Goal: Task Accomplishment & Management: Manage account settings

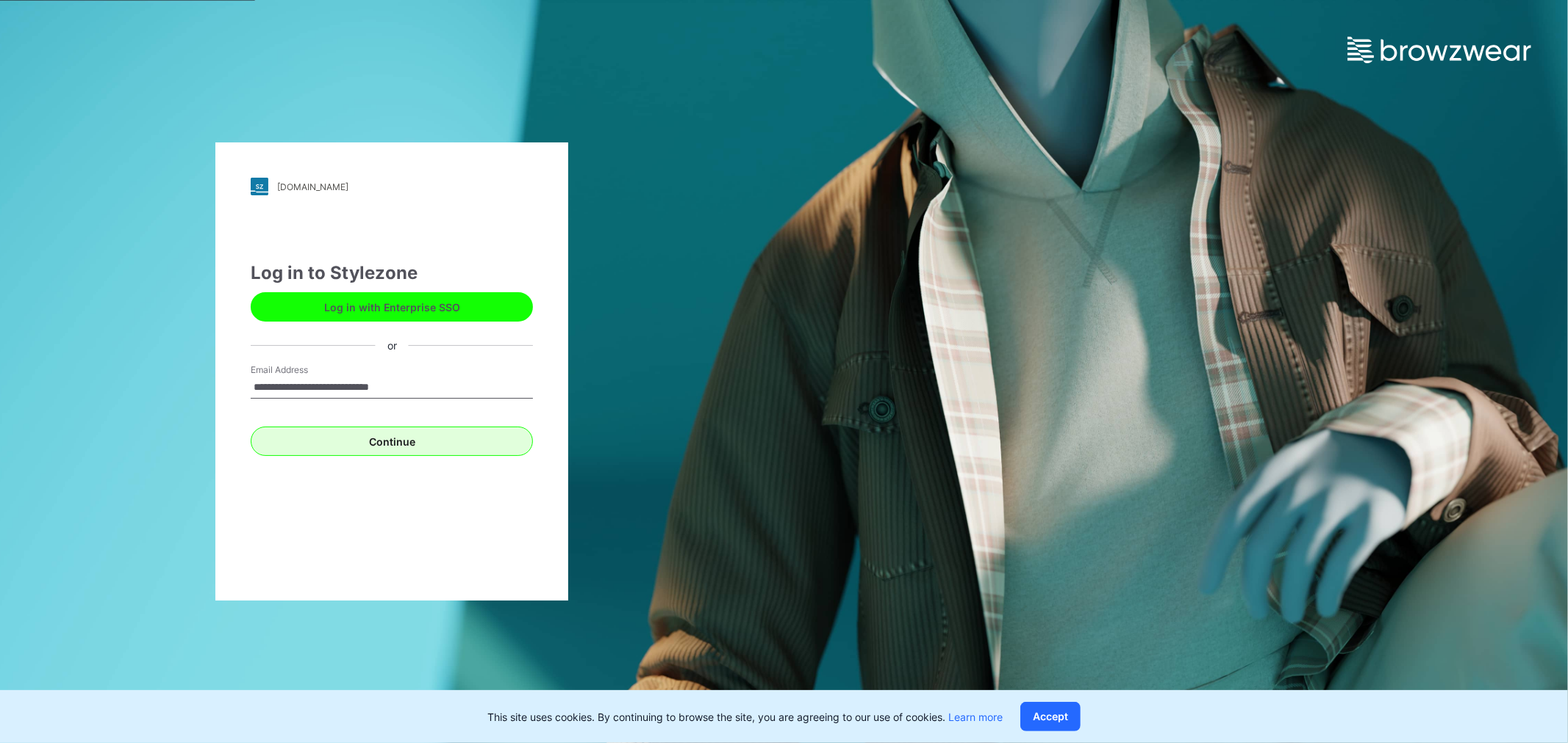
type input "**********"
click at [419, 440] on button "Continue" at bounding box center [391, 441] width 282 height 30
click at [1049, 708] on button "Accept" at bounding box center [1049, 717] width 60 height 30
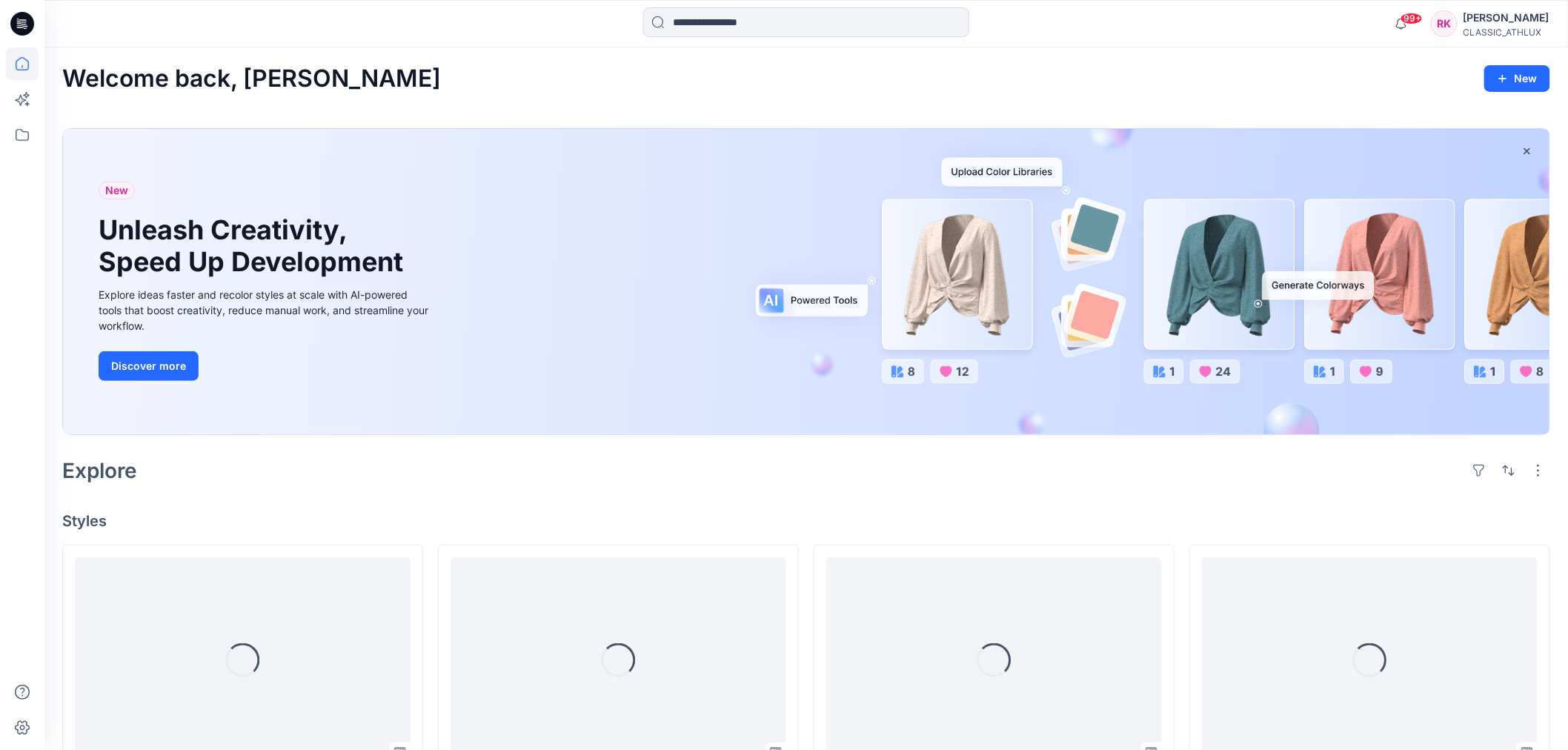
click at [1493, 23] on div "[PERSON_NAME]" at bounding box center [1507, 17] width 86 height 17
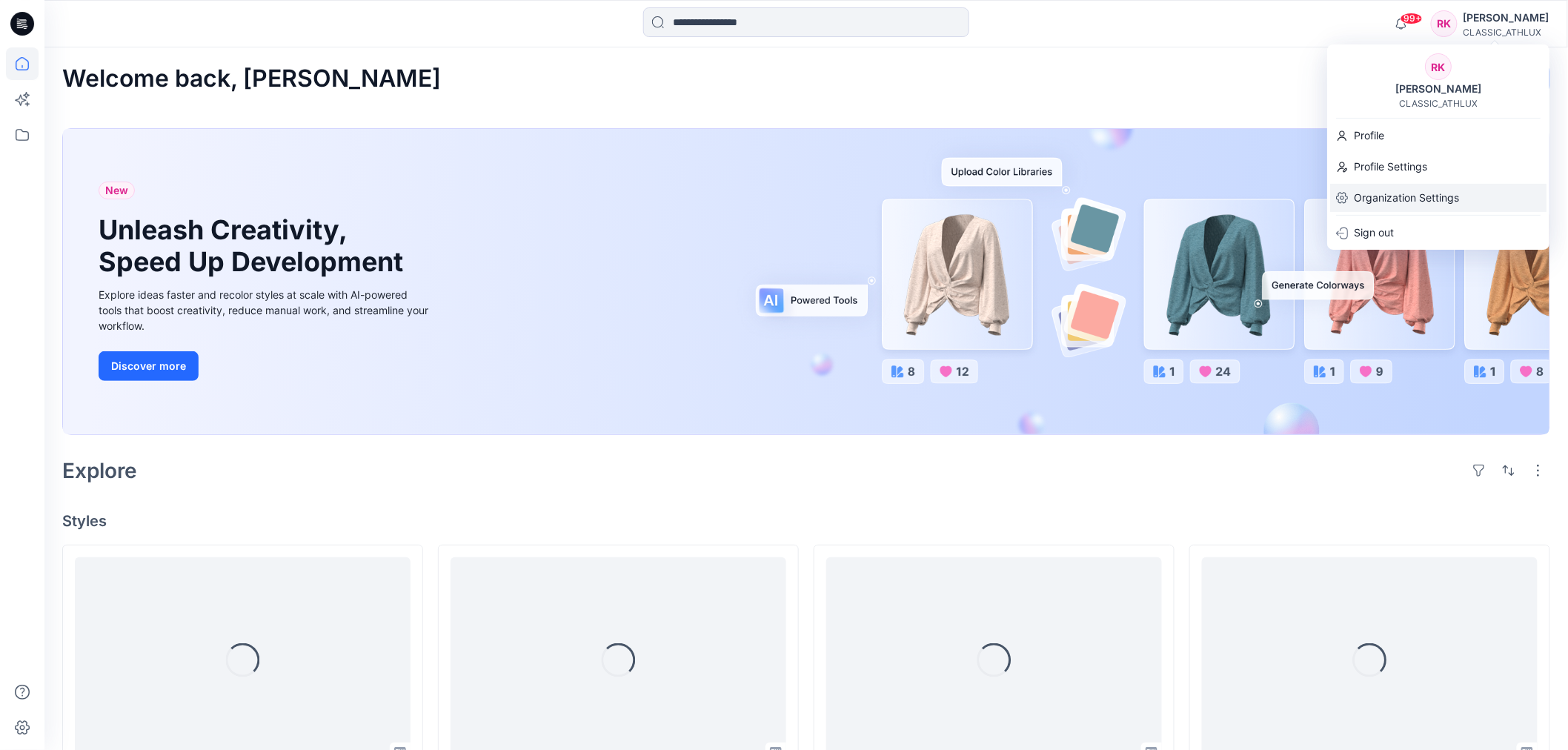
click at [1392, 198] on p "Organization Settings" at bounding box center [1406, 198] width 105 height 28
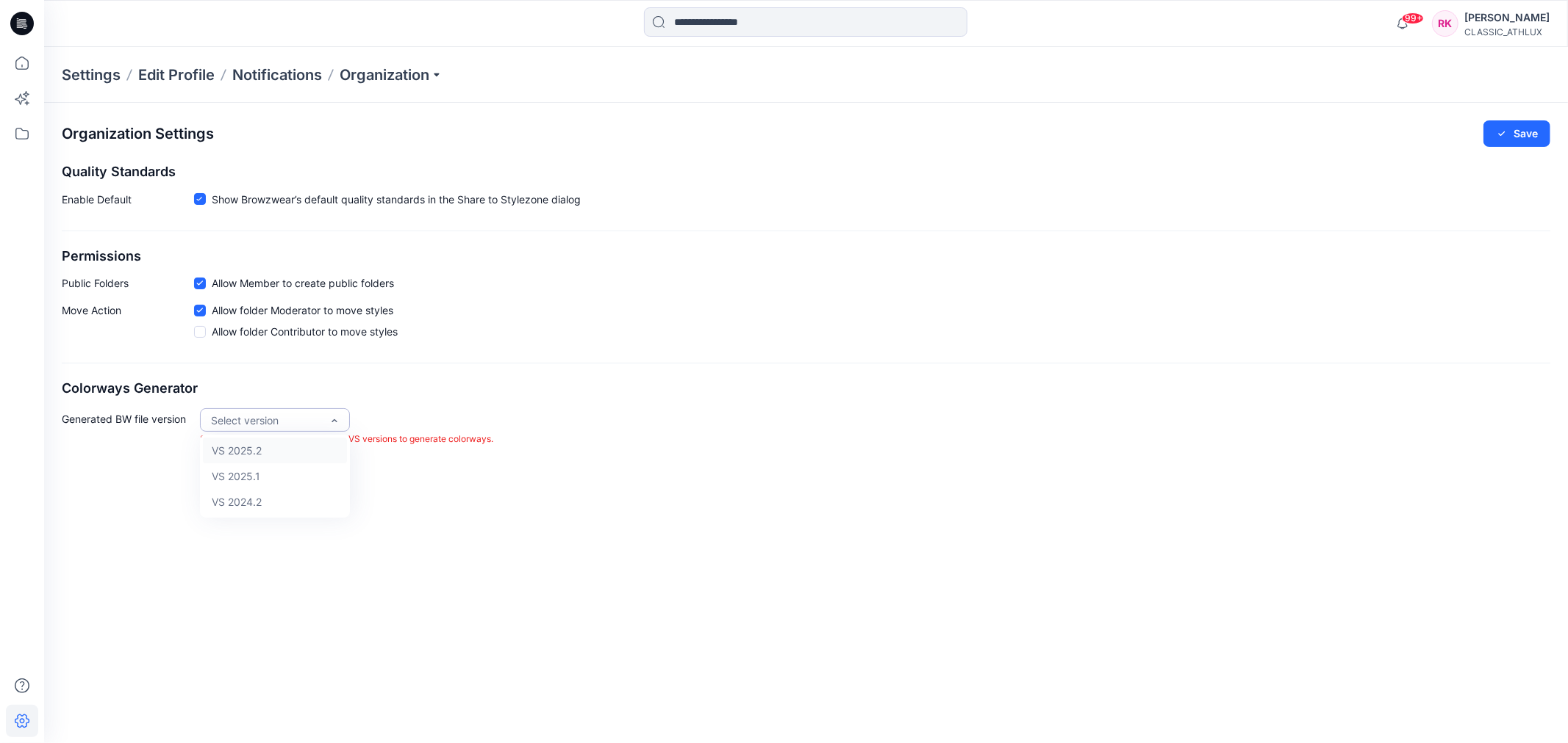
click at [307, 423] on div "Select version" at bounding box center [266, 420] width 110 height 16
click at [620, 497] on div "Organization Settings Save Quality Standards Enable Default Show Browzwear’s de…" at bounding box center [806, 422] width 1524 height 640
click at [21, 63] on icon at bounding box center [21, 62] width 32 height 32
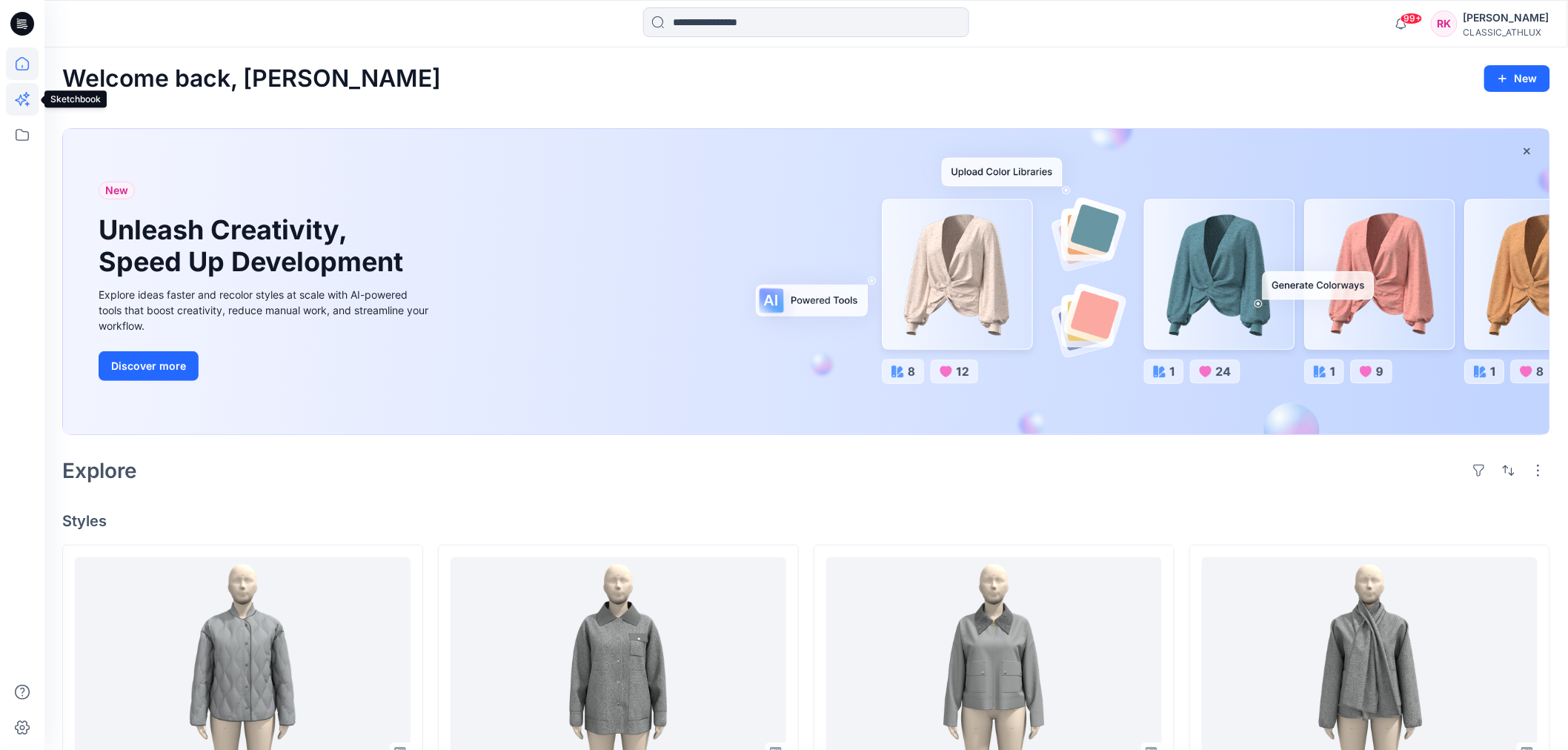
click at [21, 108] on icon at bounding box center [22, 99] width 32 height 32
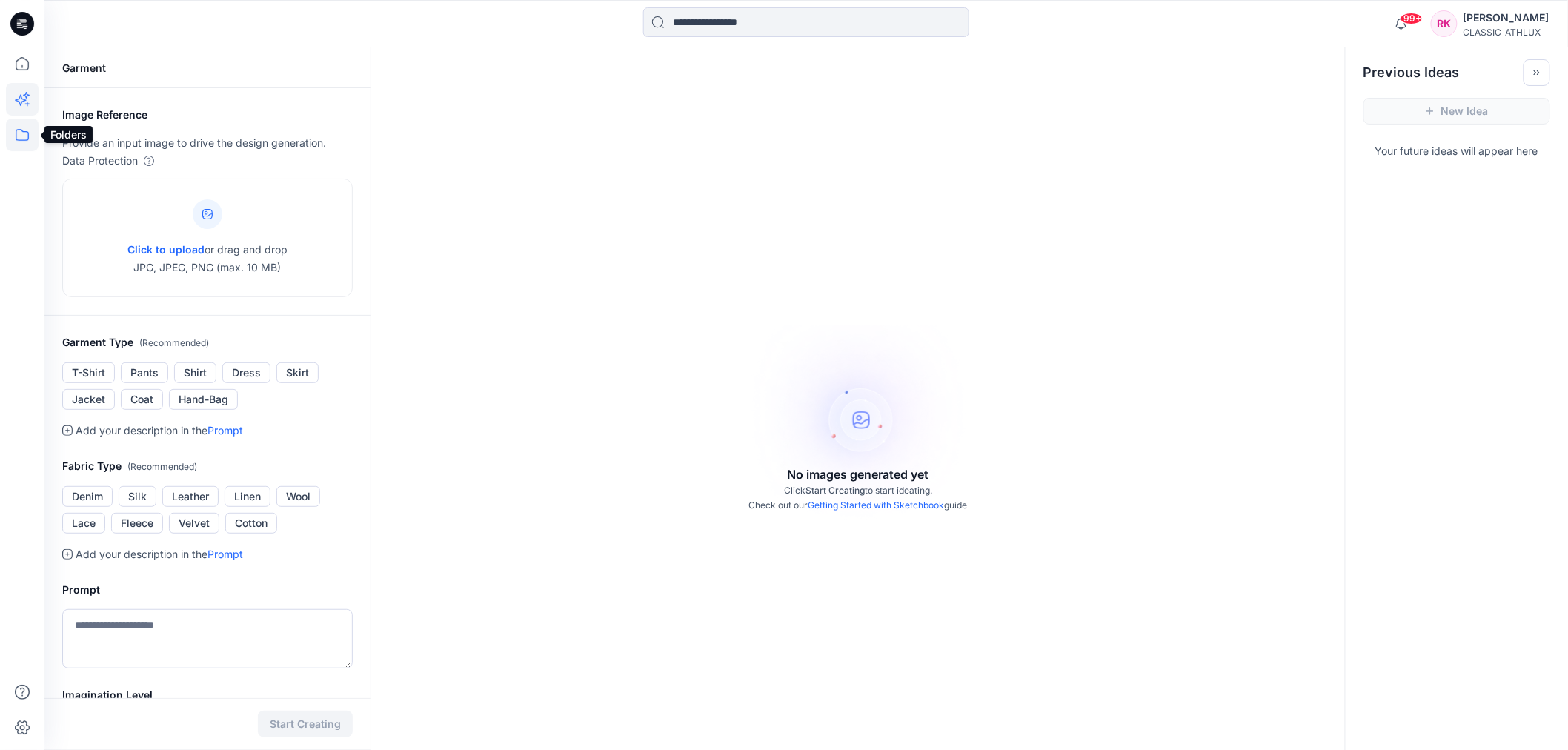
click at [21, 137] on icon at bounding box center [22, 134] width 32 height 32
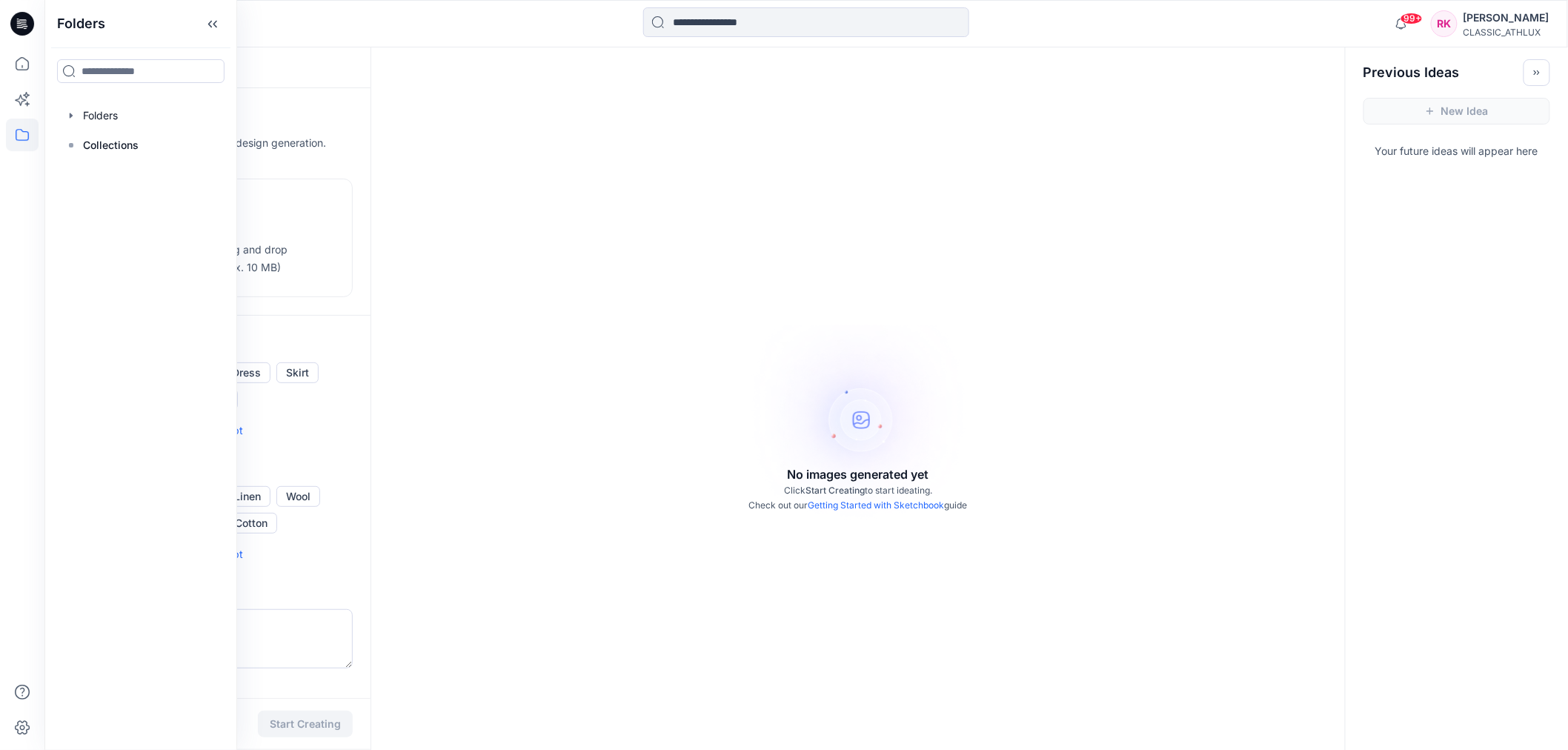
click at [574, 180] on div "No images generated yet Click Start Creating to start ideating. Check out our G…" at bounding box center [858, 422] width 974 height 750
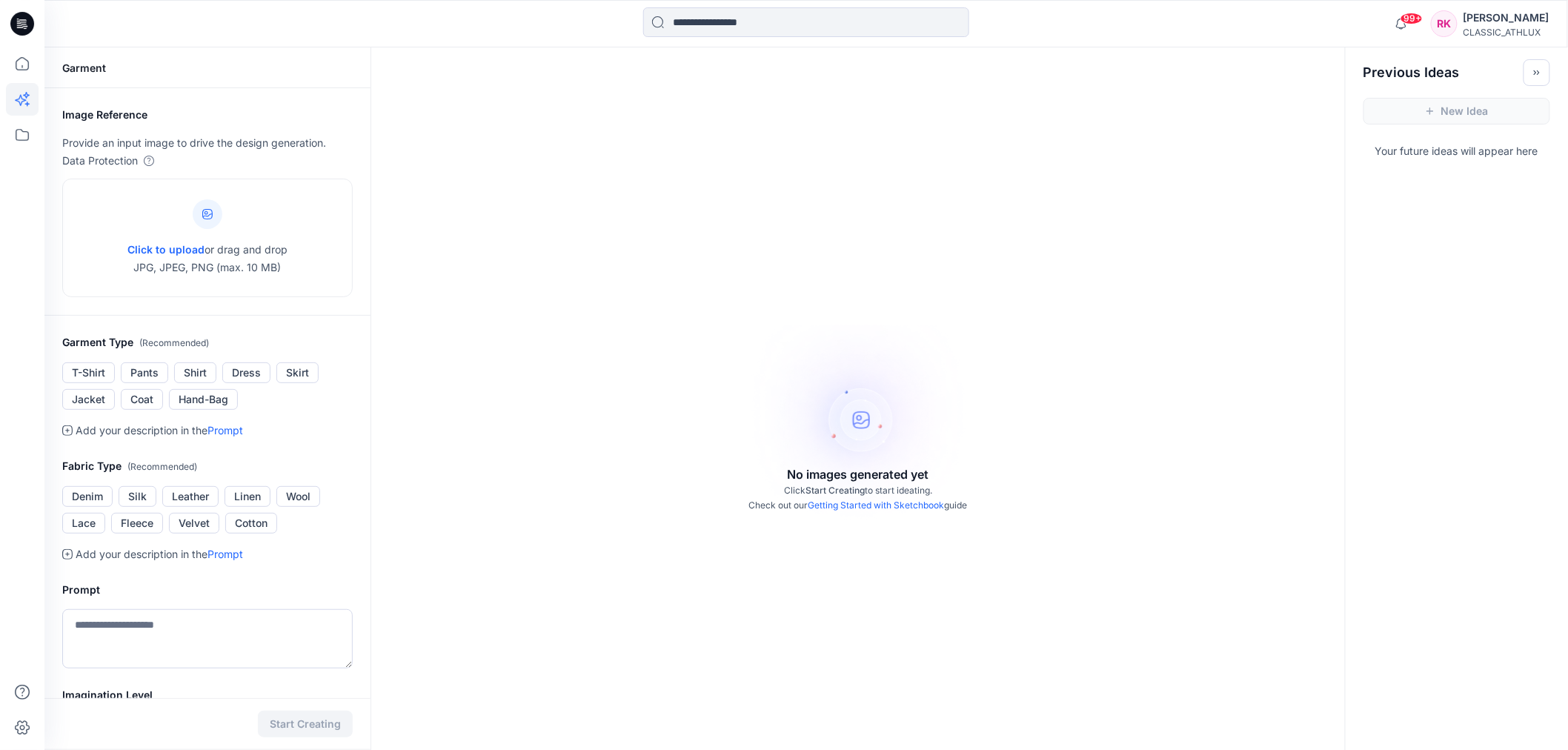
click at [1518, 26] on div "CLASSIC_ATHLUX" at bounding box center [1507, 31] width 86 height 11
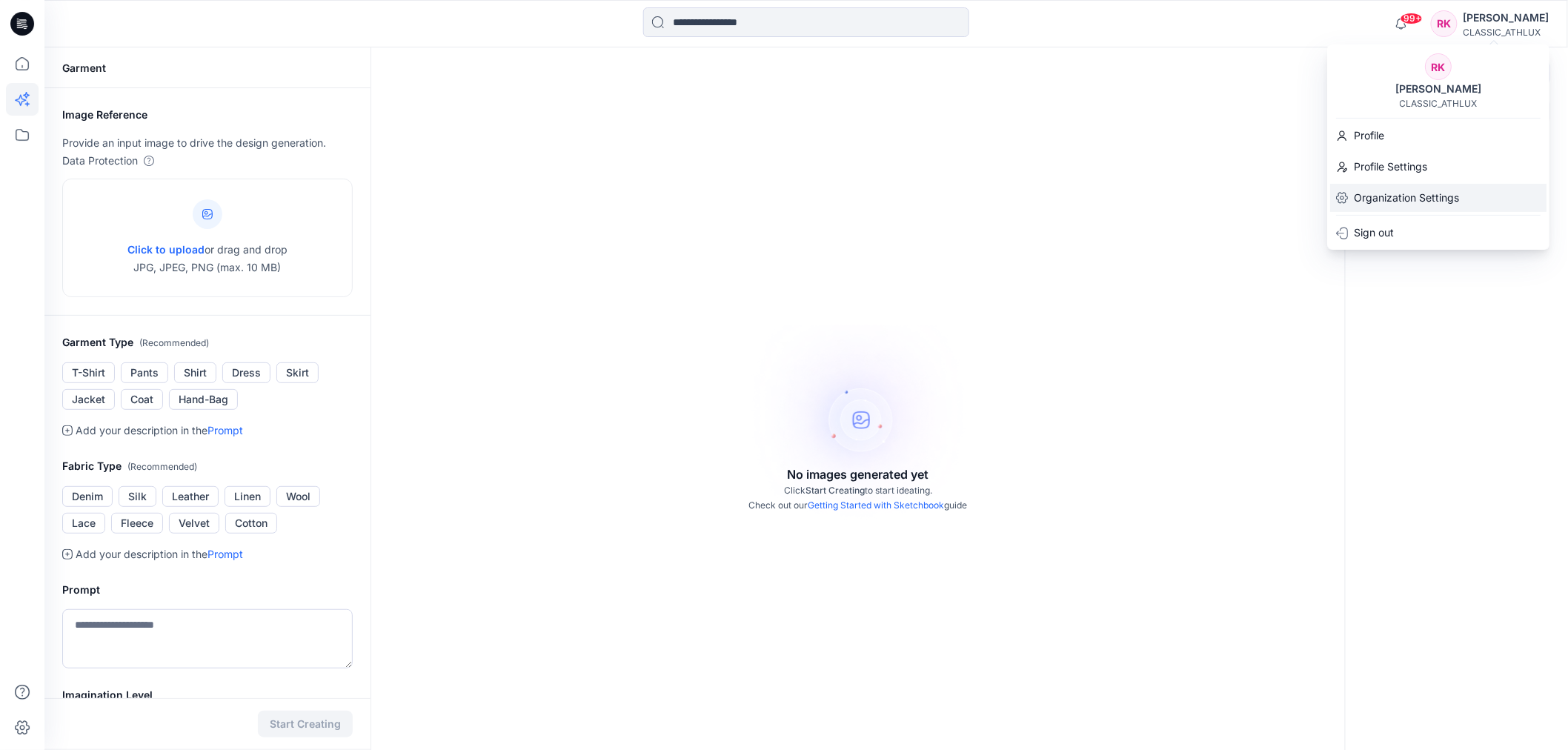
click at [1379, 205] on p "Organization Settings" at bounding box center [1406, 197] width 105 height 17
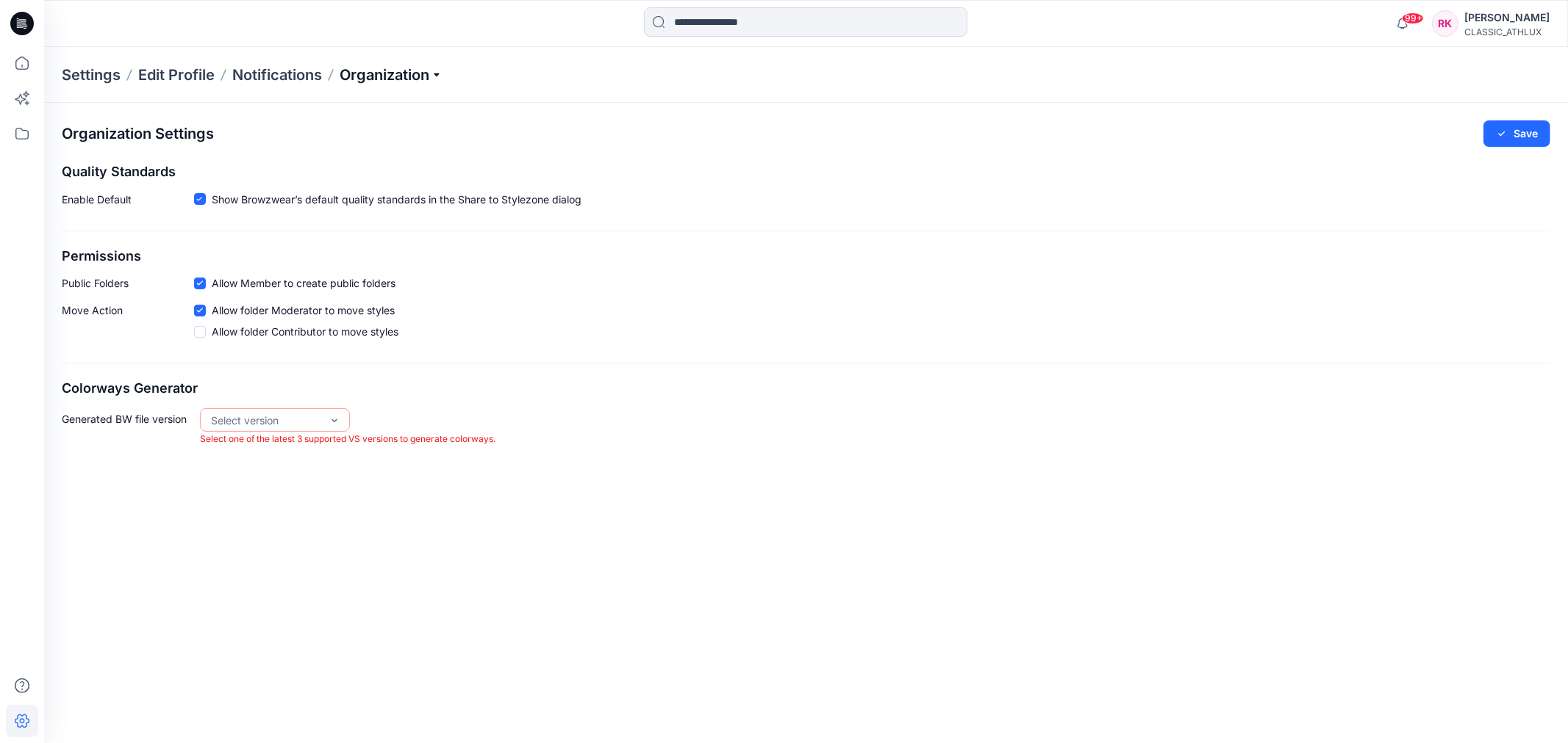
click at [425, 75] on p "Organization" at bounding box center [391, 75] width 103 height 21
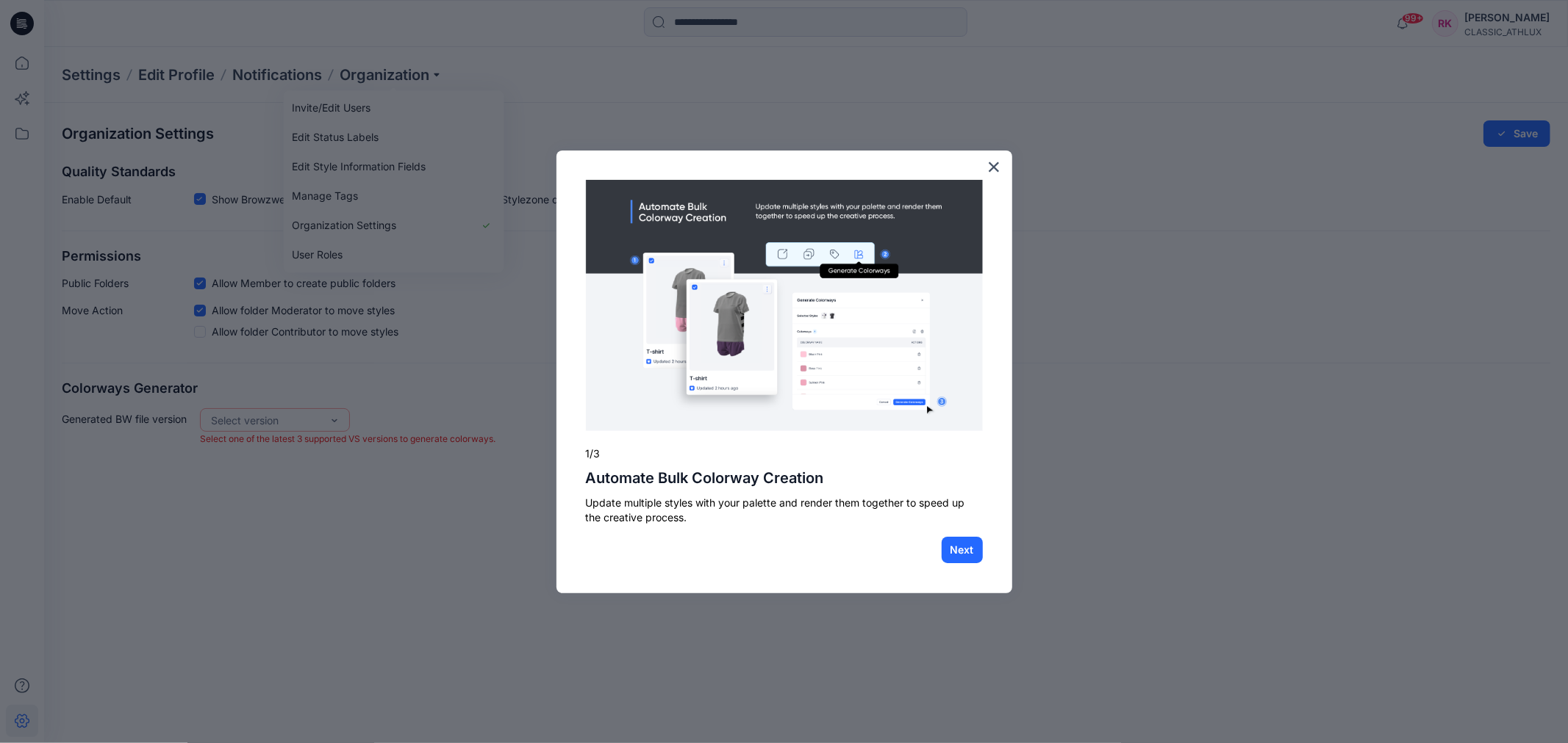
click at [343, 115] on div at bounding box center [784, 372] width 1568 height 743
click at [993, 166] on button "×" at bounding box center [994, 166] width 14 height 24
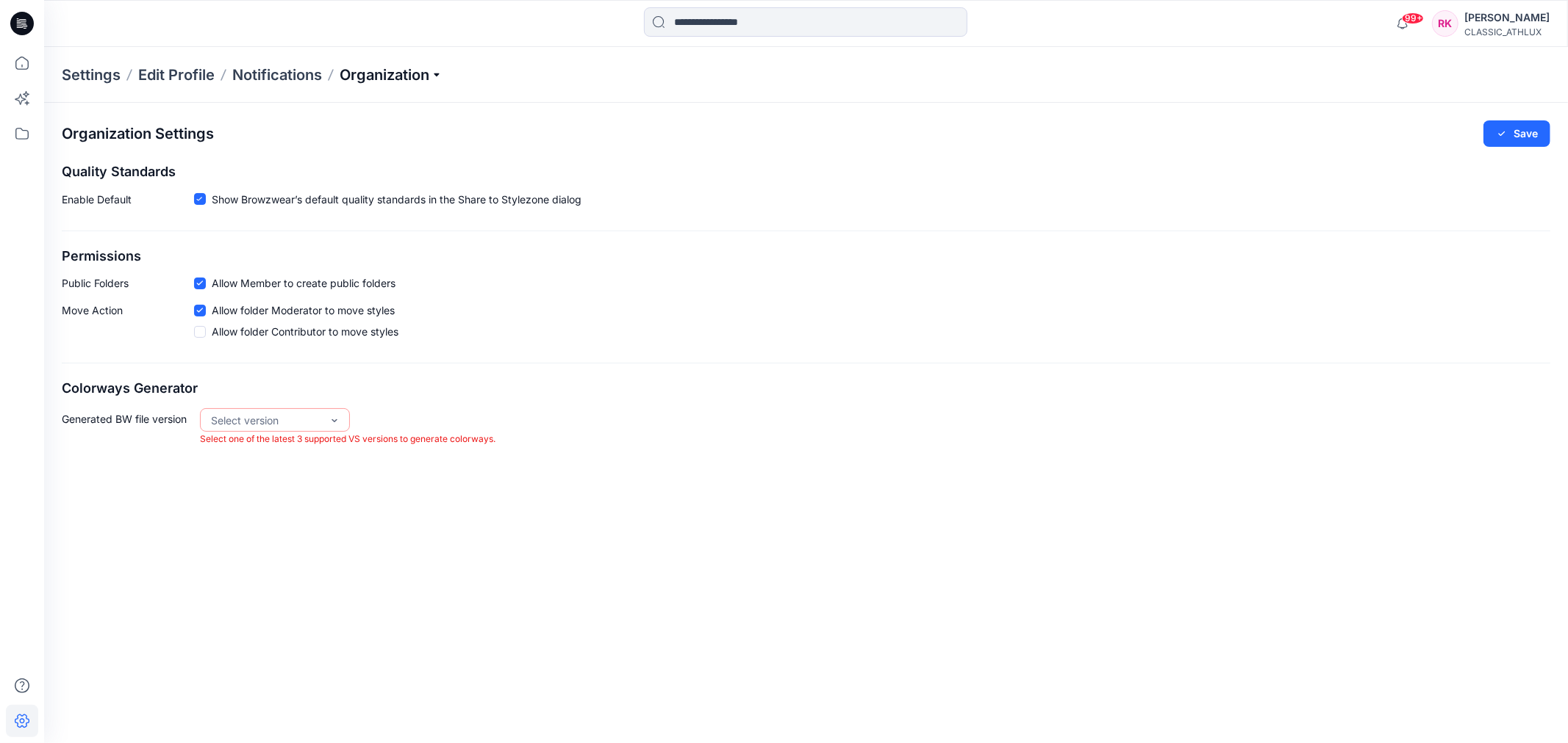
click at [428, 74] on p "Organization" at bounding box center [391, 75] width 103 height 21
click at [363, 112] on link "Invite/Edit Users" at bounding box center [394, 108] width 215 height 30
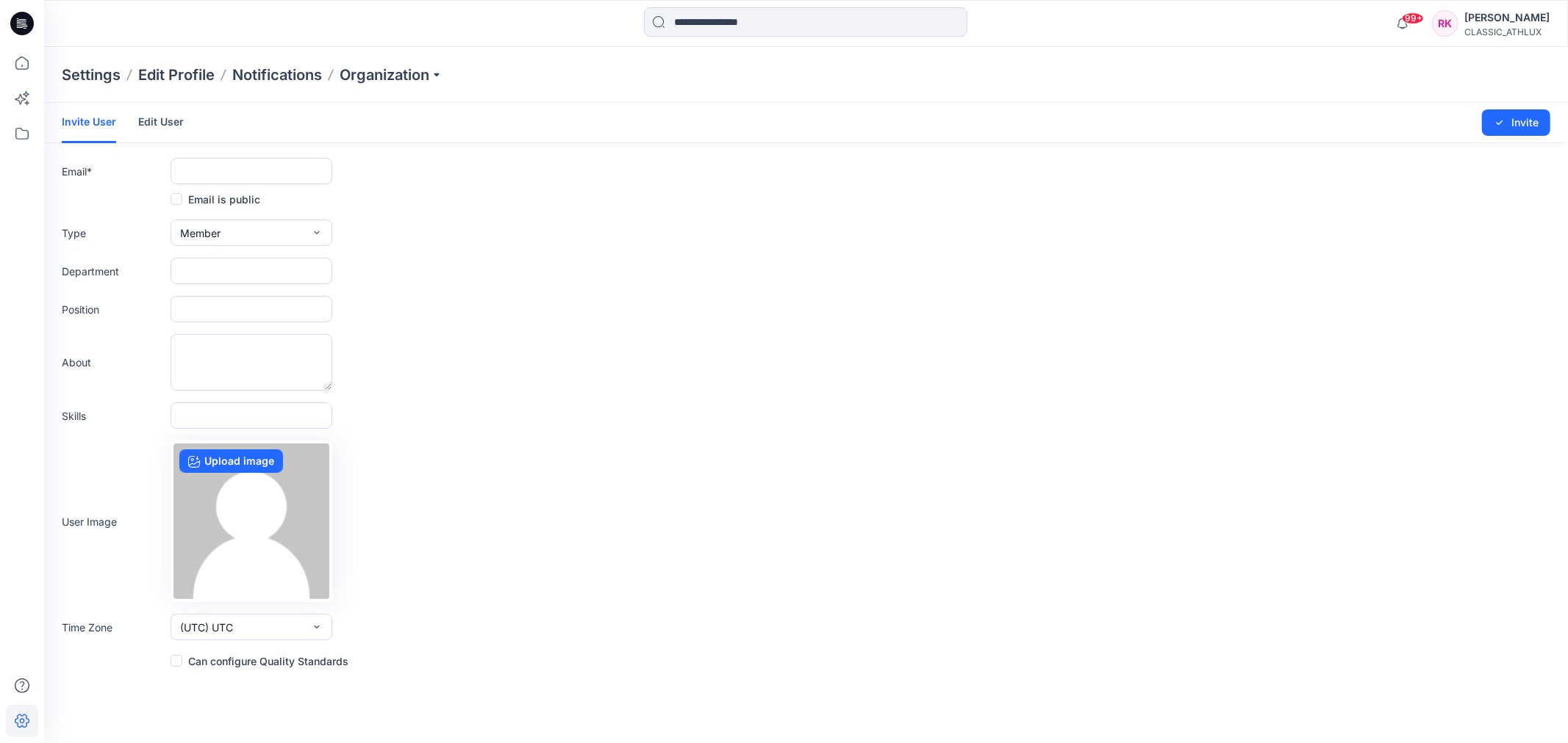
click at [167, 125] on link "Edit User" at bounding box center [161, 121] width 46 height 39
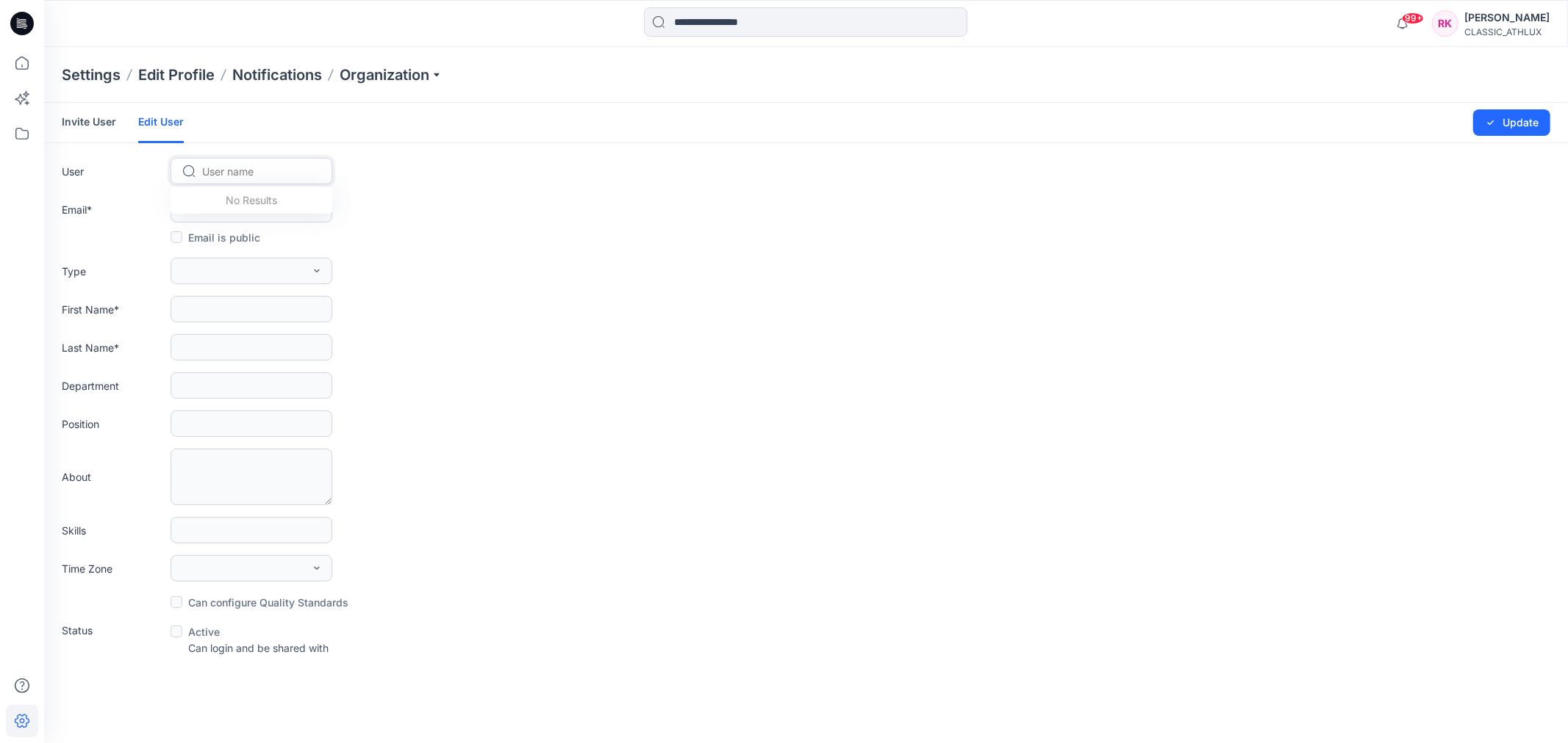
click at [250, 166] on div at bounding box center [260, 171] width 117 height 18
click at [427, 203] on div "Email *" at bounding box center [806, 209] width 1488 height 26
click at [108, 121] on link "Invite User" at bounding box center [89, 121] width 54 height 39
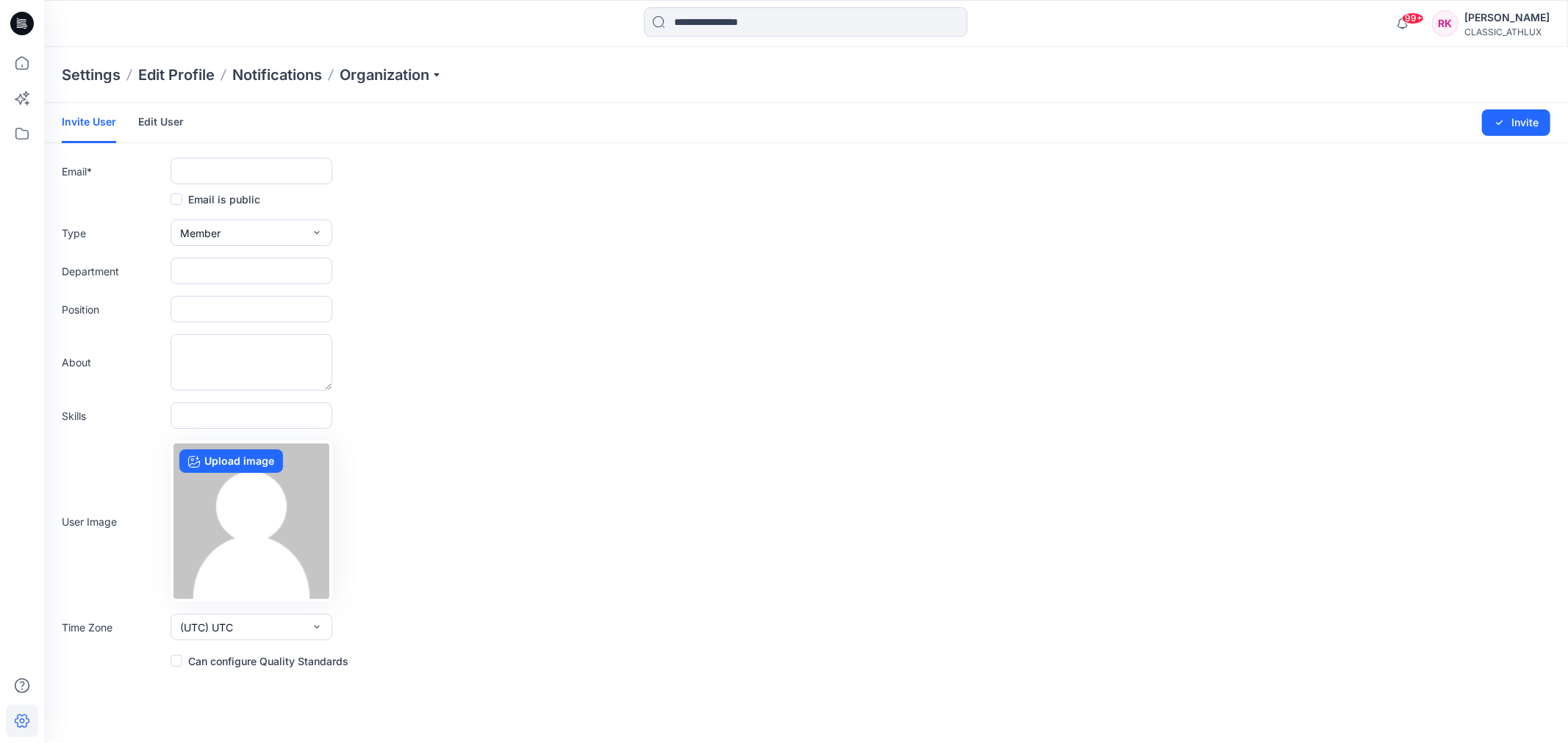
click at [173, 122] on link "Edit User" at bounding box center [161, 121] width 46 height 39
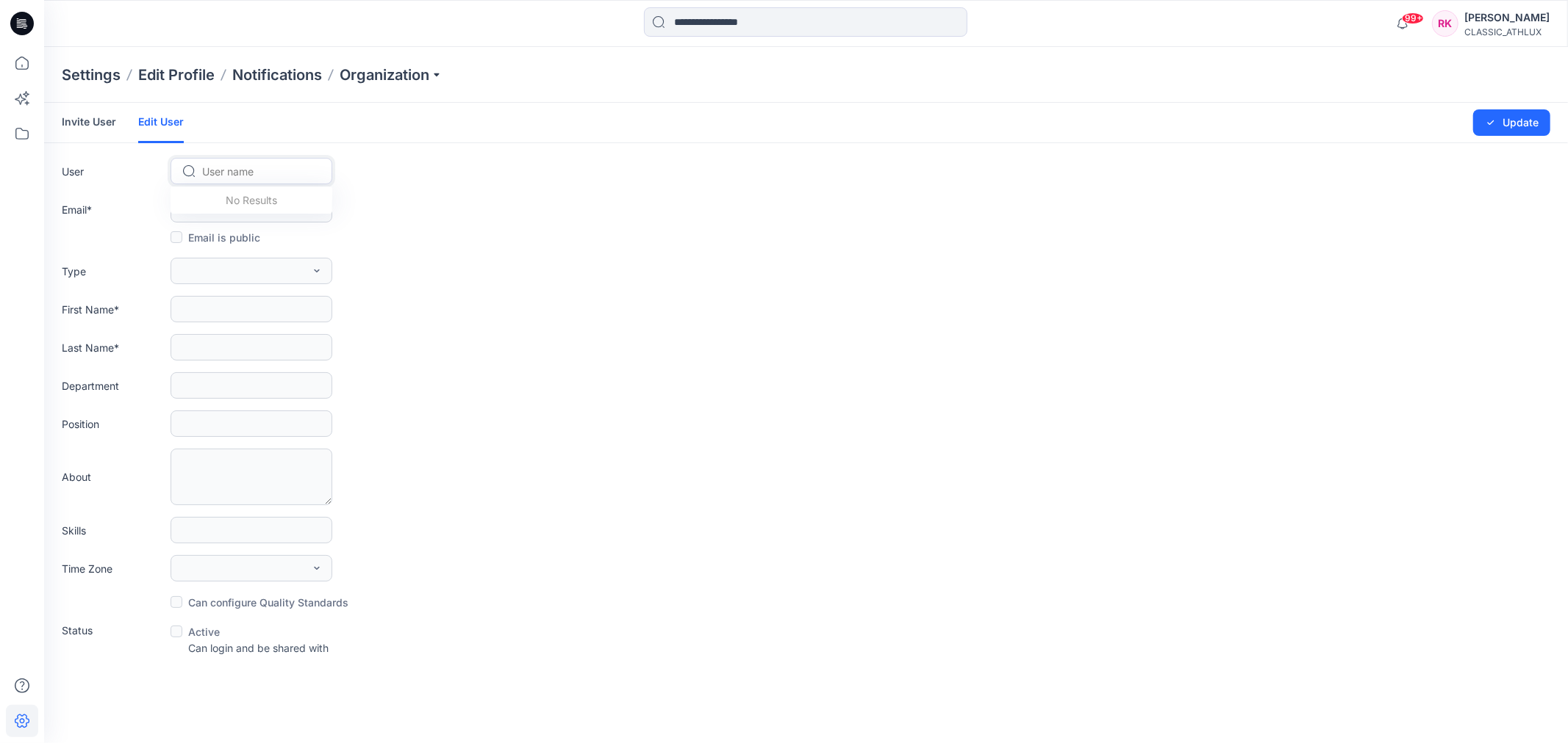
click at [229, 171] on div at bounding box center [260, 171] width 117 height 18
type input "****"
click at [229, 196] on span "Former User" at bounding box center [233, 202] width 58 height 16
type input "**********"
type input "******"
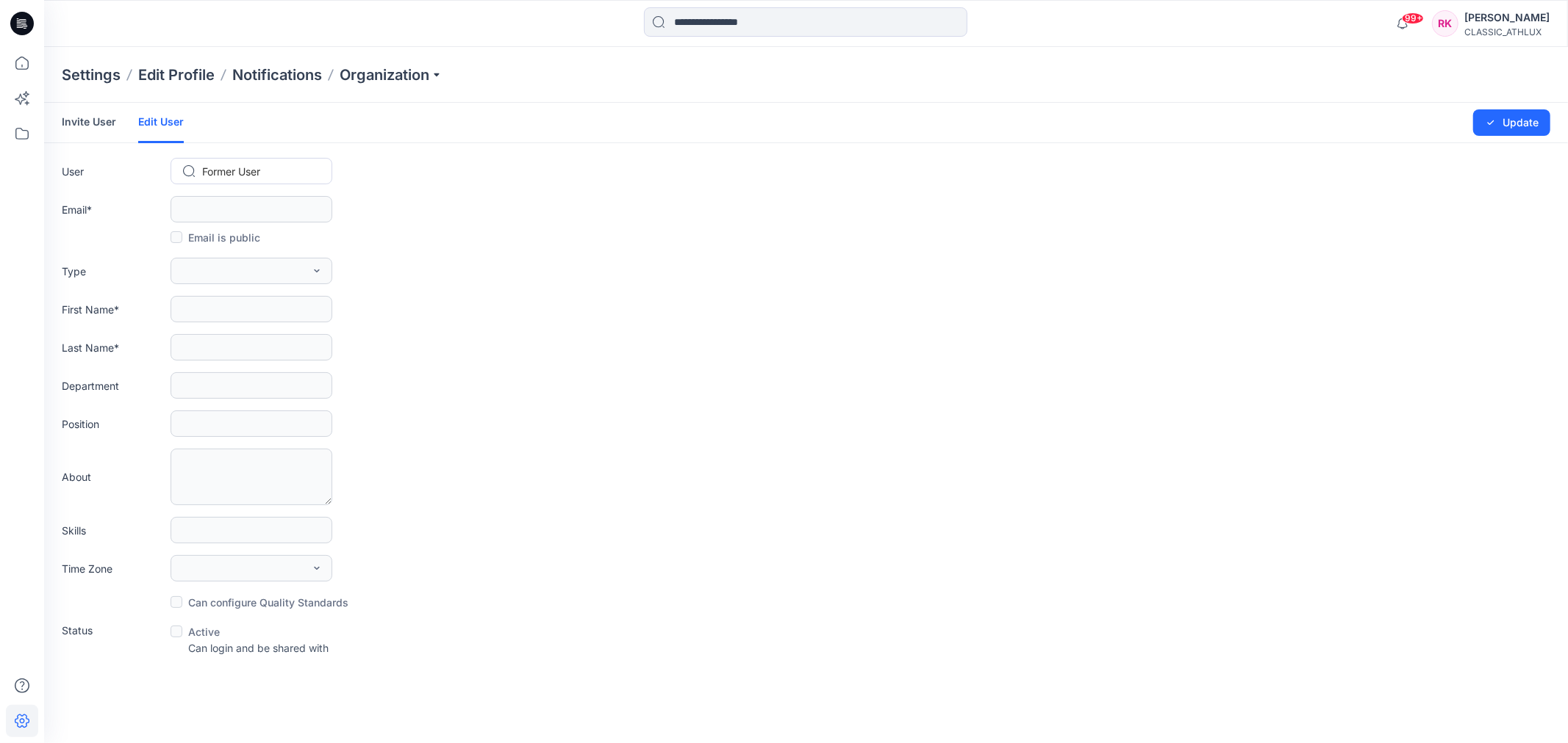
type input "****"
type input "**"
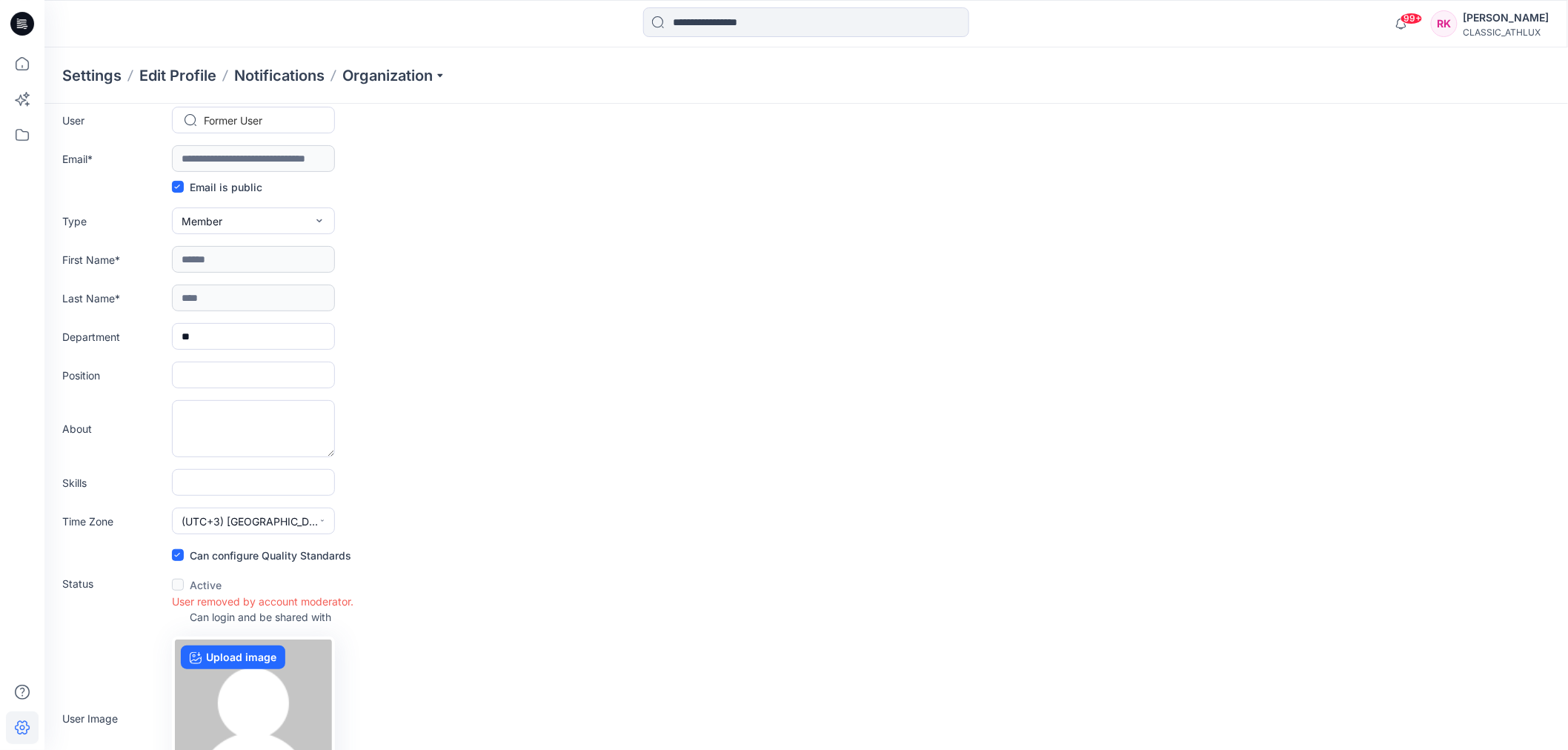
scroll to position [152, 0]
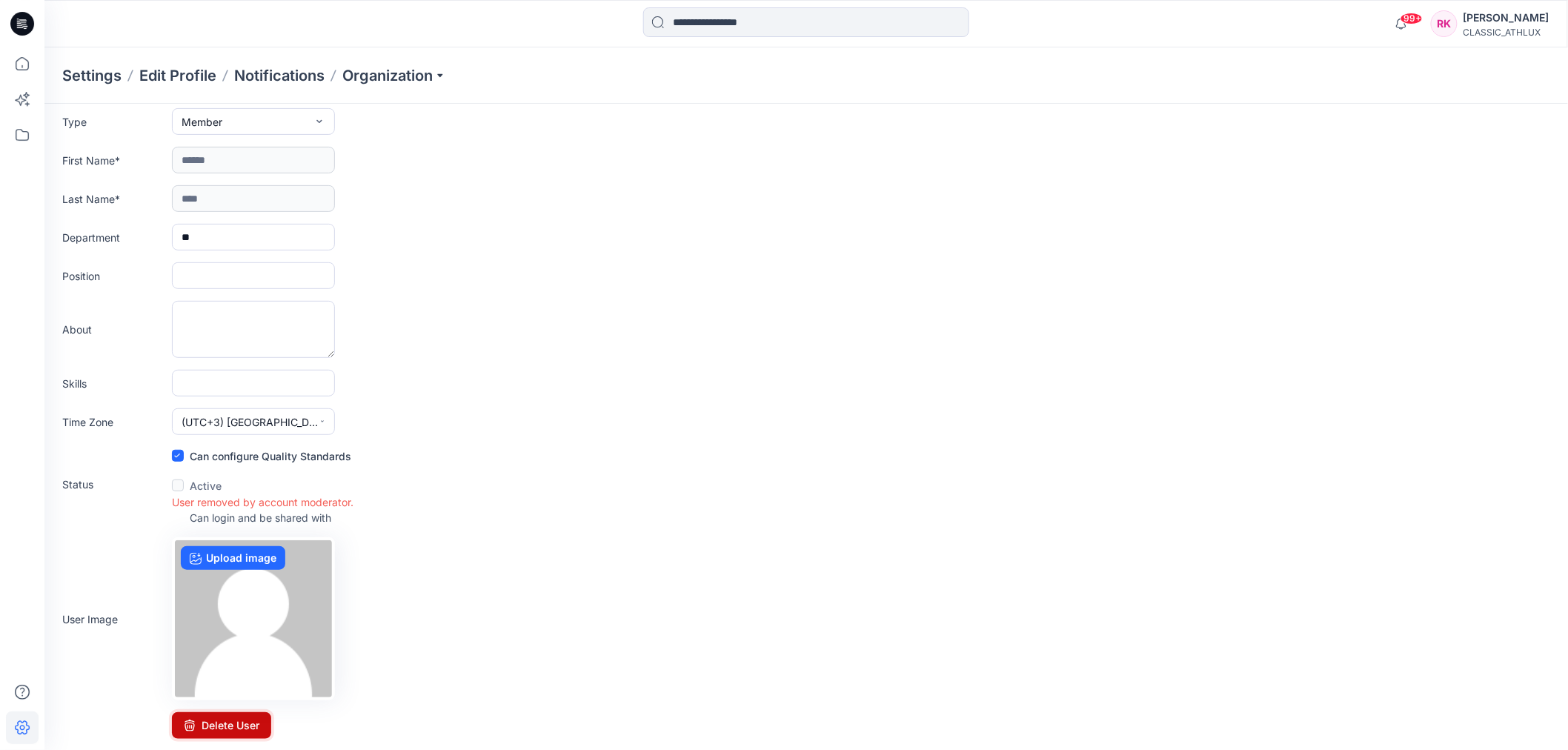
click at [218, 727] on button "Delete User" at bounding box center [222, 726] width 99 height 26
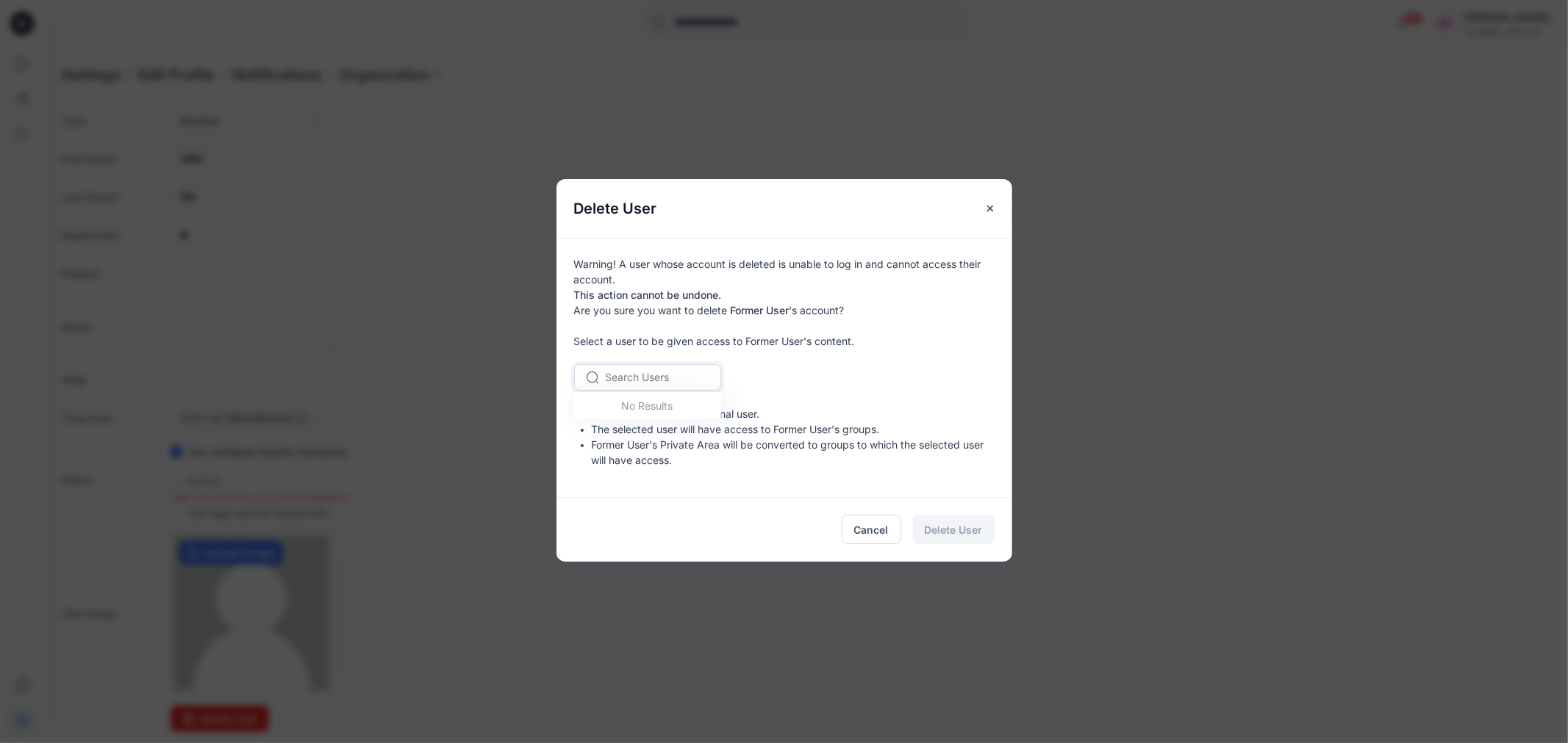
click at [676, 376] on div at bounding box center [656, 377] width 102 height 18
type input "******"
drag, startPoint x: 659, startPoint y: 385, endPoint x: 578, endPoint y: 385, distance: 81.0
click at [578, 385] on div "Search Users" at bounding box center [647, 377] width 145 height 21
click at [988, 203] on icon "Close" at bounding box center [990, 208] width 11 height 11
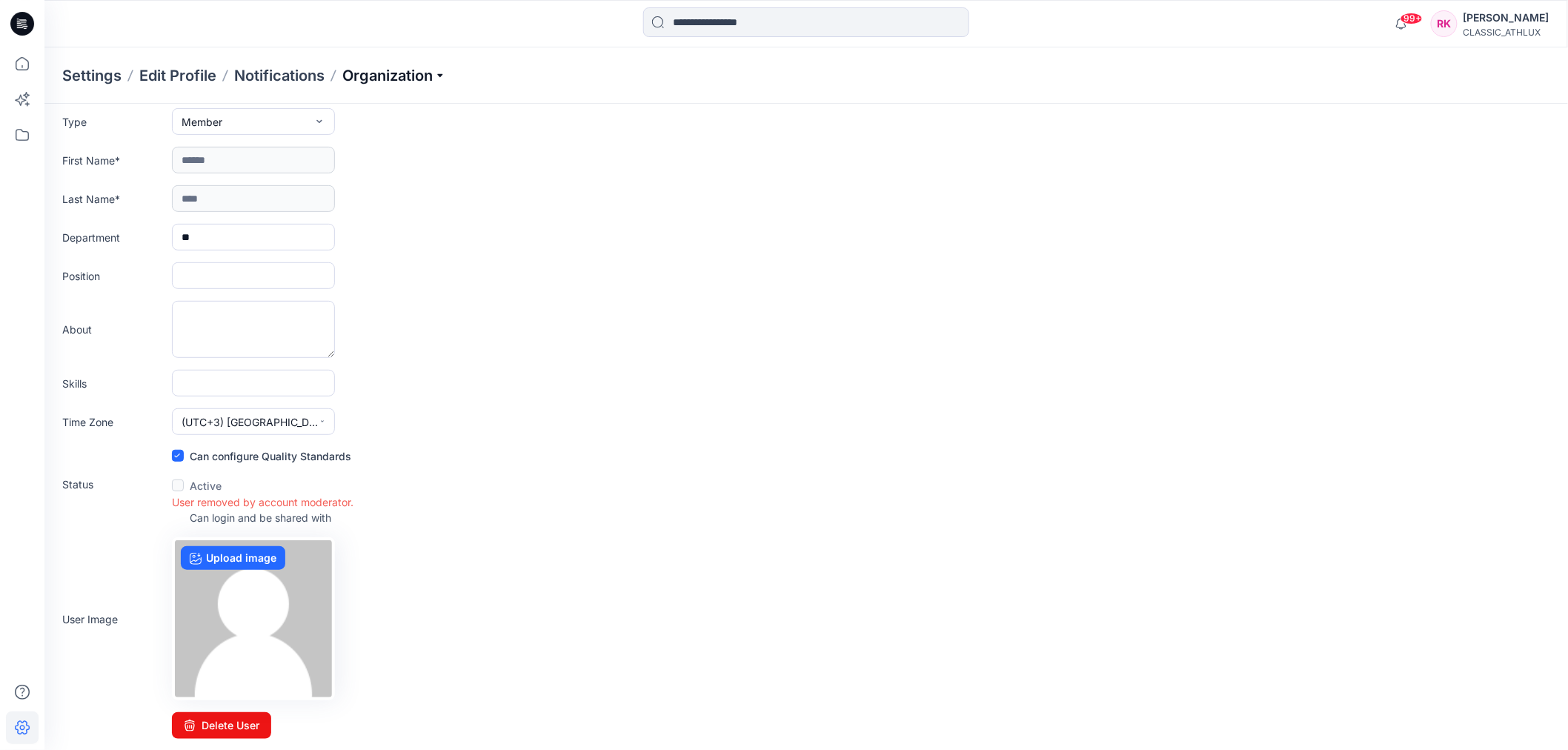
click at [439, 76] on p "Organization" at bounding box center [394, 75] width 103 height 21
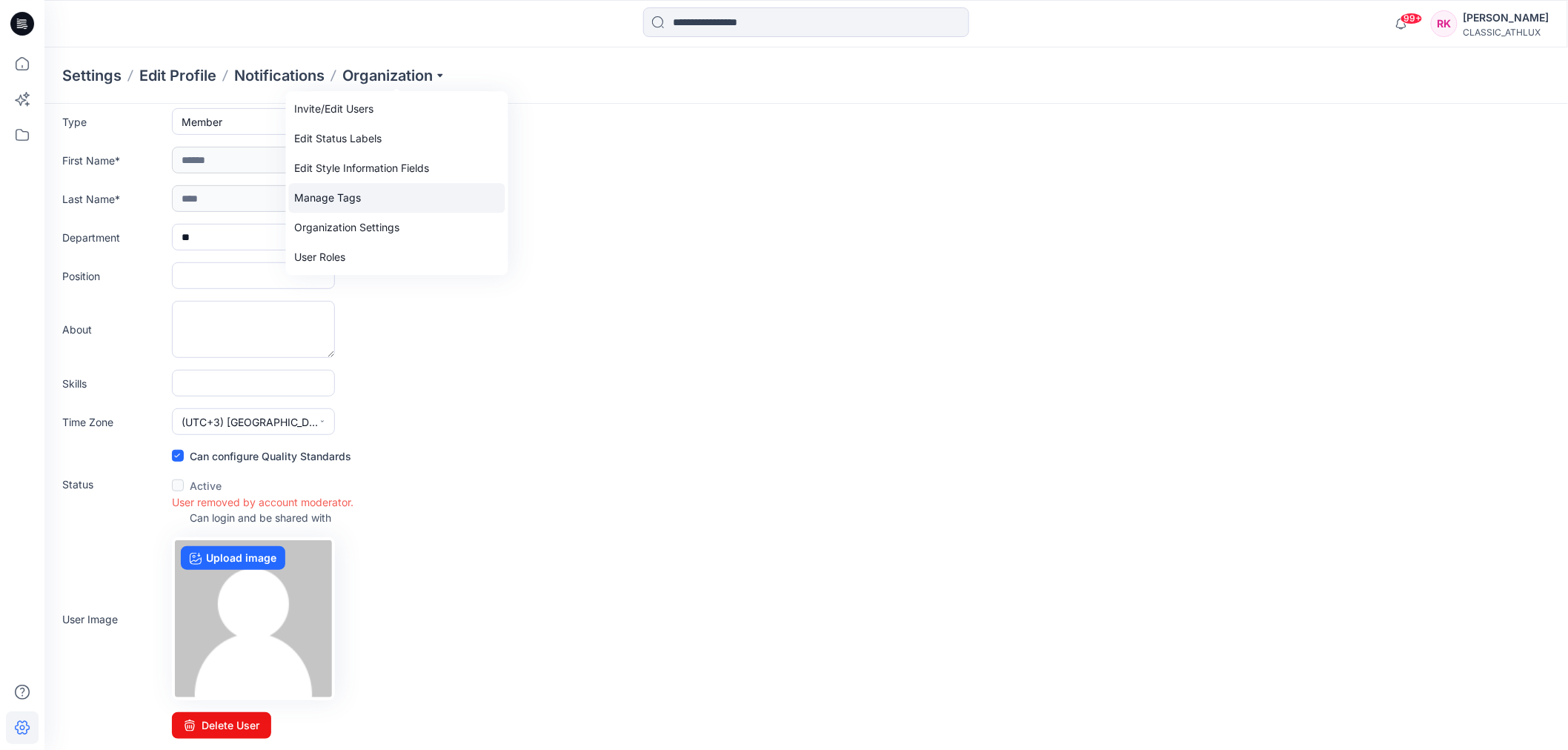
click at [352, 195] on link "Manage Tags" at bounding box center [397, 198] width 217 height 30
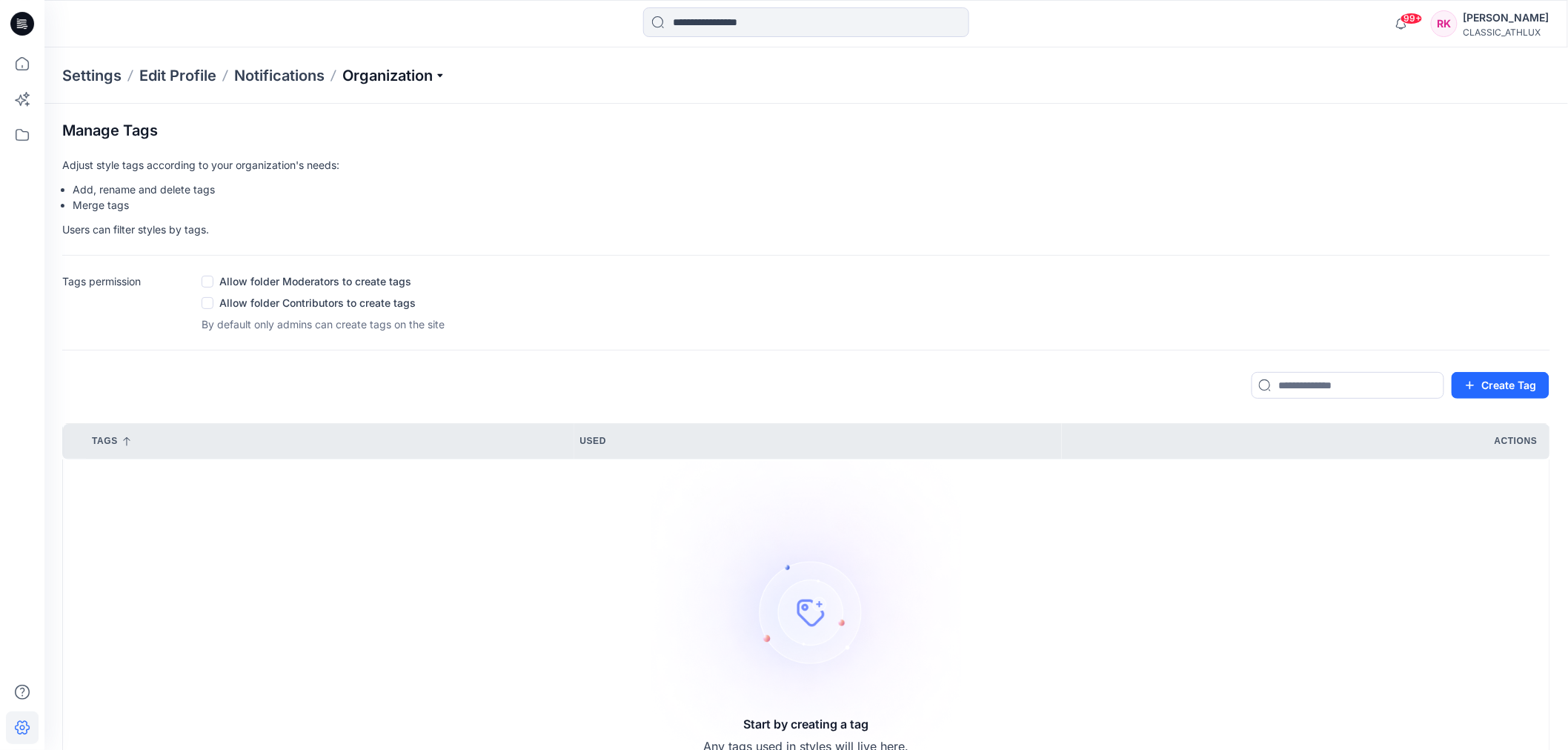
click at [444, 82] on p "Organization" at bounding box center [394, 75] width 103 height 21
click at [375, 134] on link "Edit Status Labels" at bounding box center [397, 139] width 217 height 30
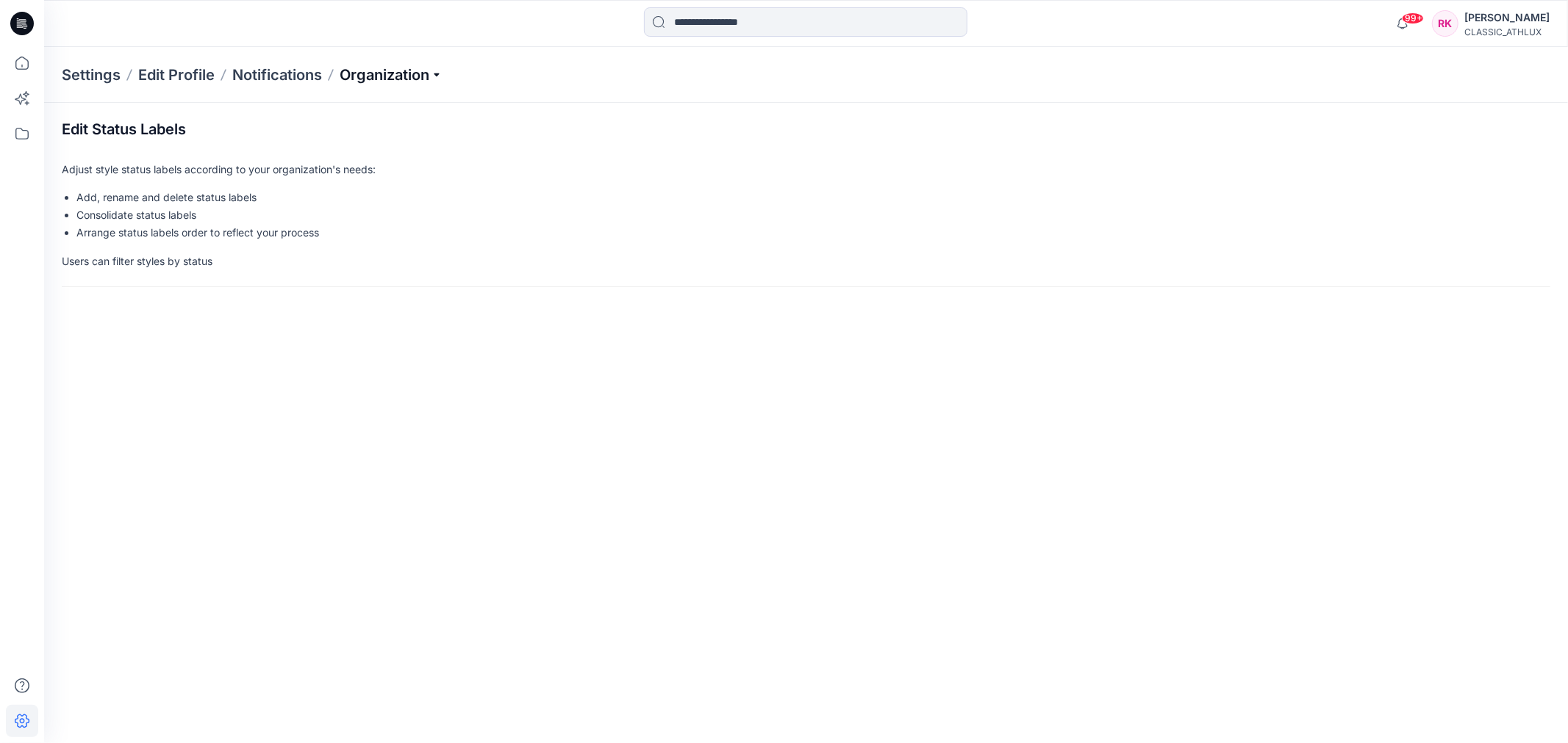
click at [430, 75] on p "Organization" at bounding box center [391, 75] width 103 height 21
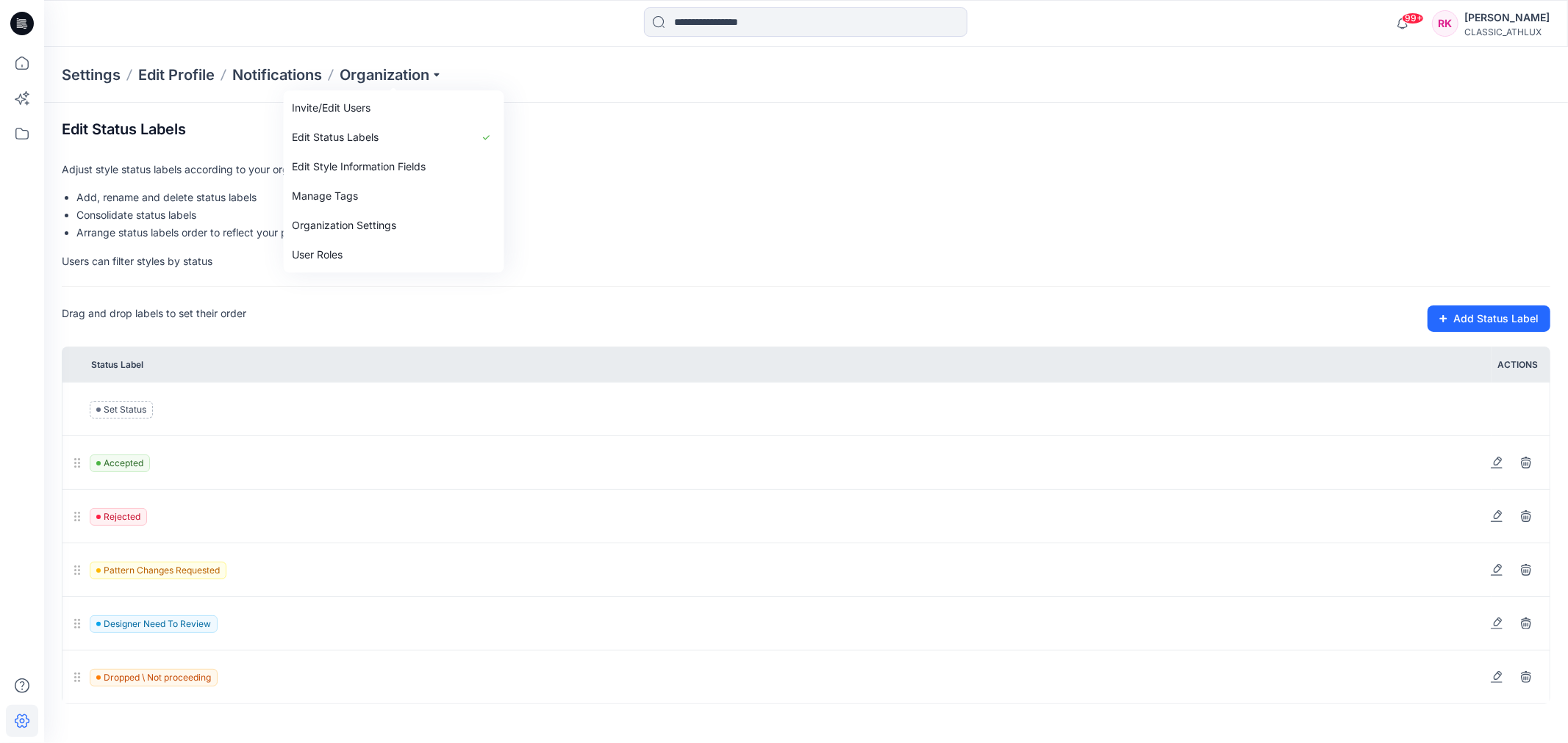
click at [772, 181] on div "Edit Status Labels Adjust style status labels according to your organization's …" at bounding box center [806, 413] width 1488 height 584
click at [446, 70] on div "Settings Edit Profile Notifications Organization" at bounding box center [806, 75] width 1524 height 56
click at [435, 72] on p "Organization" at bounding box center [391, 75] width 103 height 21
click at [418, 160] on link "Edit Style Information Fields" at bounding box center [394, 166] width 215 height 30
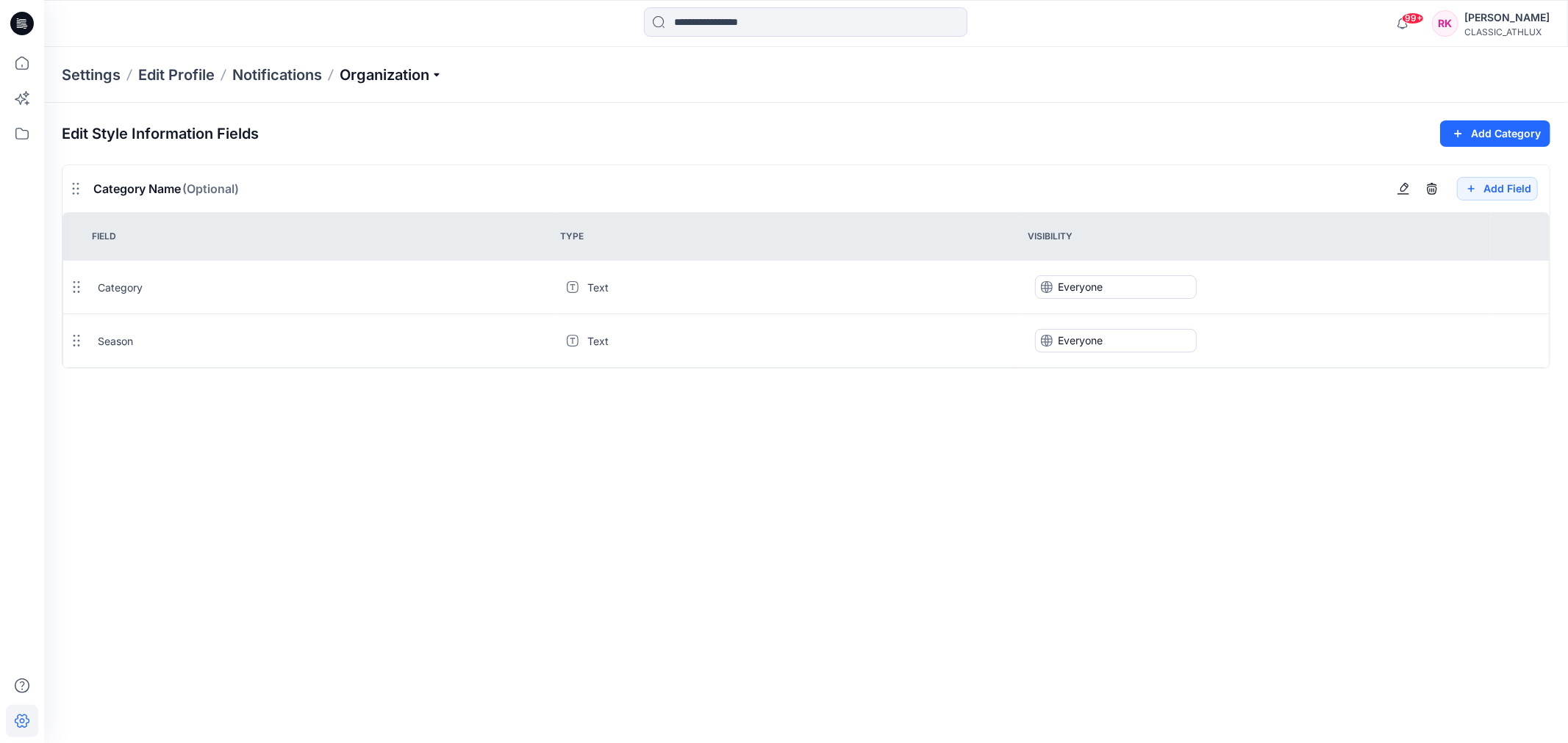
click at [437, 75] on p "Organization" at bounding box center [391, 75] width 103 height 21
click at [351, 259] on link "User Roles" at bounding box center [394, 255] width 215 height 30
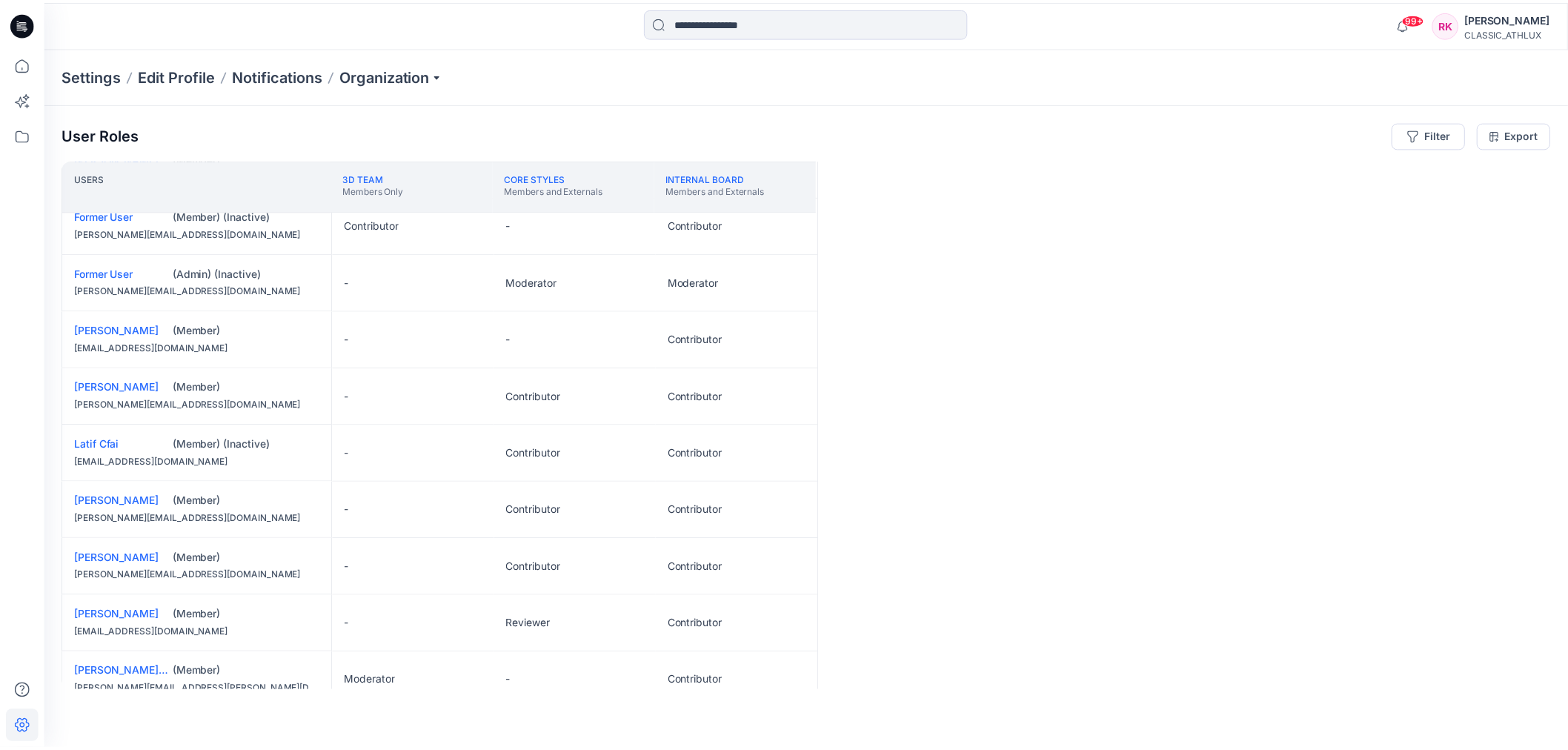
scroll to position [147, 0]
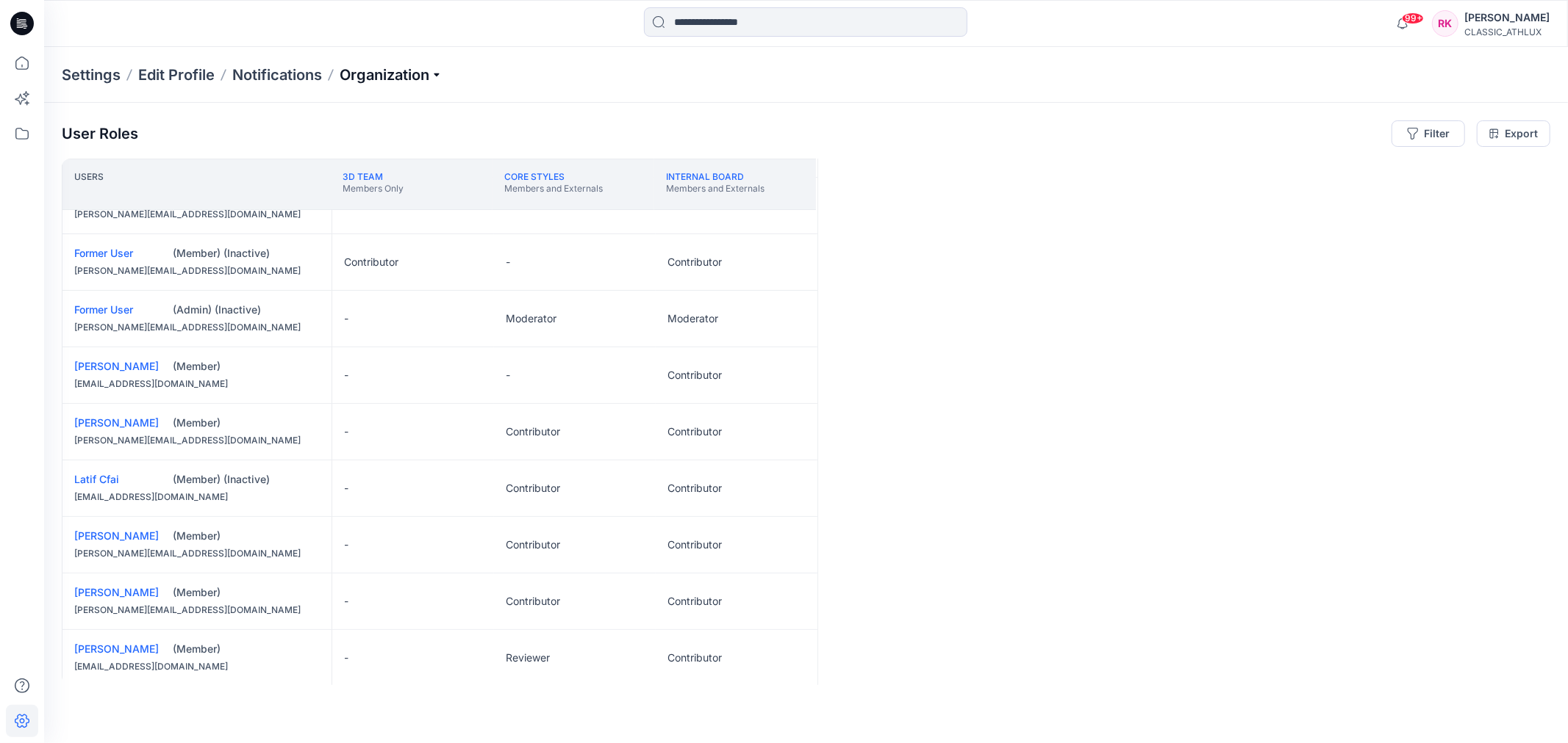
click at [422, 71] on p "Organization" at bounding box center [391, 75] width 103 height 21
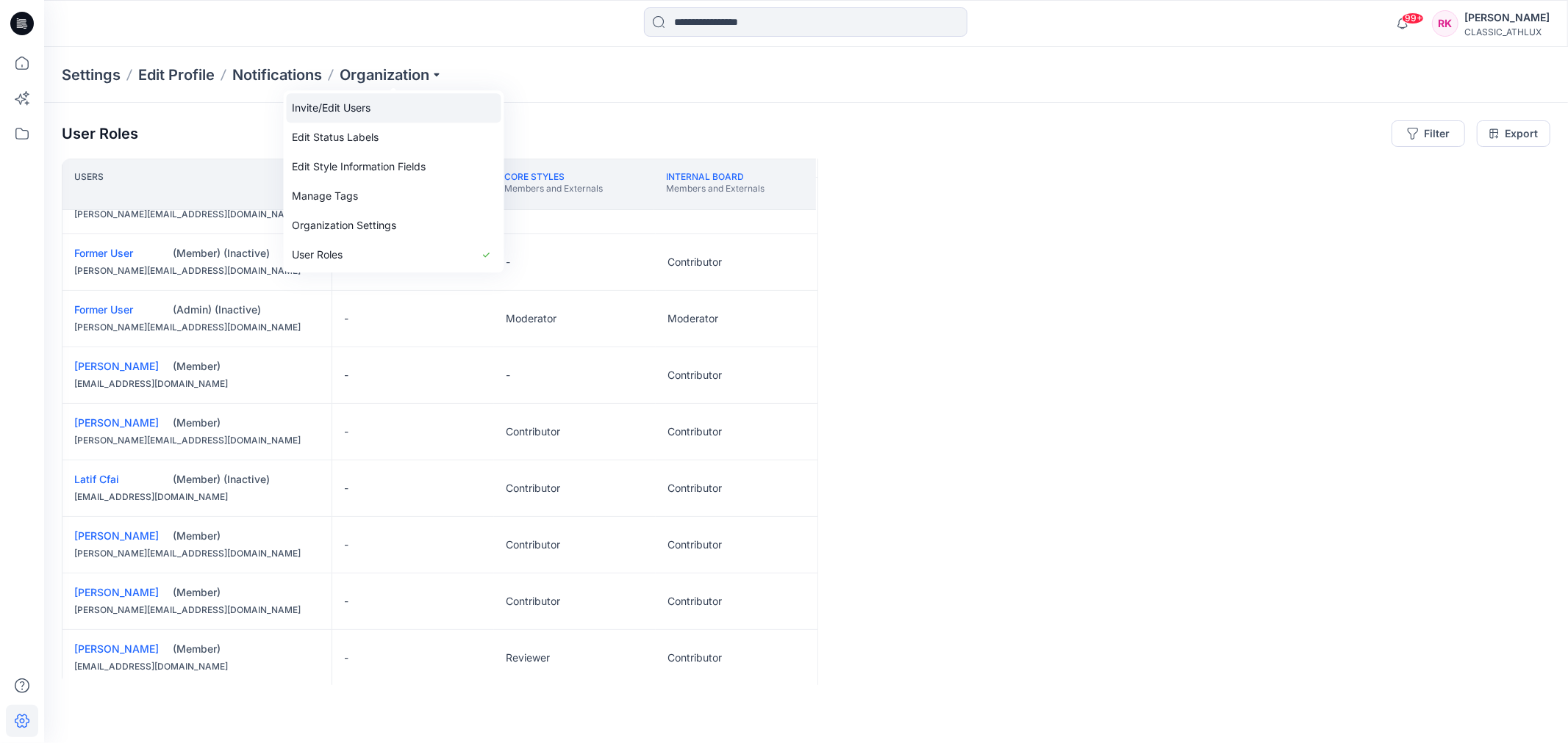
click at [335, 108] on link "Invite/Edit Users" at bounding box center [394, 108] width 215 height 30
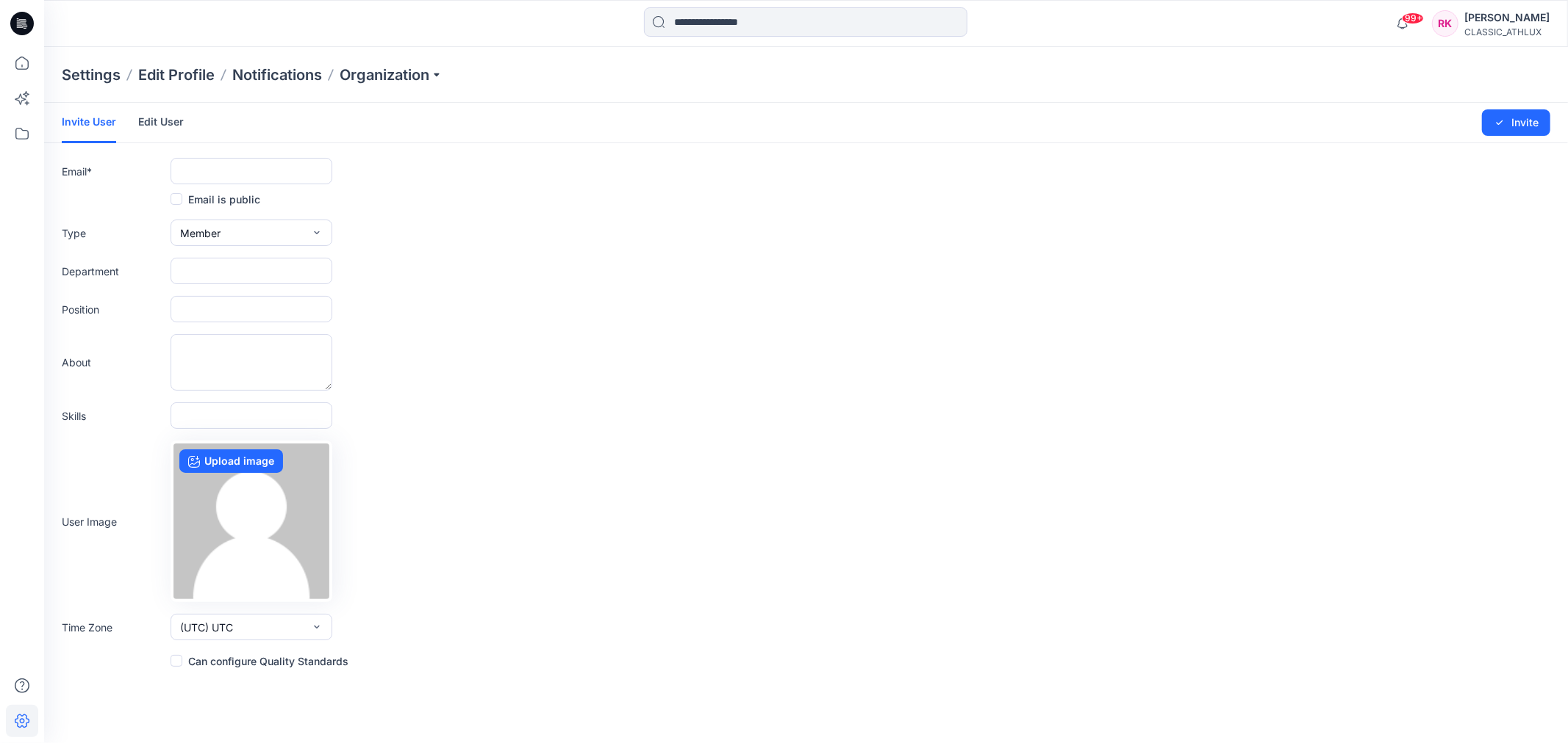
click at [169, 123] on link "Edit User" at bounding box center [161, 121] width 46 height 39
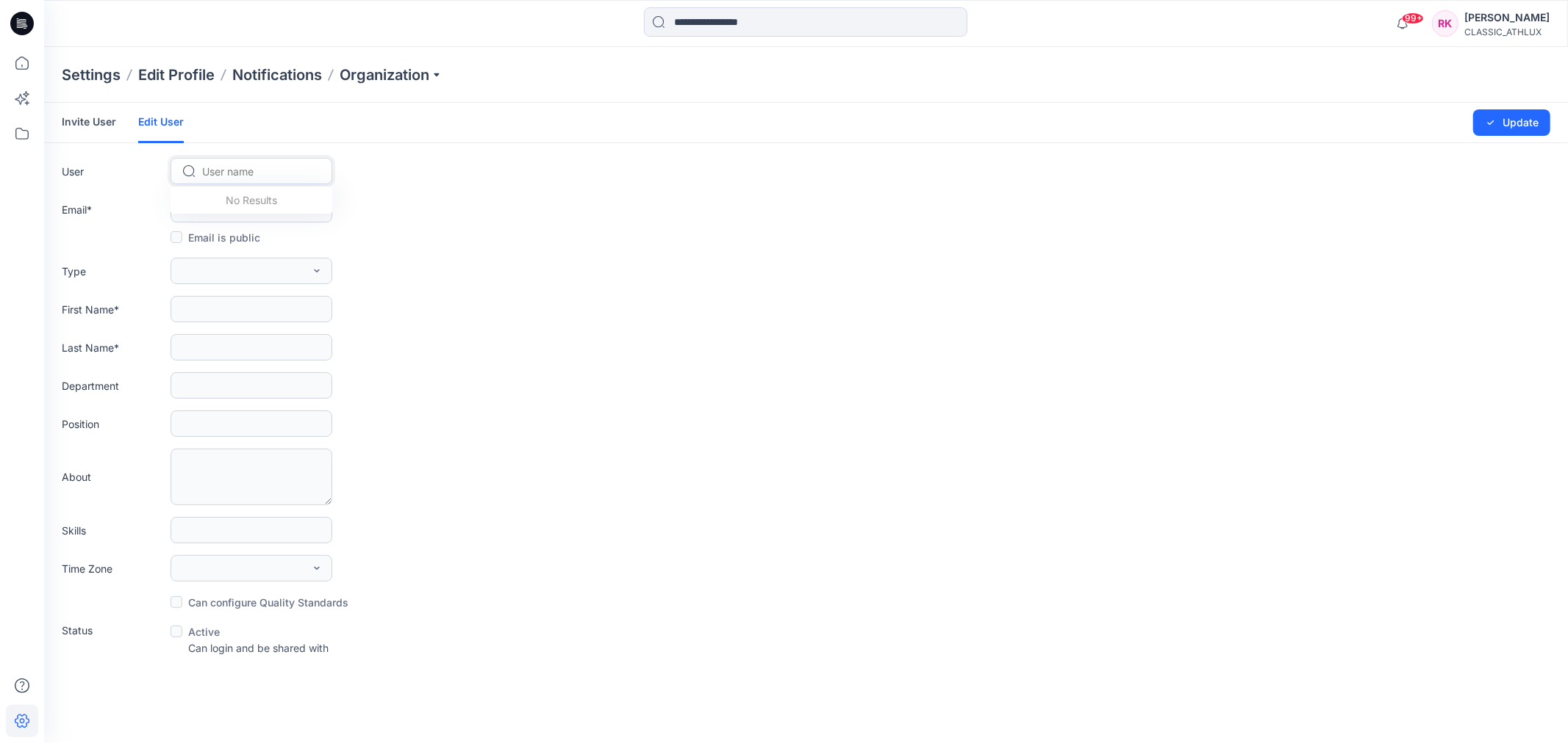
click at [258, 178] on div at bounding box center [260, 171] width 117 height 18
click at [511, 201] on div "Email *" at bounding box center [806, 209] width 1488 height 26
click at [284, 174] on div at bounding box center [260, 171] width 117 height 18
type input "******"
click at [263, 207] on span "Former User" at bounding box center [233, 202] width 58 height 16
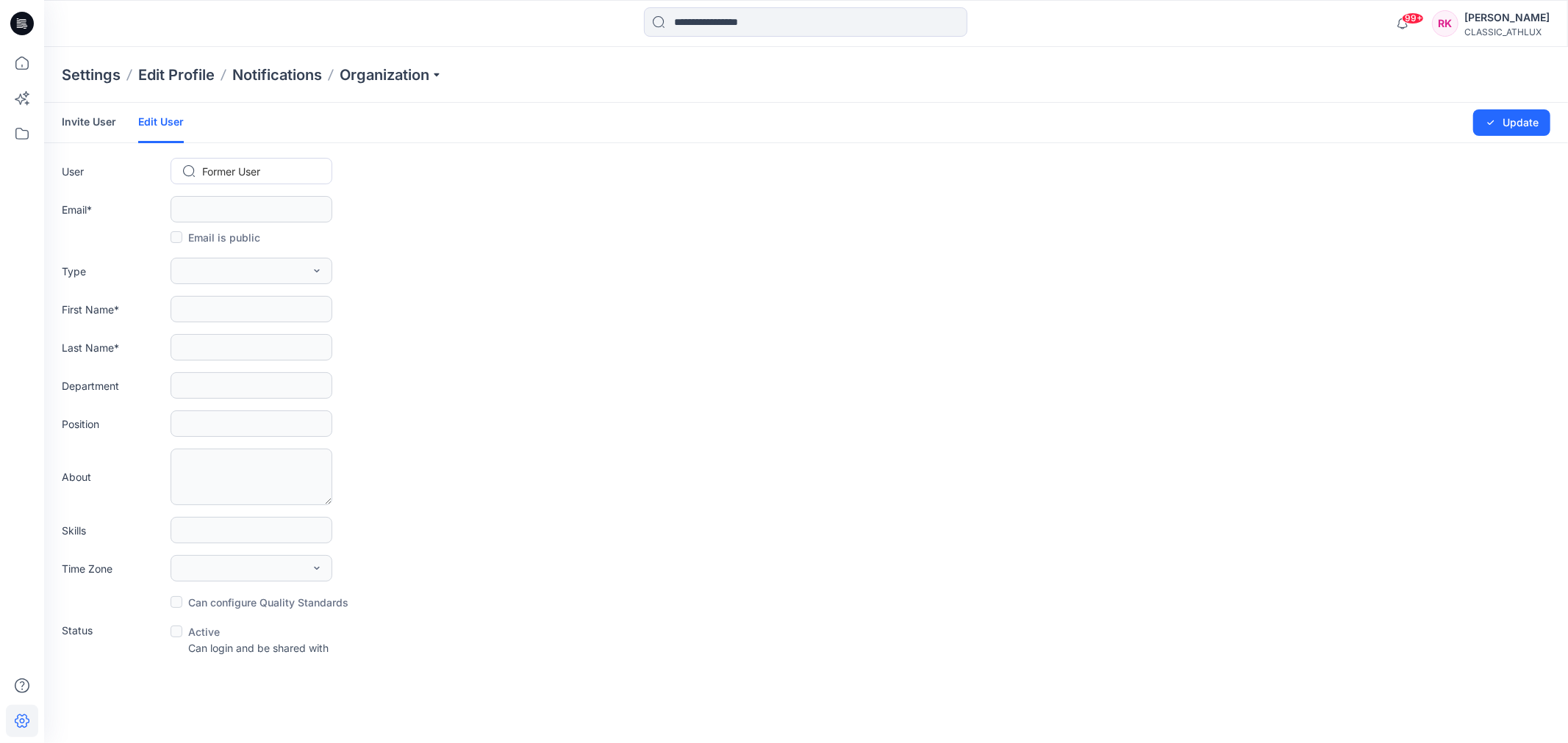
type input "**********"
type input "******"
type input "****"
type input "**"
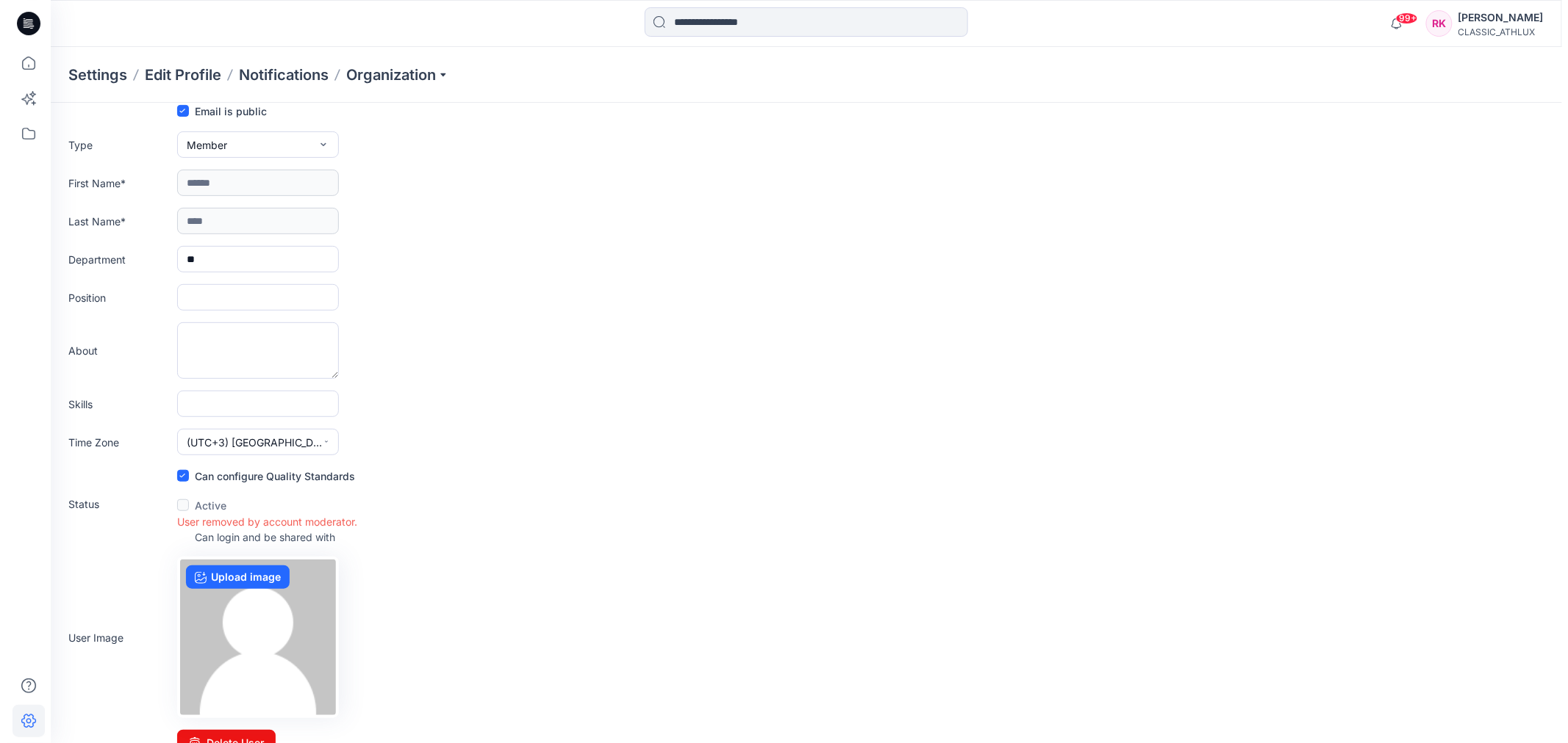
scroll to position [151, 0]
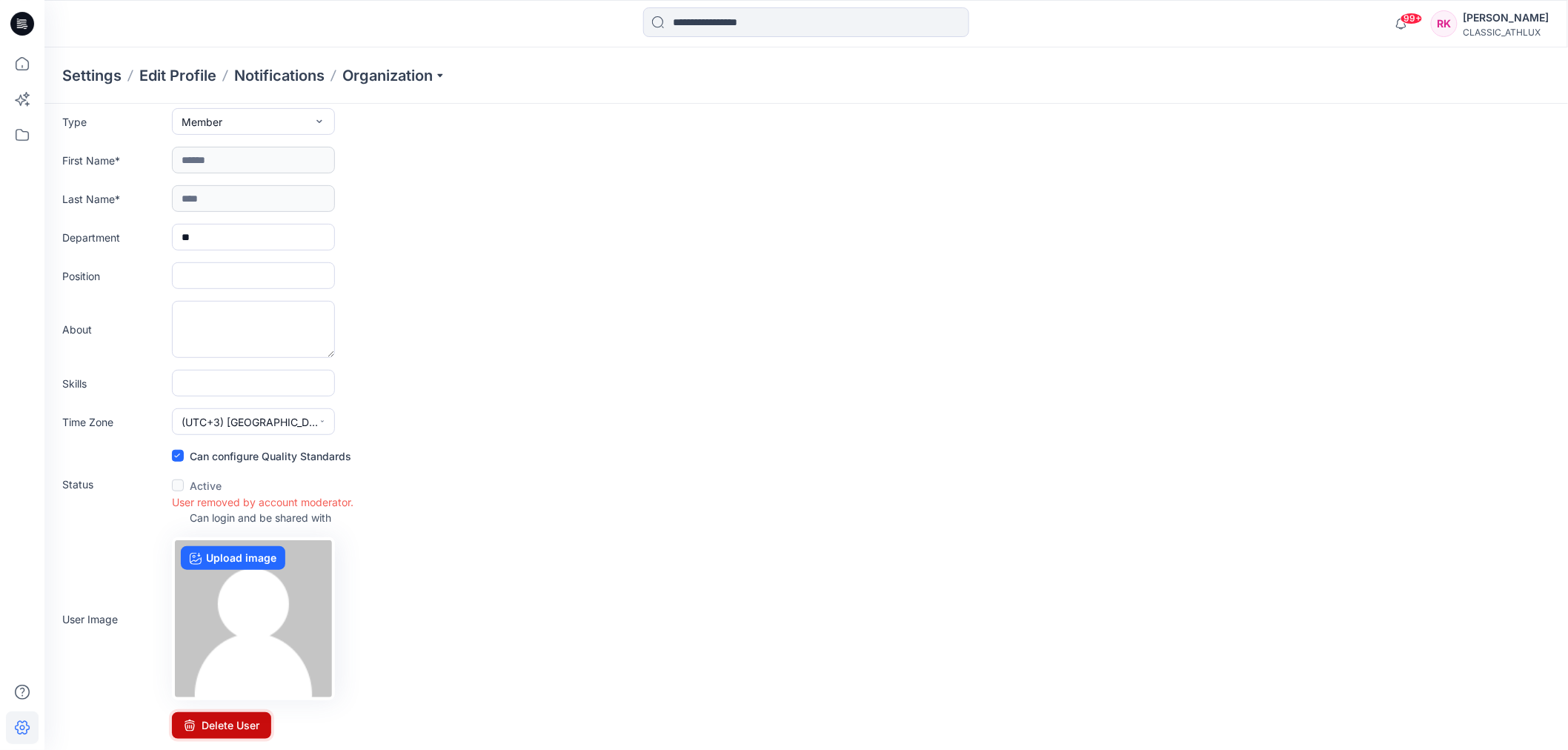
click at [203, 722] on button "Delete User" at bounding box center [222, 726] width 99 height 26
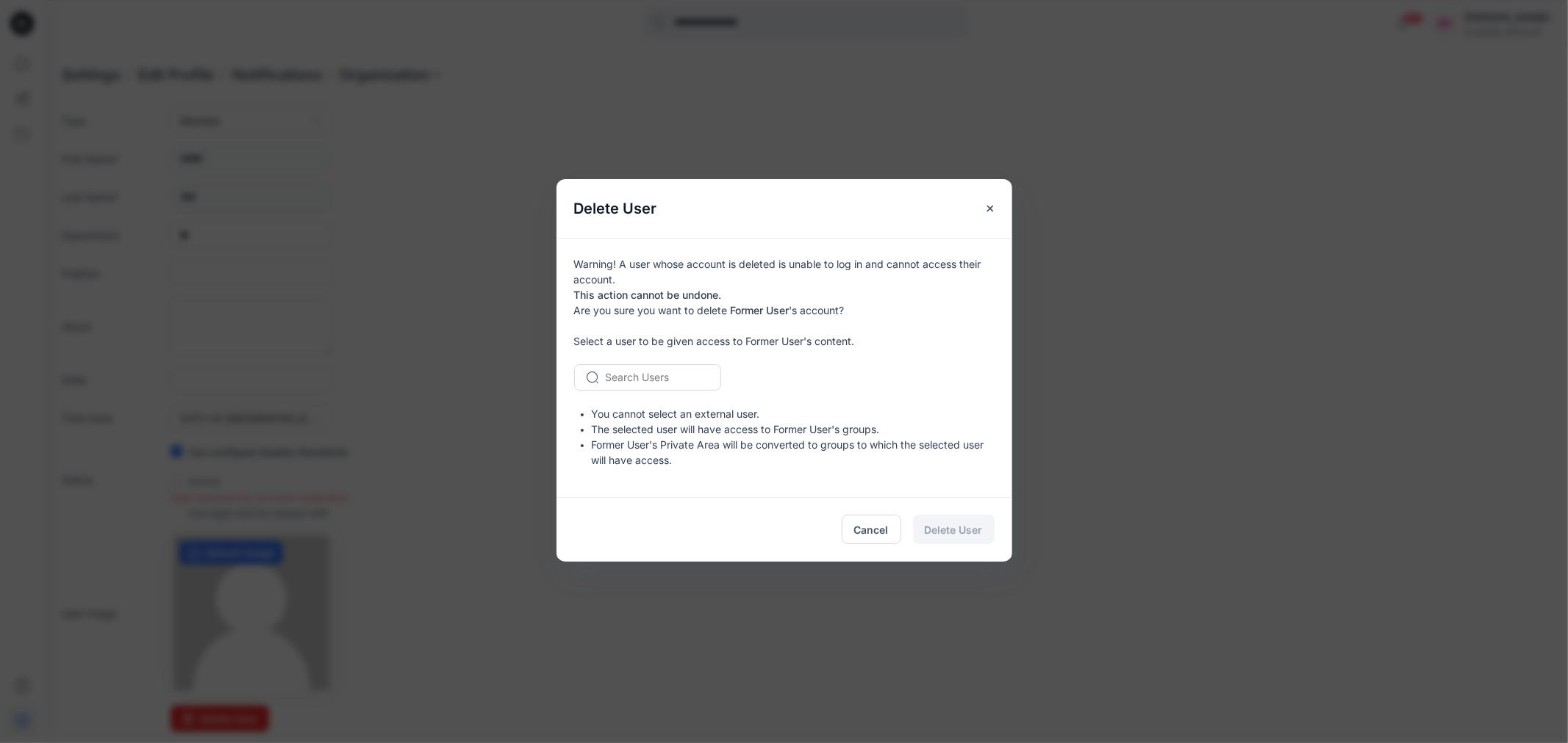
click at [629, 377] on div at bounding box center [656, 377] width 102 height 18
type input "*"
type input "***"
click at [670, 408] on div "FU Former User" at bounding box center [647, 408] width 147 height 32
click at [970, 531] on span "Delete User" at bounding box center [953, 530] width 58 height 16
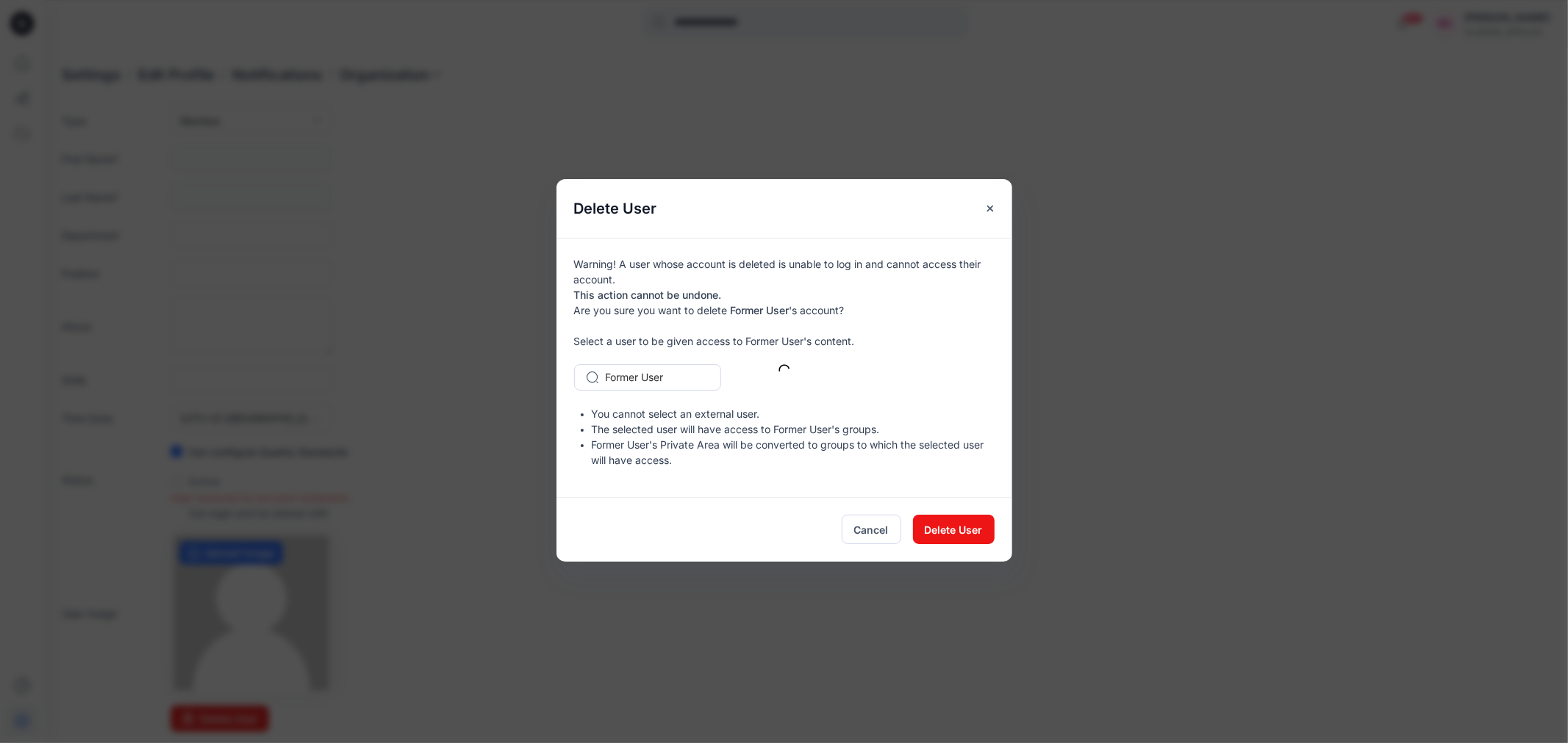
scroll to position [0, 0]
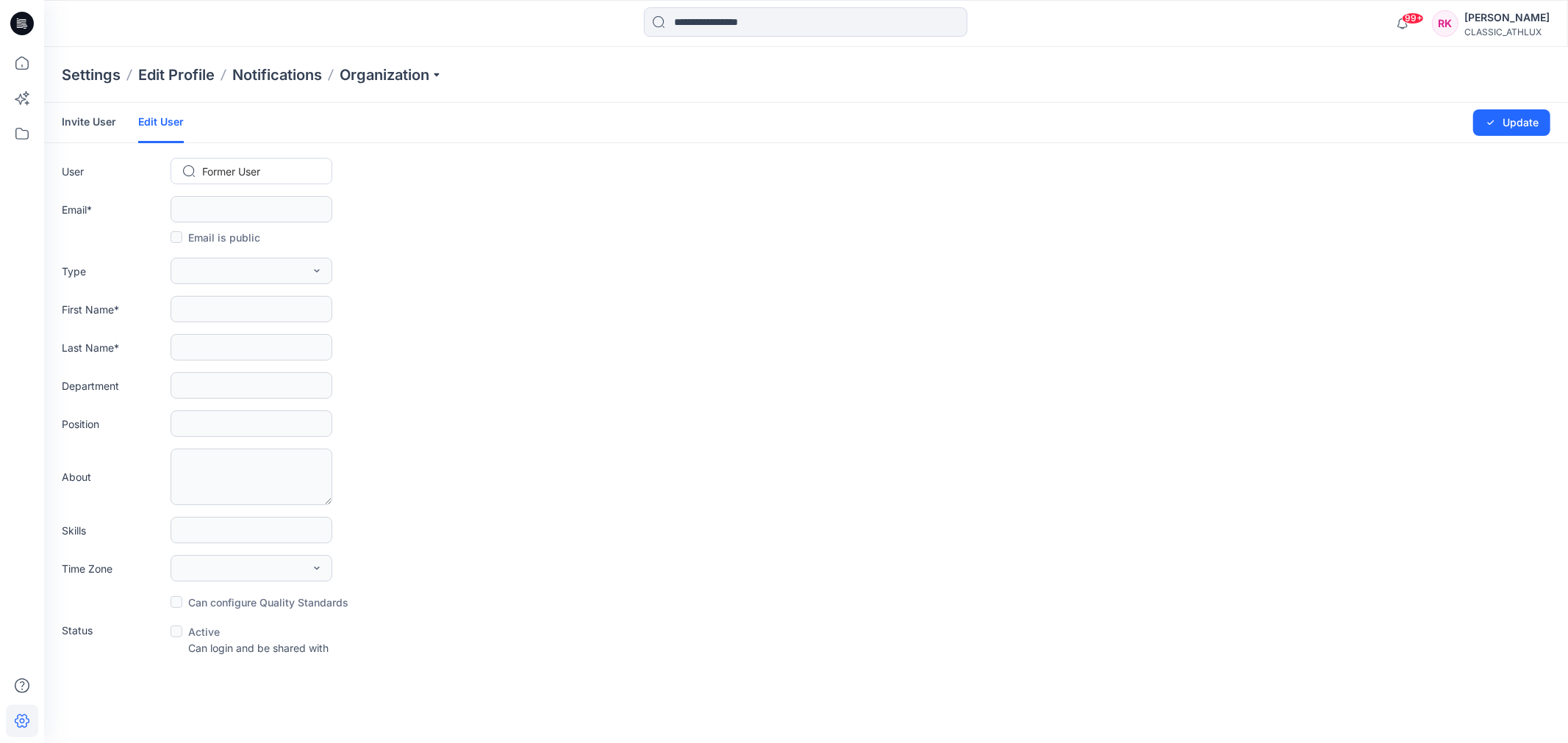
click at [83, 118] on link "Invite User" at bounding box center [89, 121] width 54 height 39
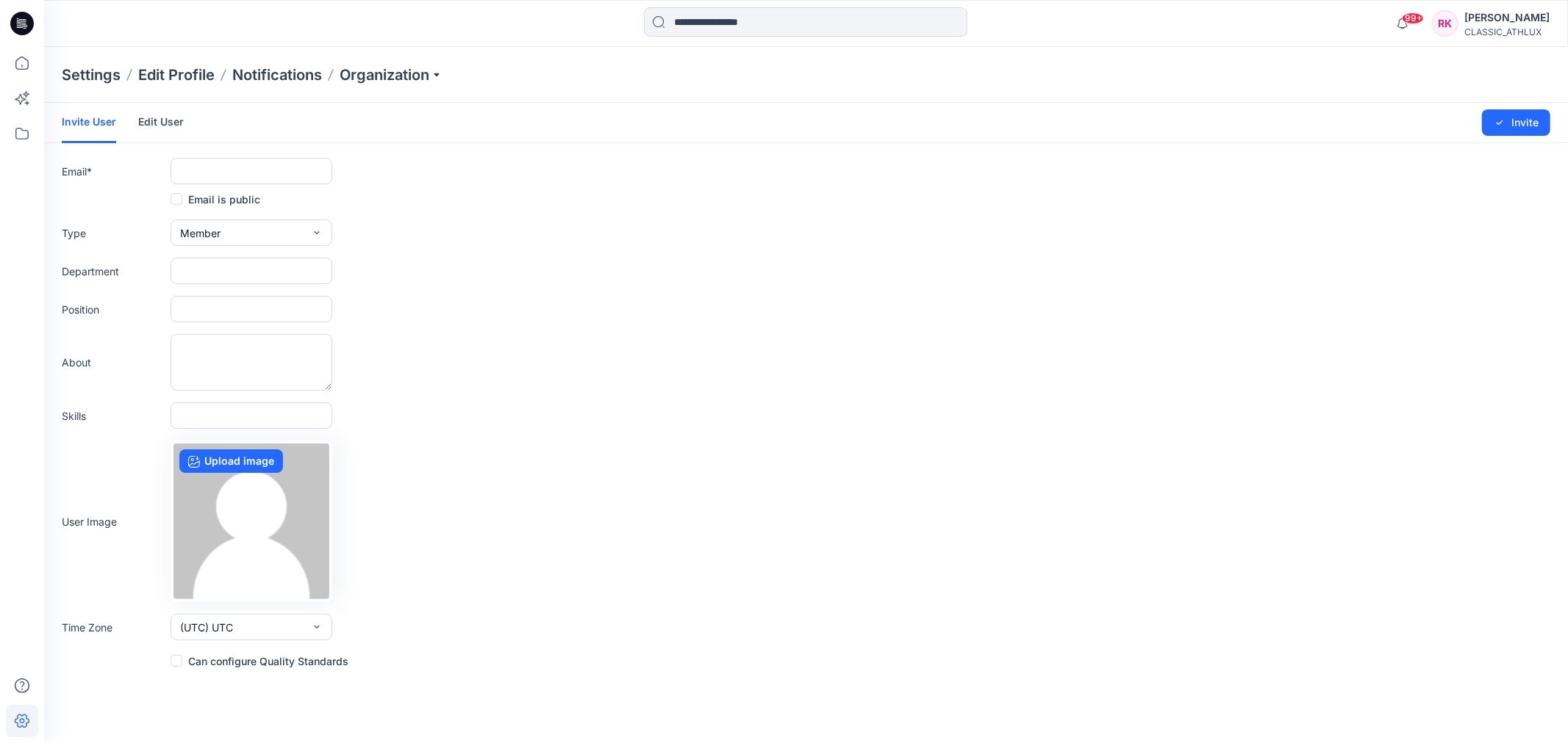
click at [151, 116] on link "Edit User" at bounding box center [161, 121] width 46 height 39
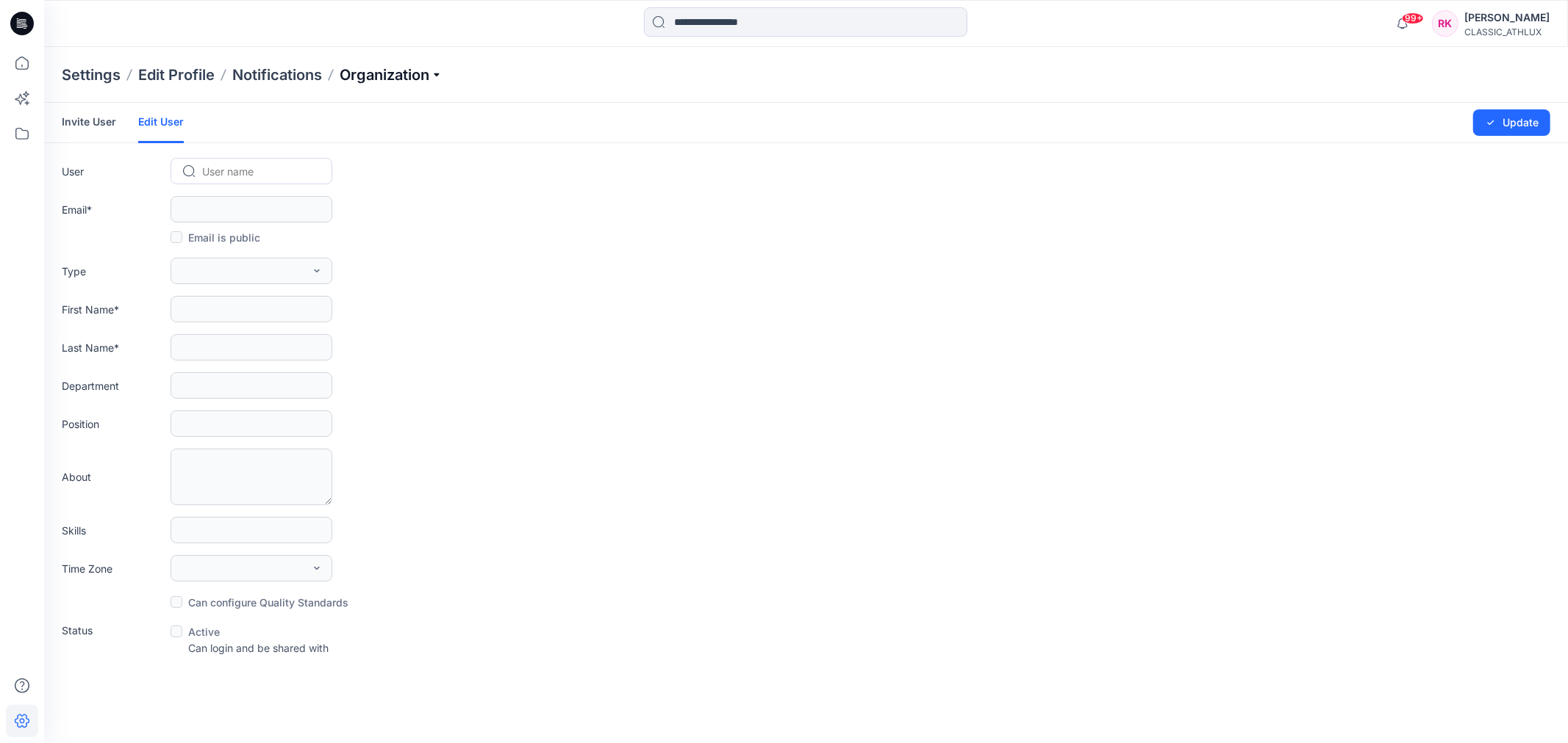
click at [436, 71] on p "Organization" at bounding box center [391, 75] width 103 height 21
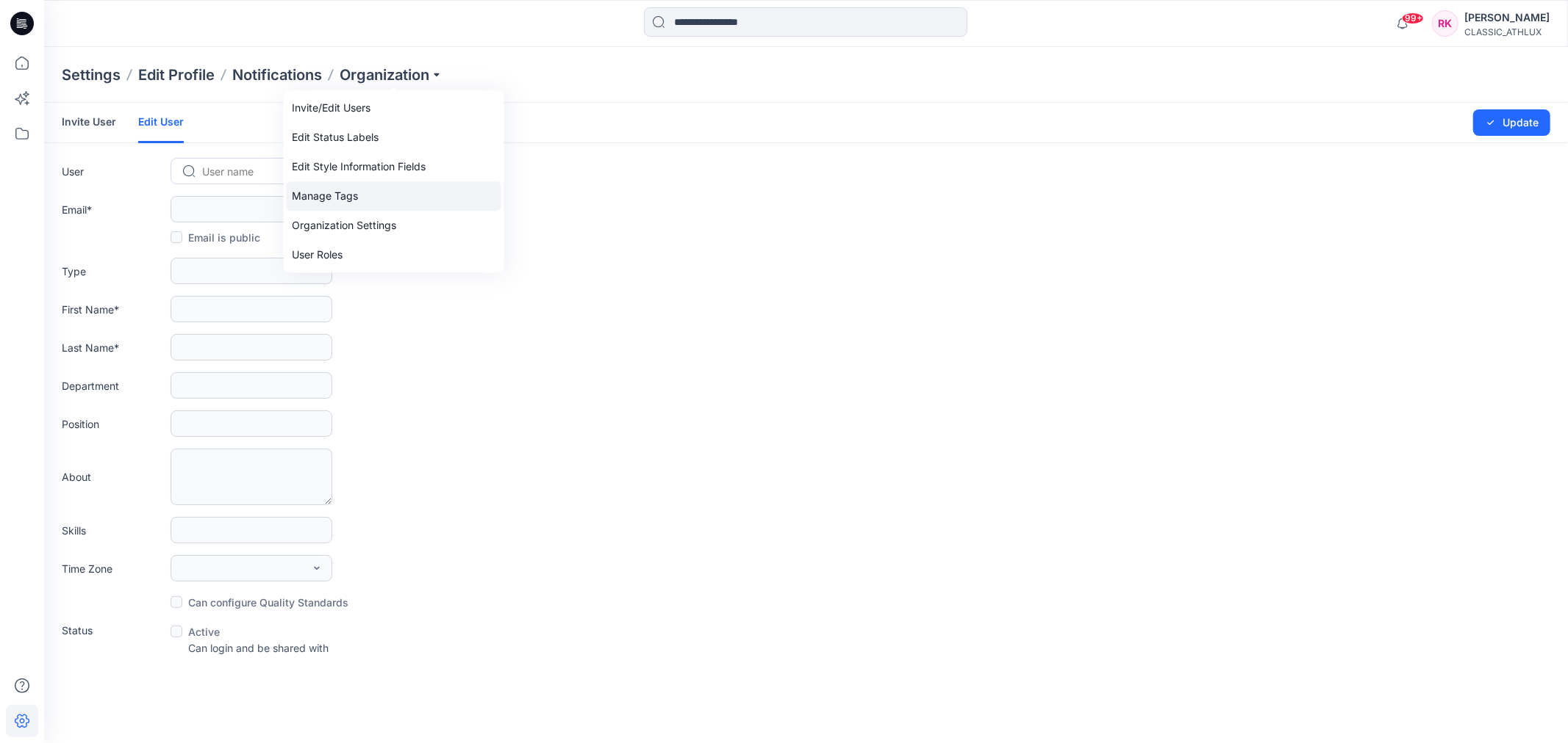
click at [343, 191] on link "Manage Tags" at bounding box center [394, 196] width 215 height 30
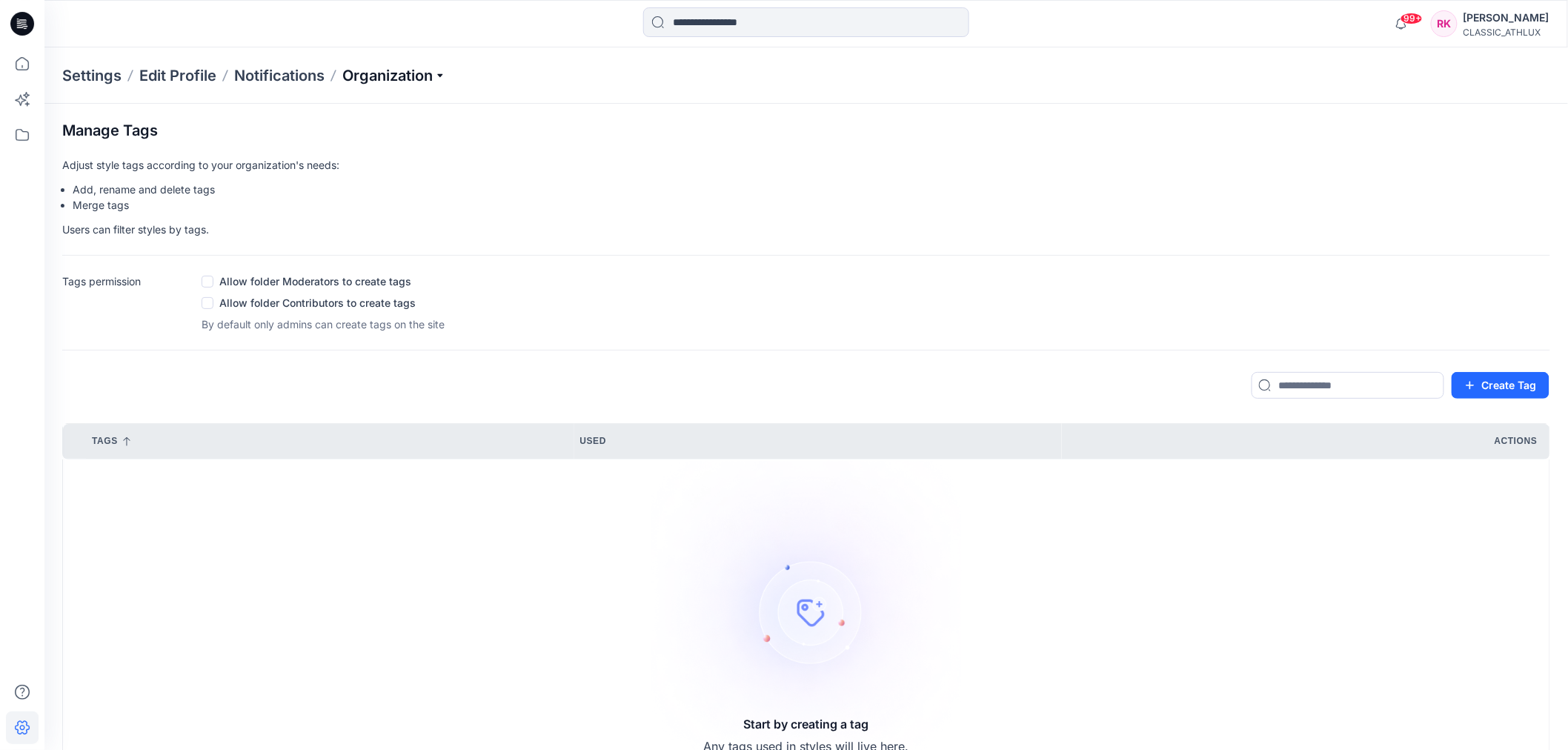
click at [434, 67] on p "Organization" at bounding box center [394, 75] width 103 height 21
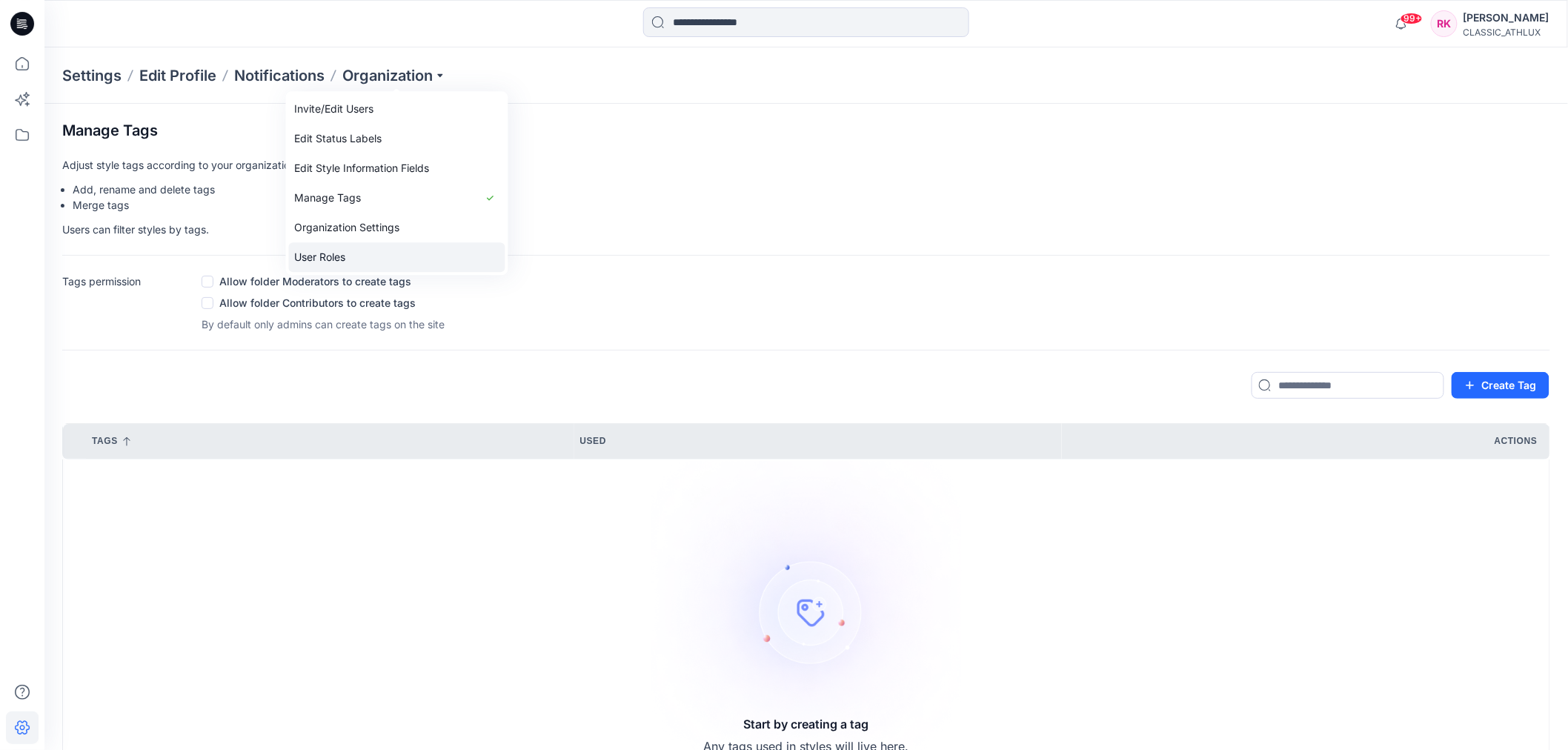
click at [345, 251] on link "User Roles" at bounding box center [397, 257] width 217 height 30
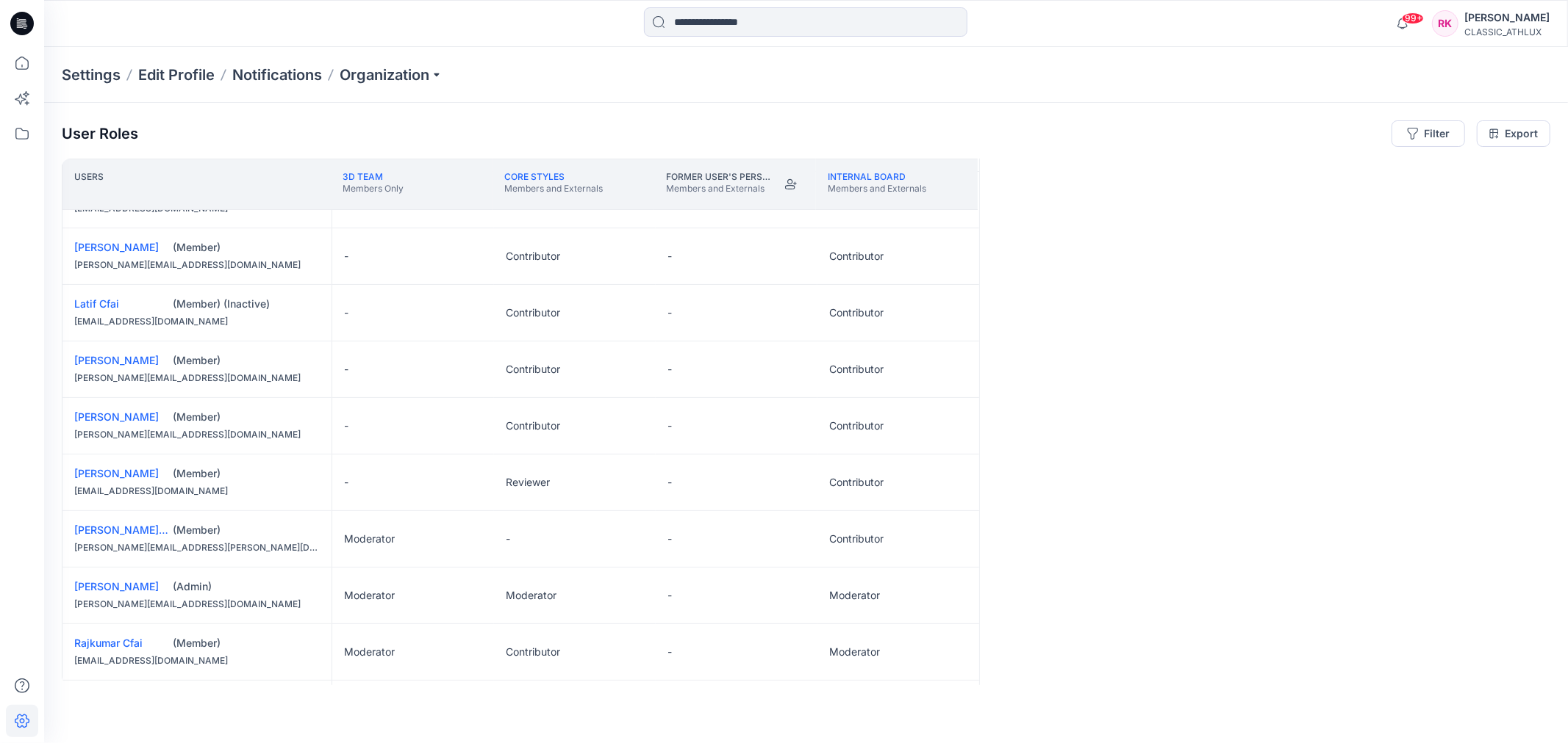
scroll to position [253, 0]
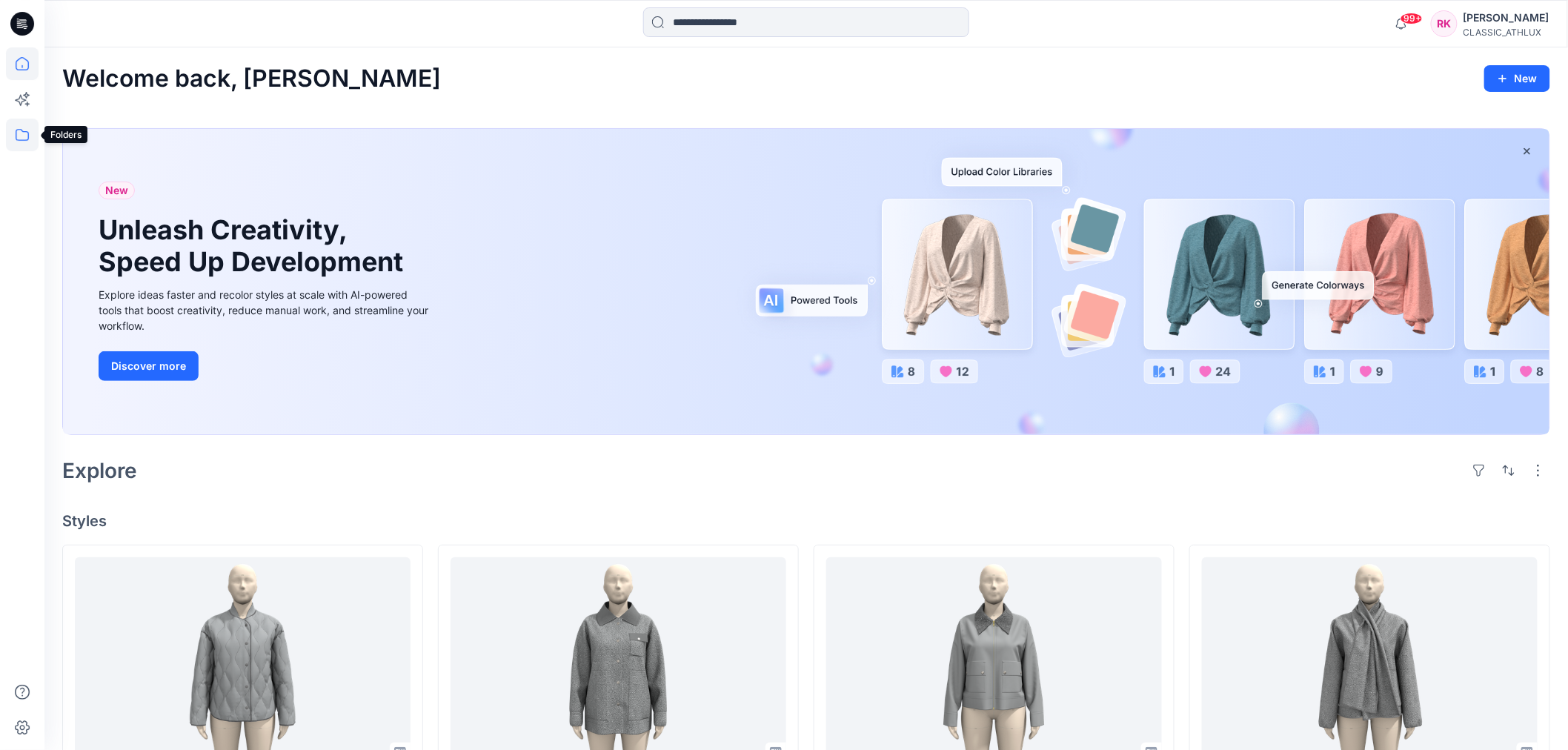
click at [23, 132] on icon at bounding box center [22, 134] width 32 height 32
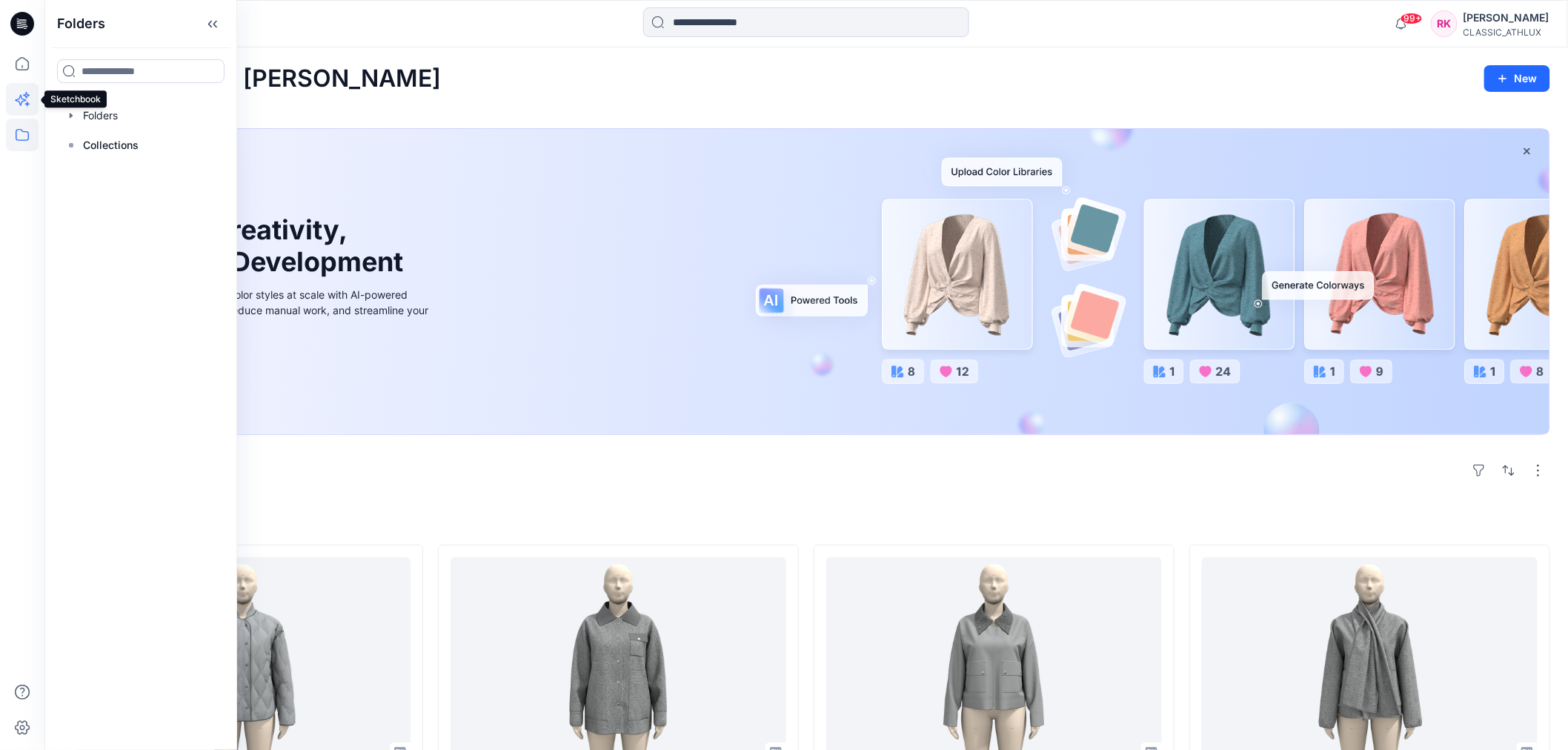
click at [25, 101] on icon at bounding box center [22, 99] width 32 height 32
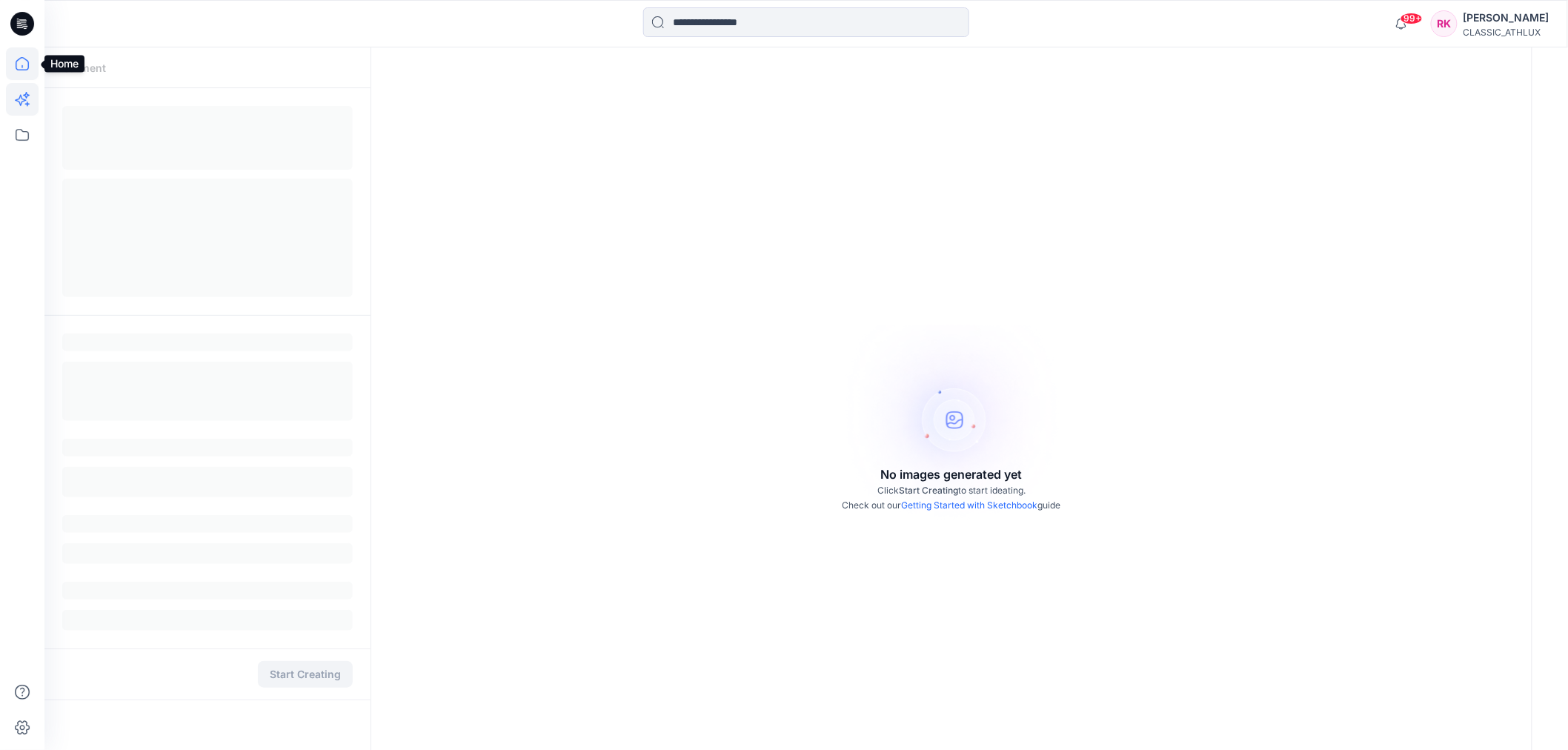
click at [25, 72] on icon at bounding box center [22, 63] width 32 height 32
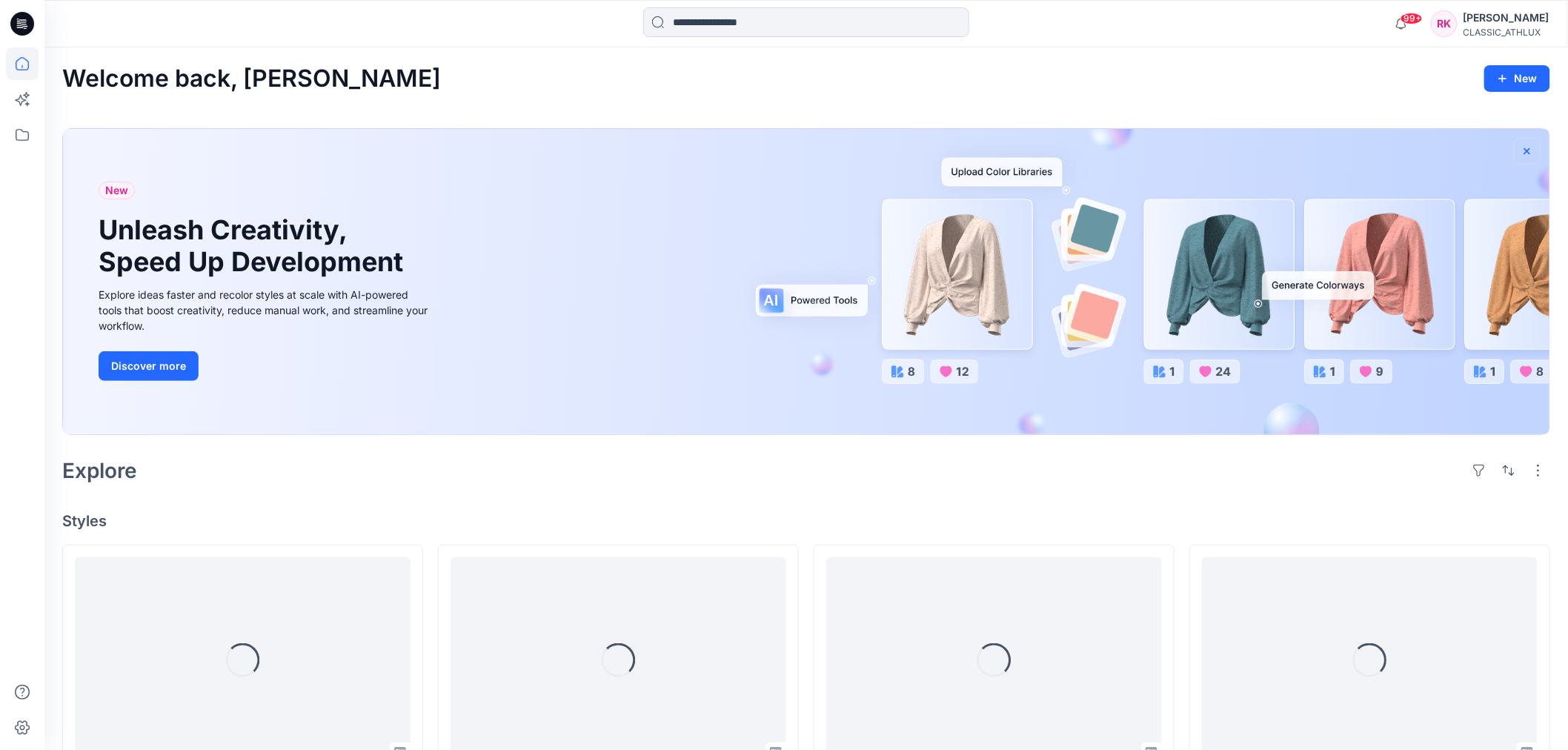
click at [1530, 146] on icon "button" at bounding box center [1527, 151] width 12 height 12
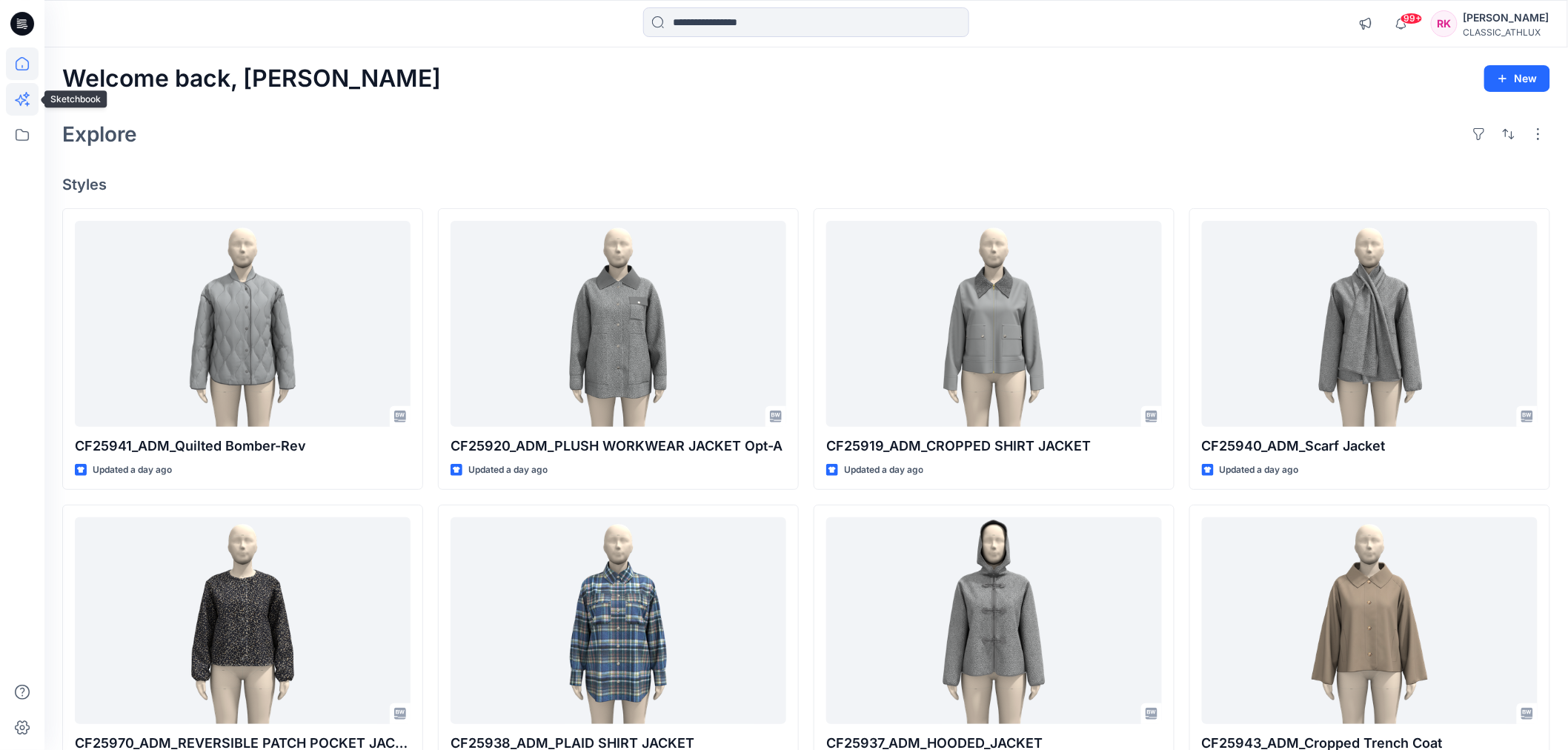
click at [25, 96] on icon at bounding box center [22, 99] width 32 height 32
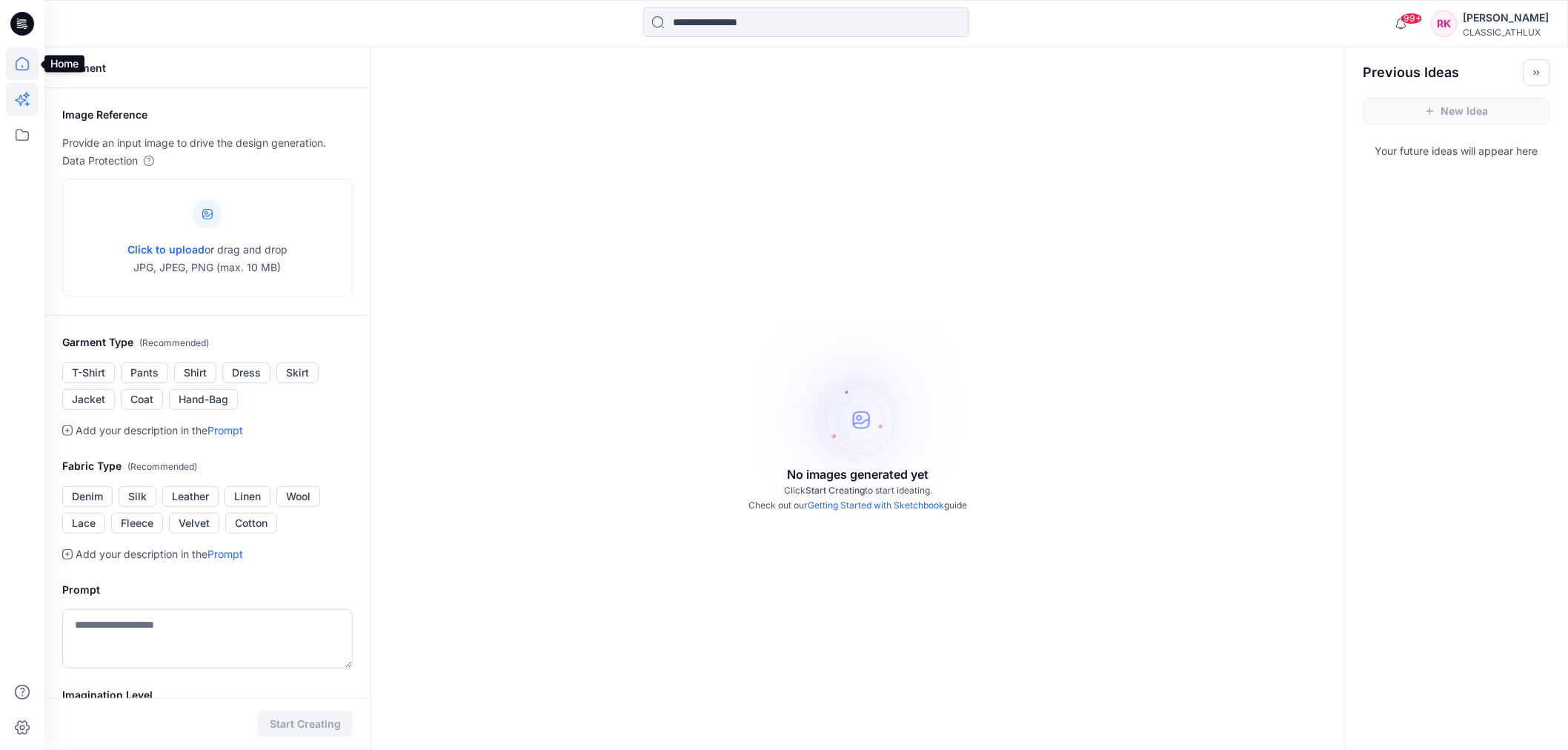
click at [23, 55] on icon at bounding box center [22, 63] width 32 height 32
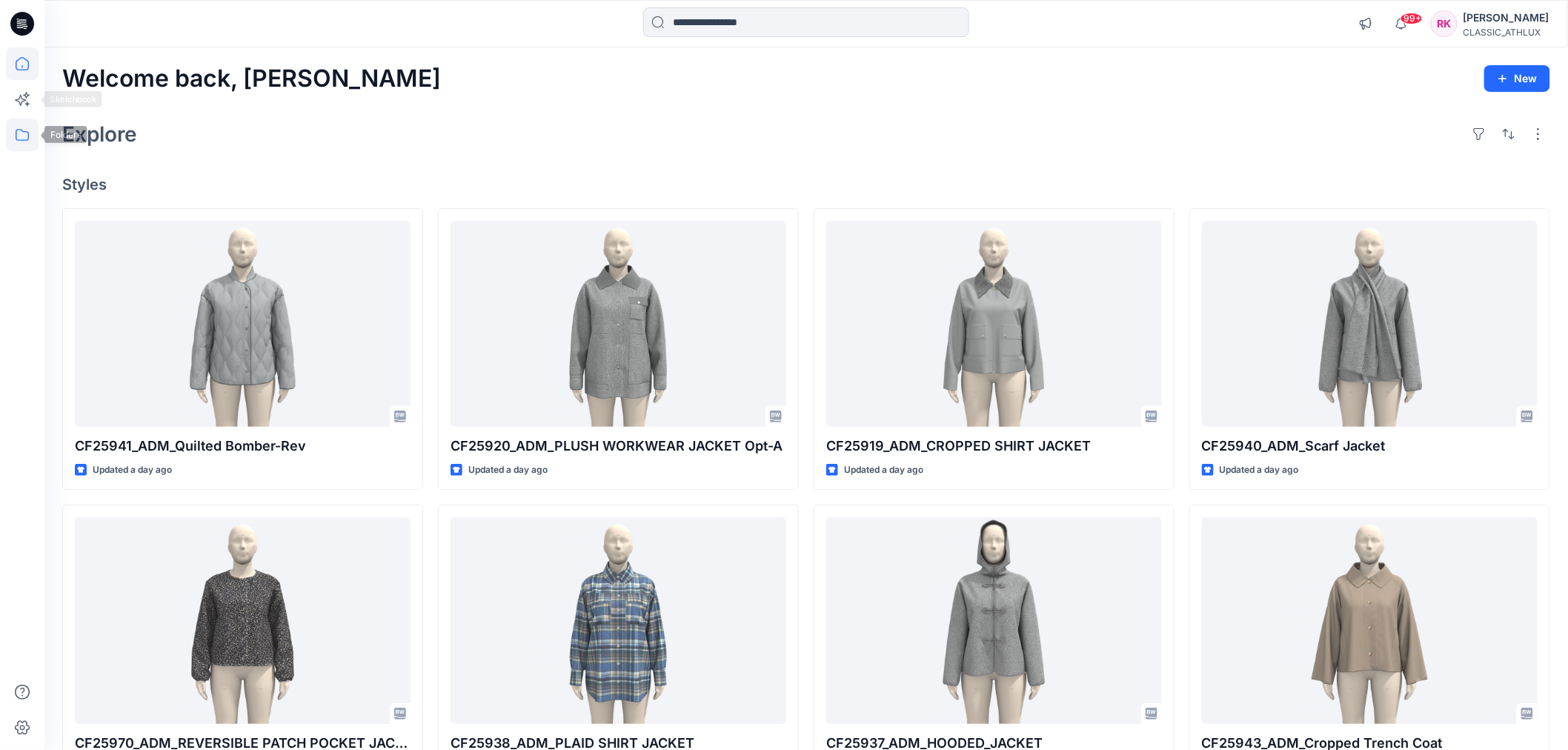
click at [17, 127] on icon at bounding box center [22, 134] width 32 height 32
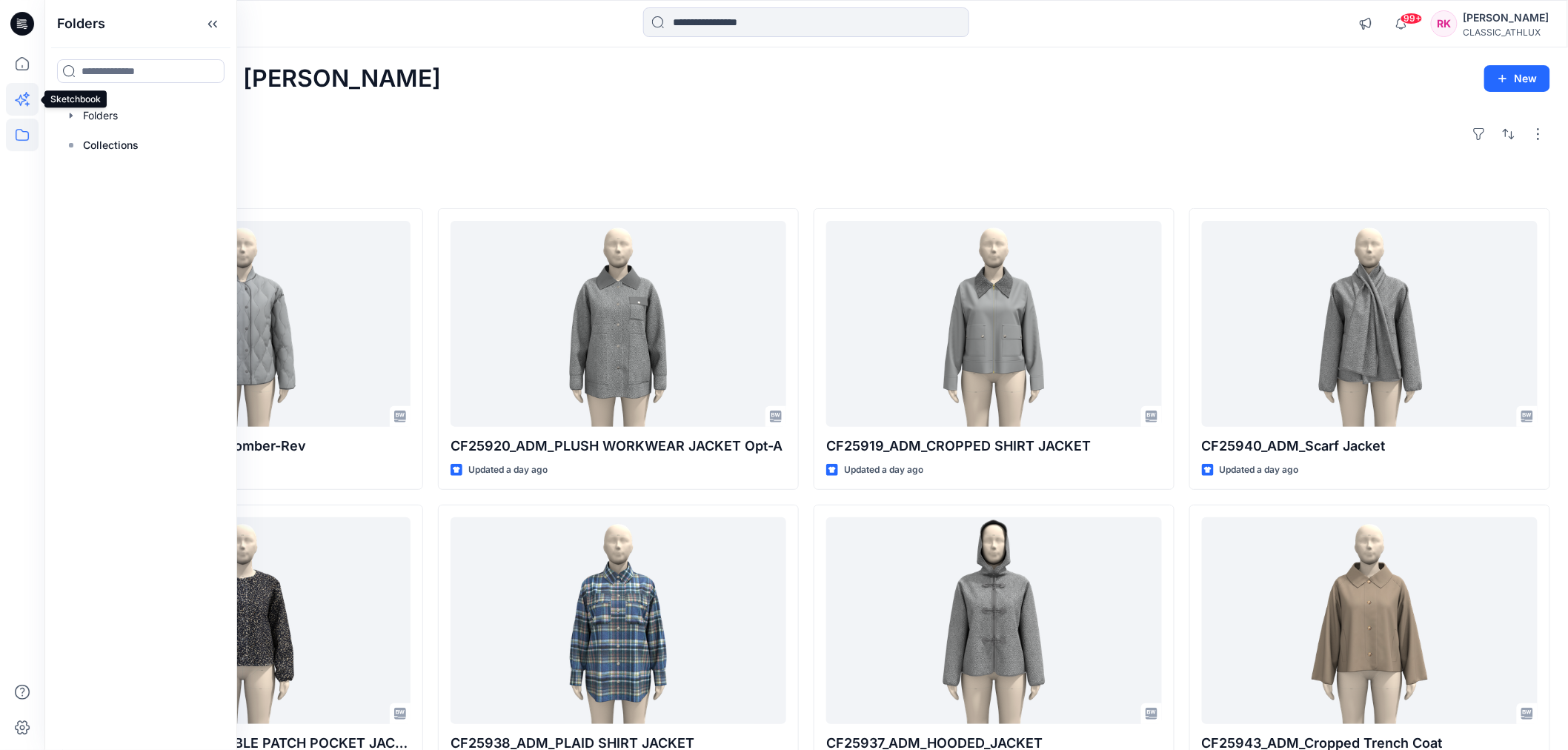
click at [22, 89] on icon at bounding box center [22, 99] width 32 height 32
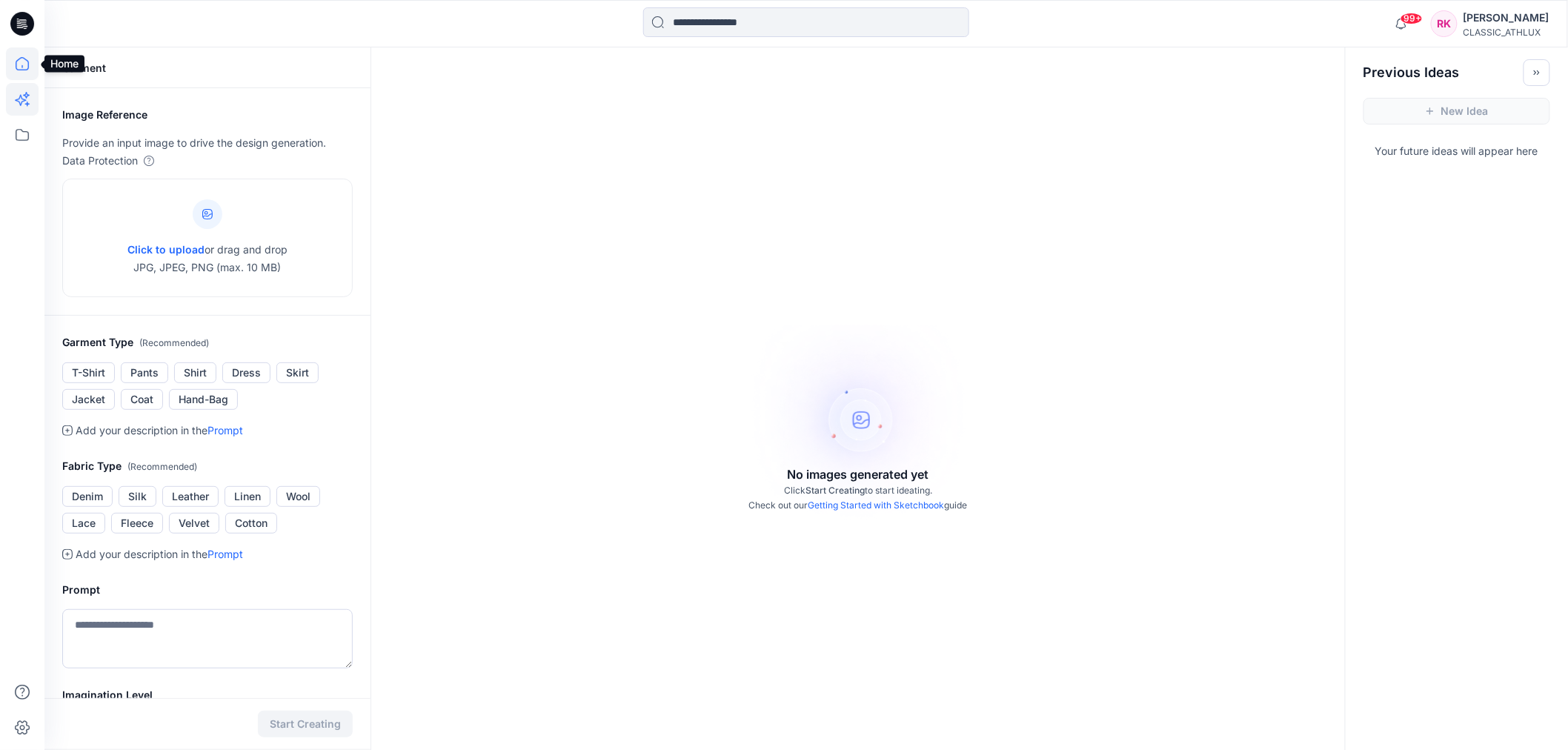
click at [24, 69] on icon at bounding box center [22, 63] width 32 height 32
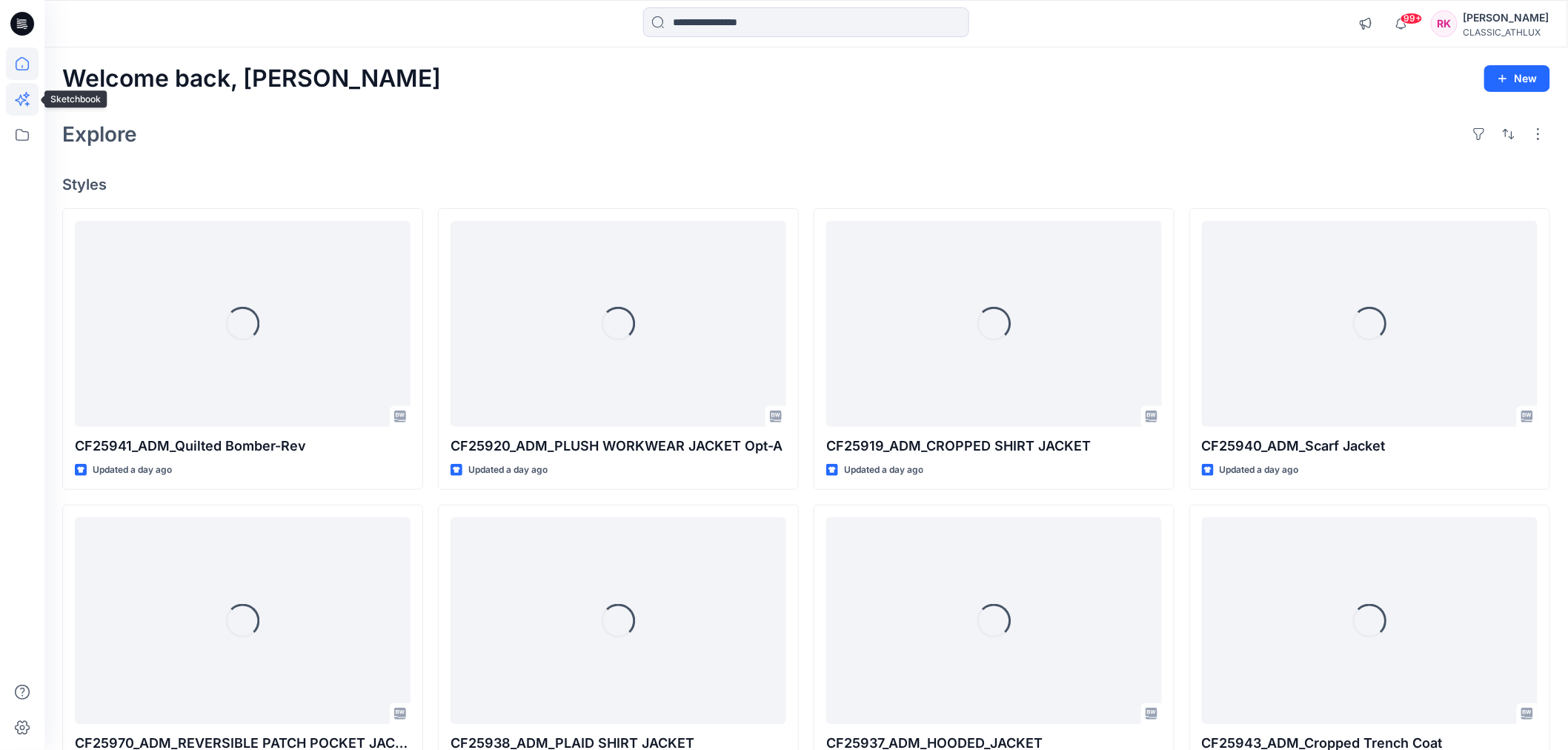
click at [26, 99] on icon at bounding box center [22, 99] width 32 height 32
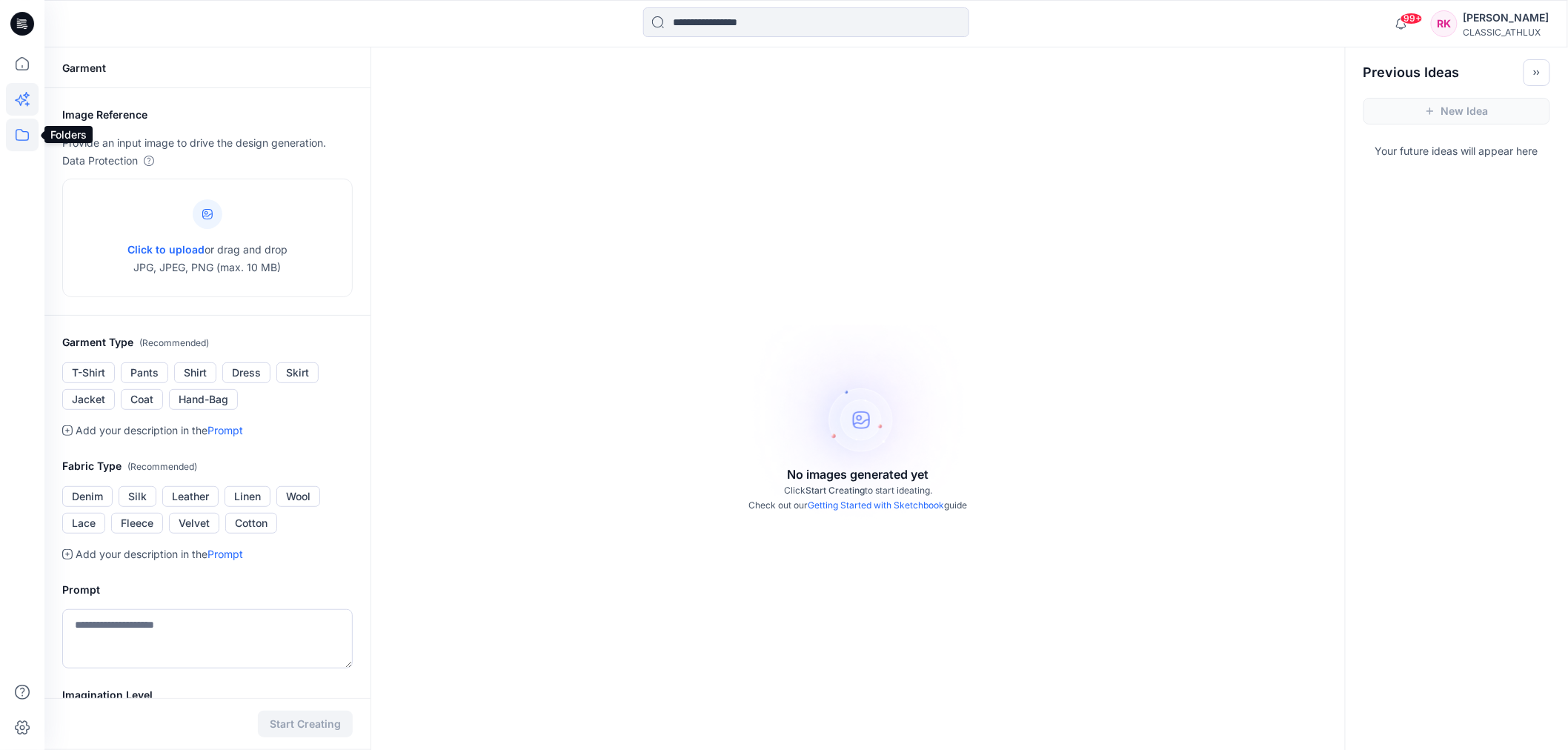
click at [21, 146] on icon at bounding box center [22, 134] width 32 height 32
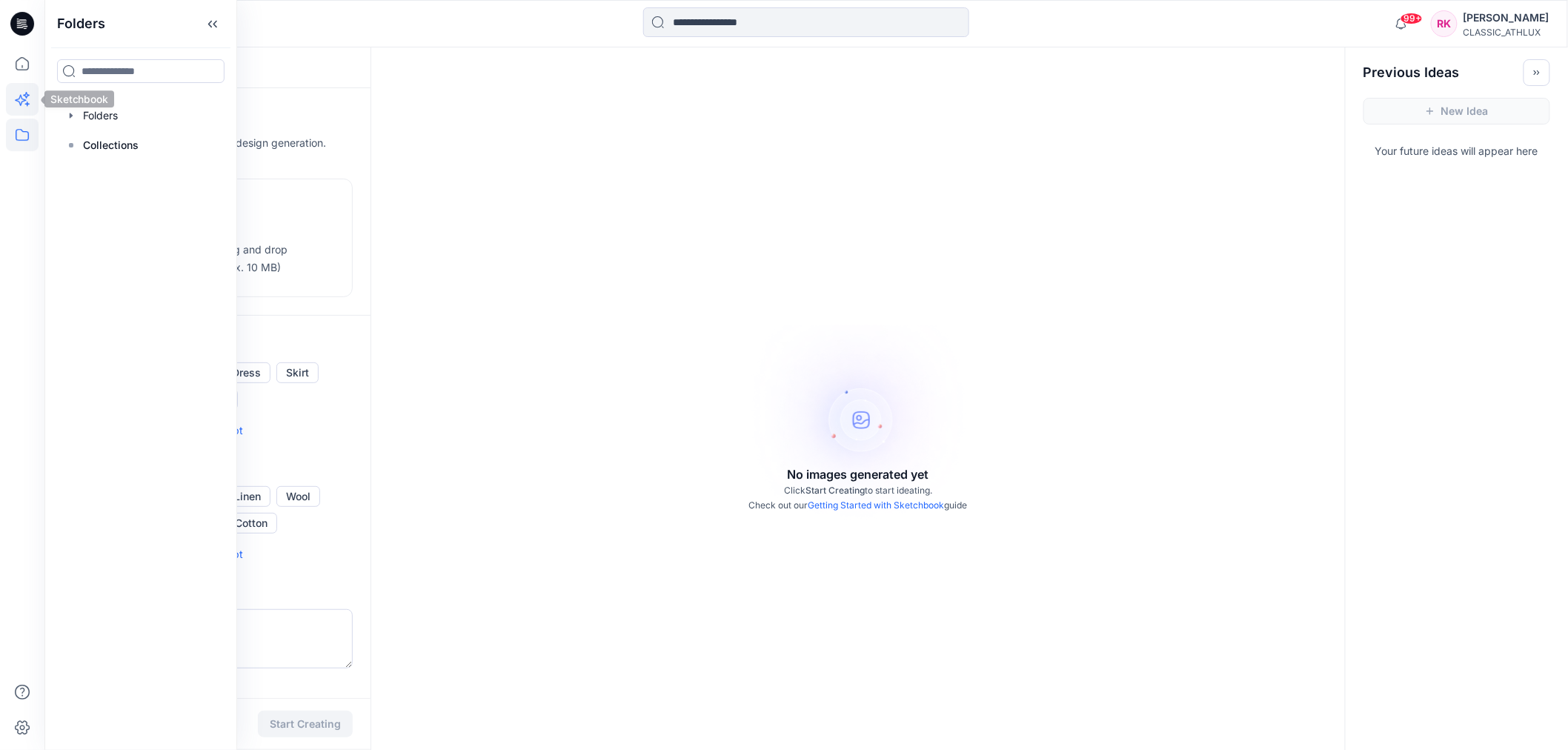
click at [19, 98] on icon at bounding box center [20, 100] width 11 height 11
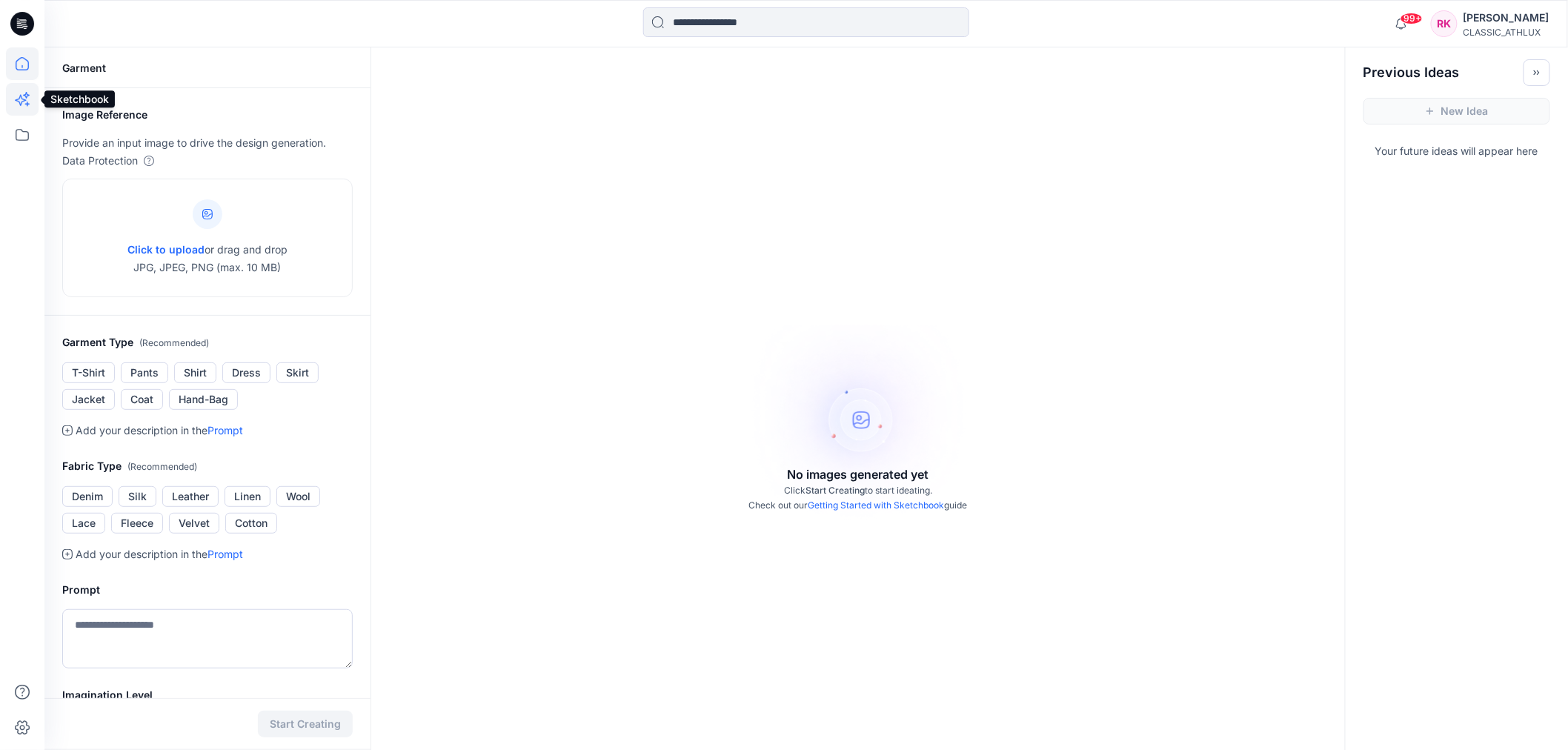
click at [19, 54] on icon at bounding box center [22, 63] width 32 height 32
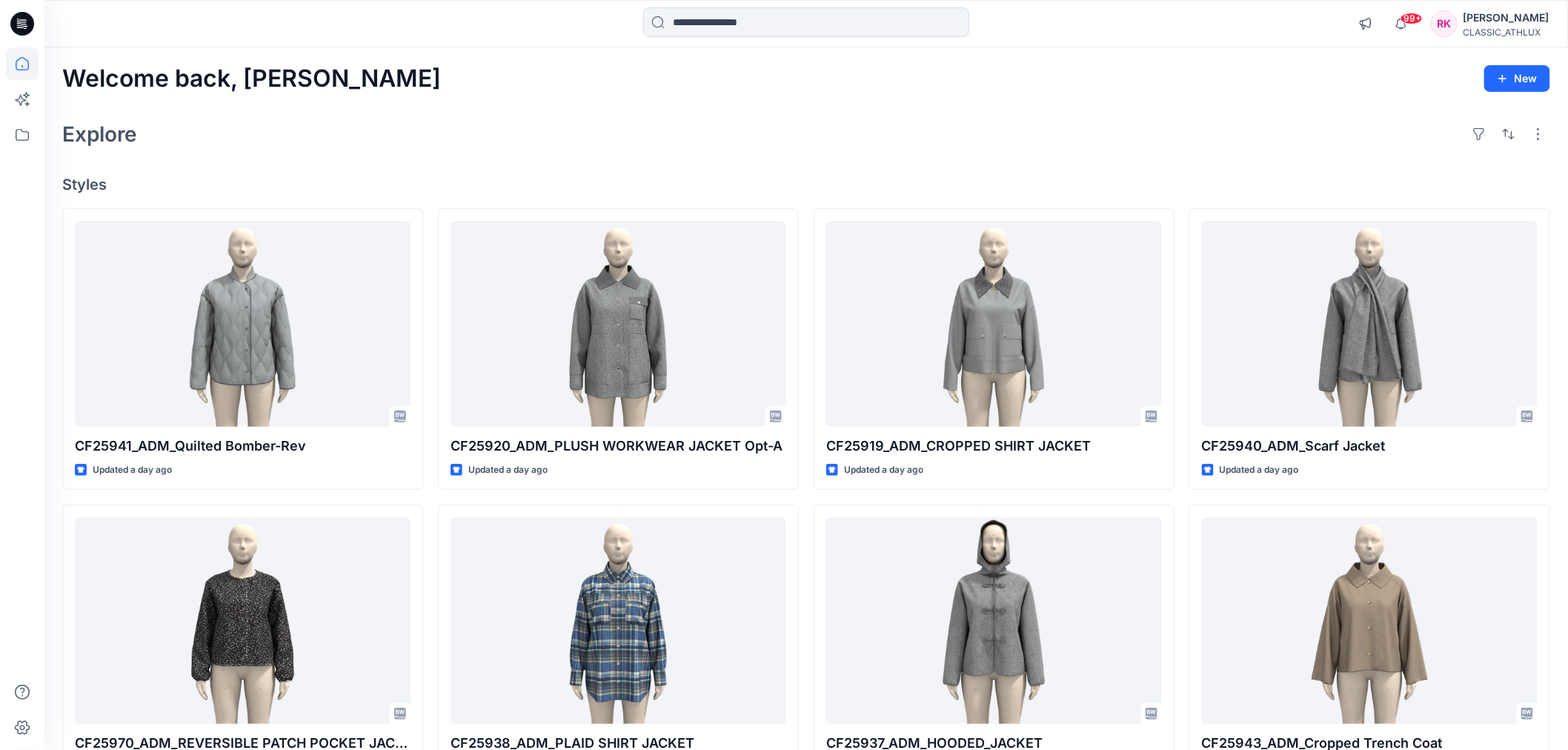
click at [1539, 34] on div "CLASSIC_ATHLUX" at bounding box center [1507, 31] width 86 height 11
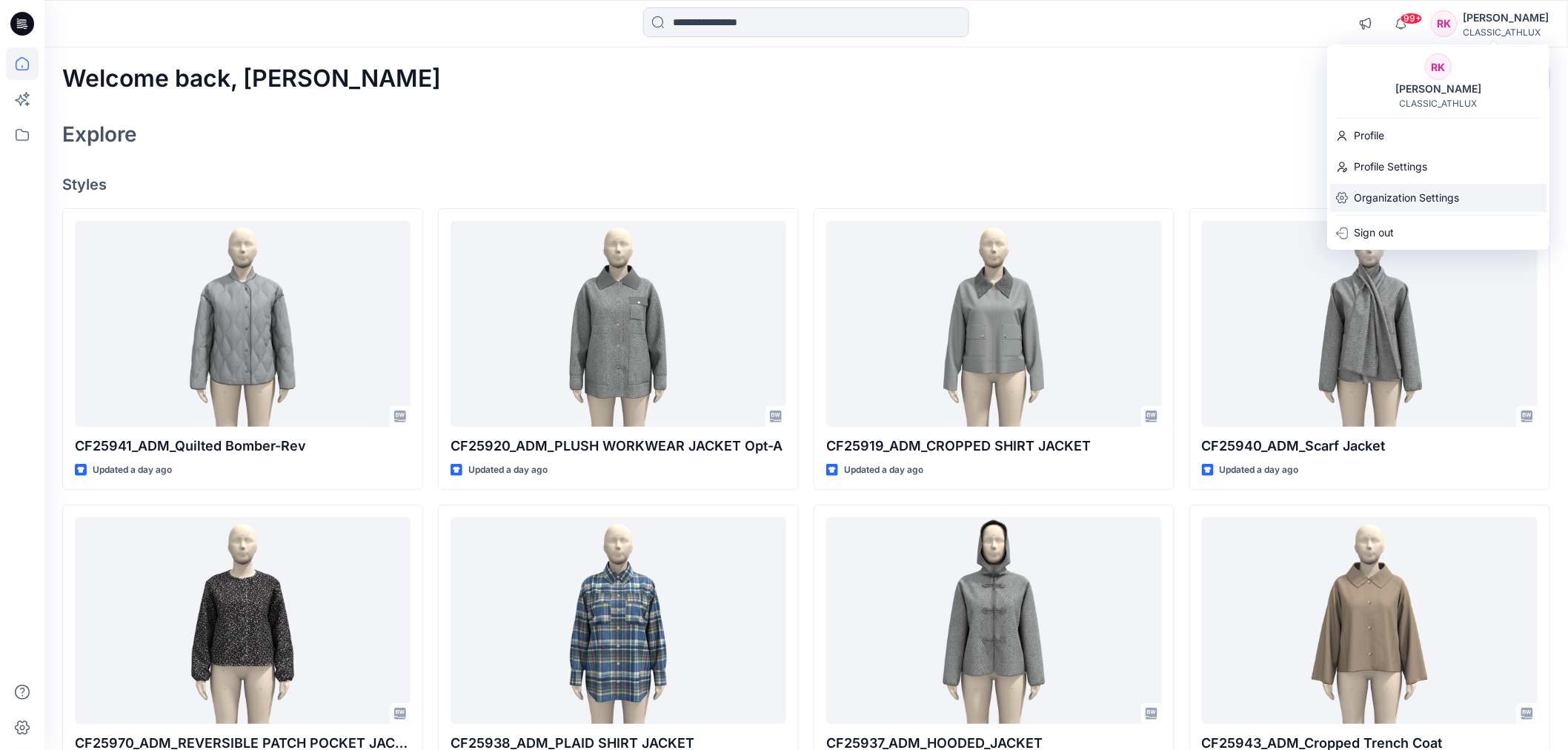
click at [1395, 202] on p "Organization Settings" at bounding box center [1406, 198] width 105 height 28
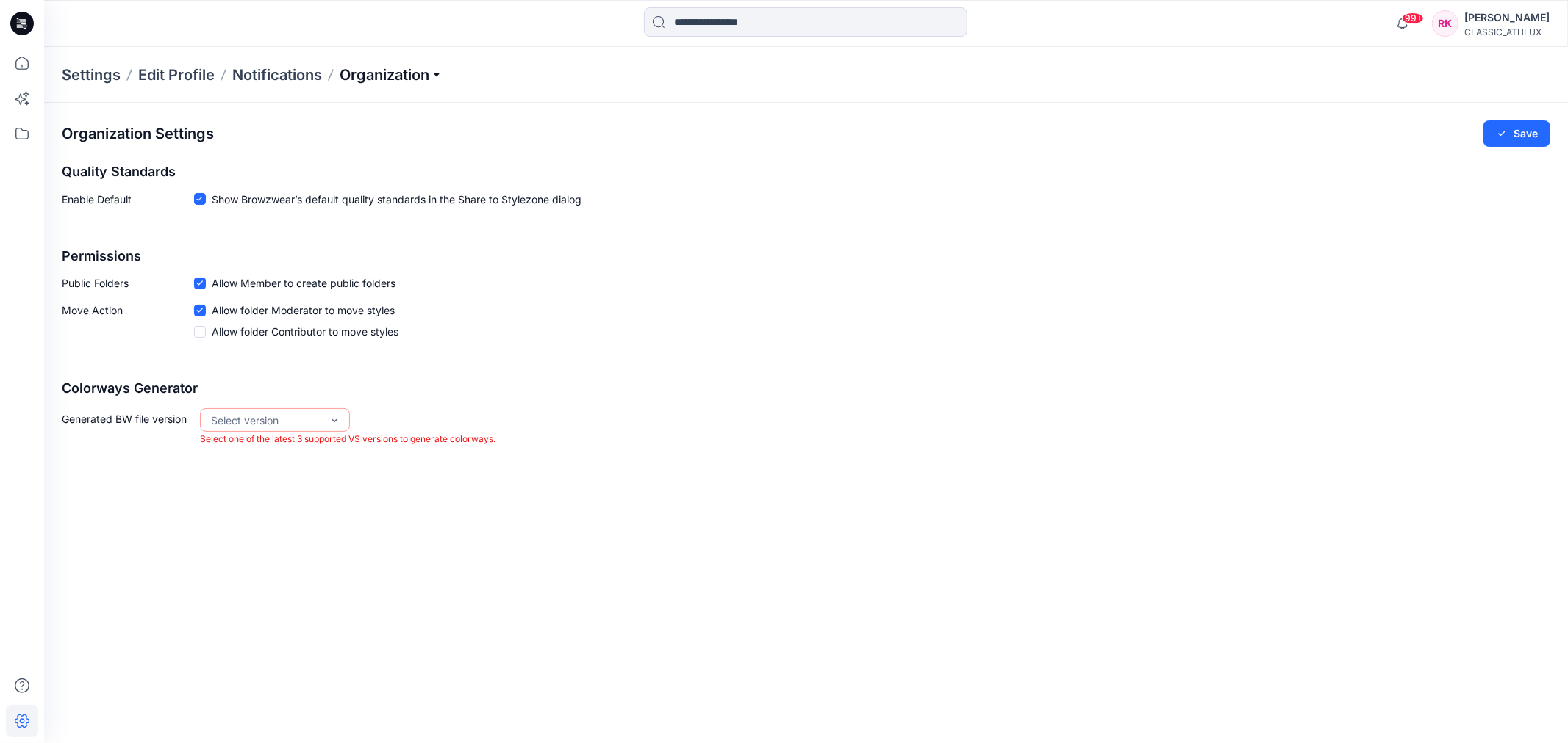
click at [415, 76] on p "Organization" at bounding box center [391, 75] width 103 height 21
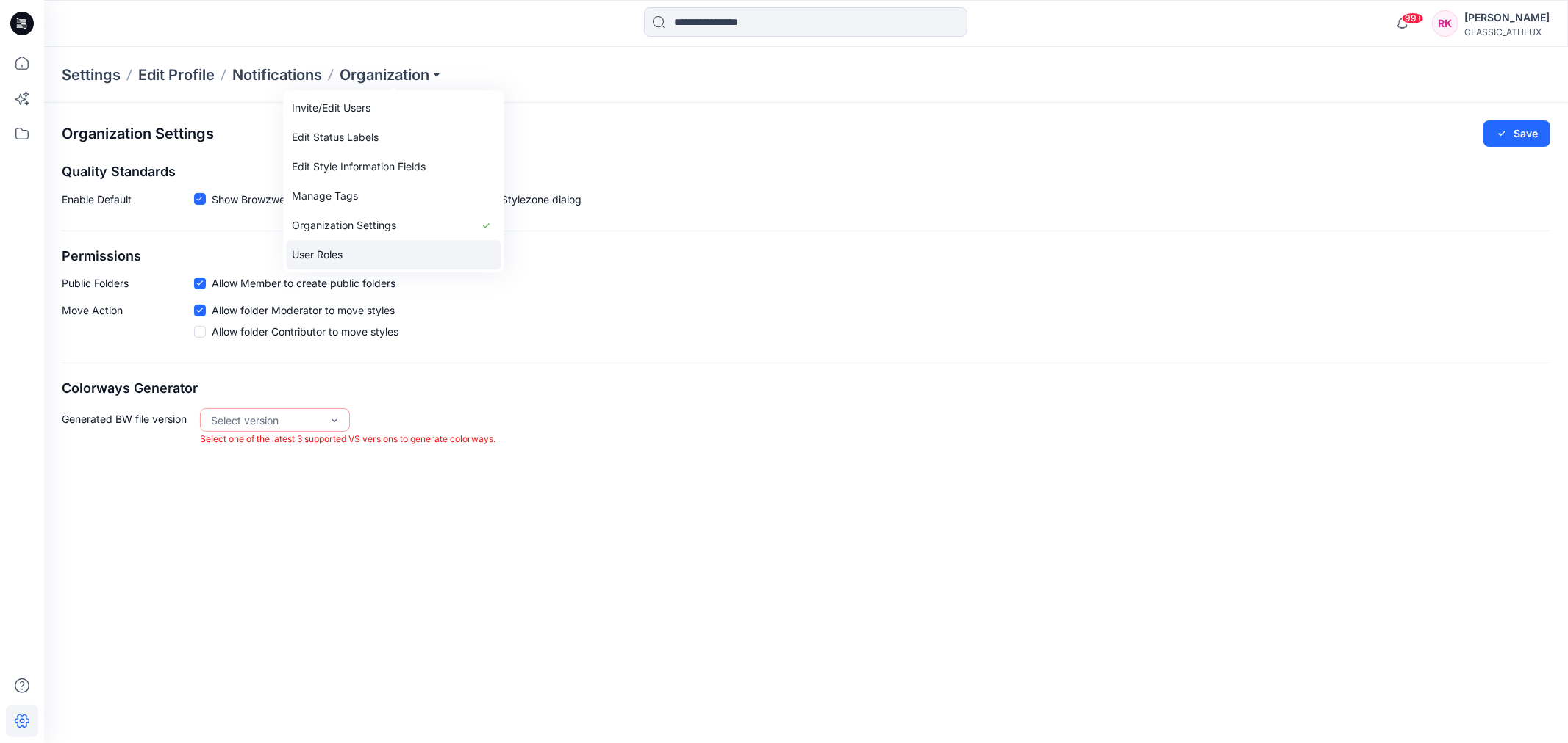
click at [369, 251] on link "User Roles" at bounding box center [394, 255] width 215 height 30
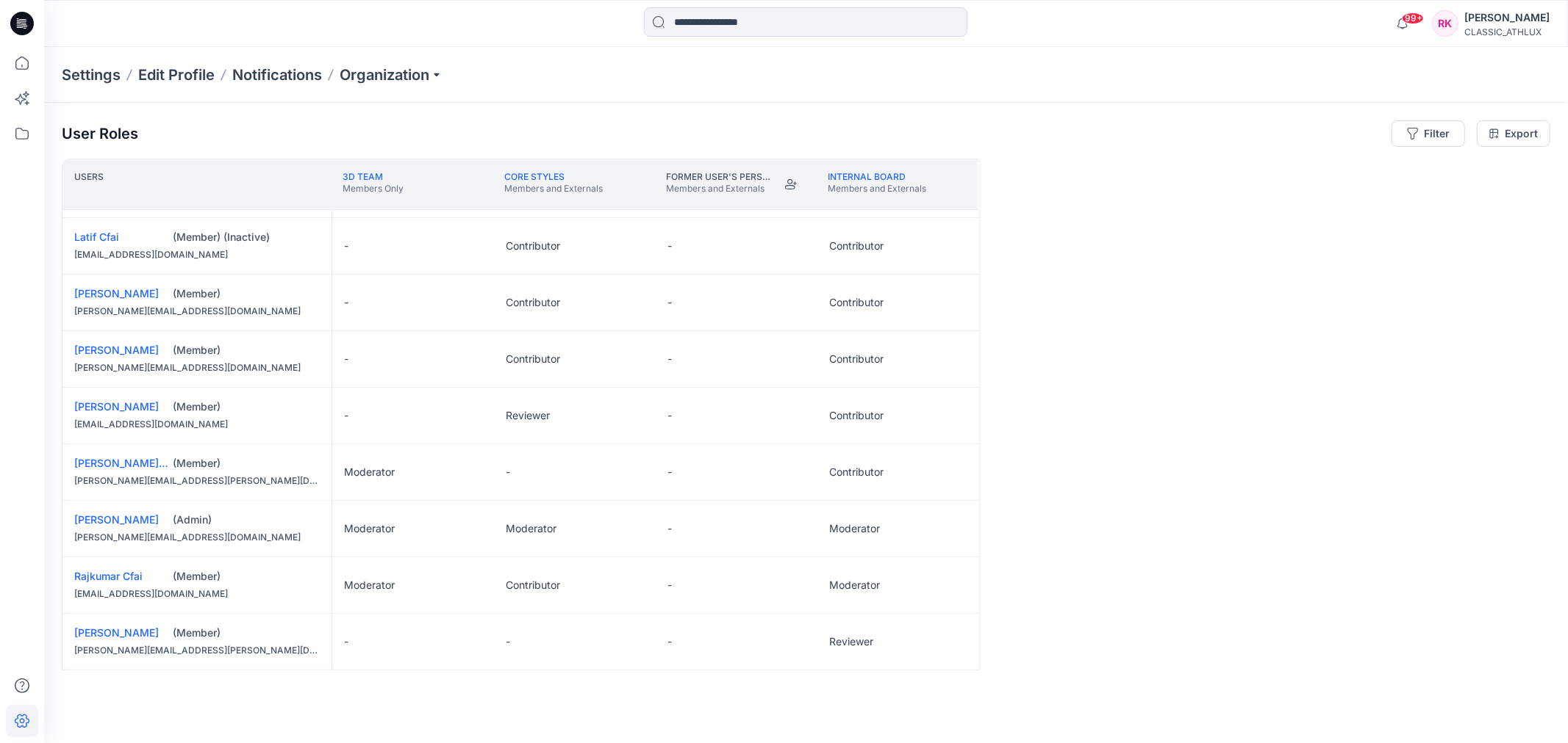
scroll to position [335, 0]
click at [662, 107] on div "User Roles Filter Export Users 3D Team Members Only CORE Styles Members and Ext…" at bounding box center [806, 403] width 1524 height 600
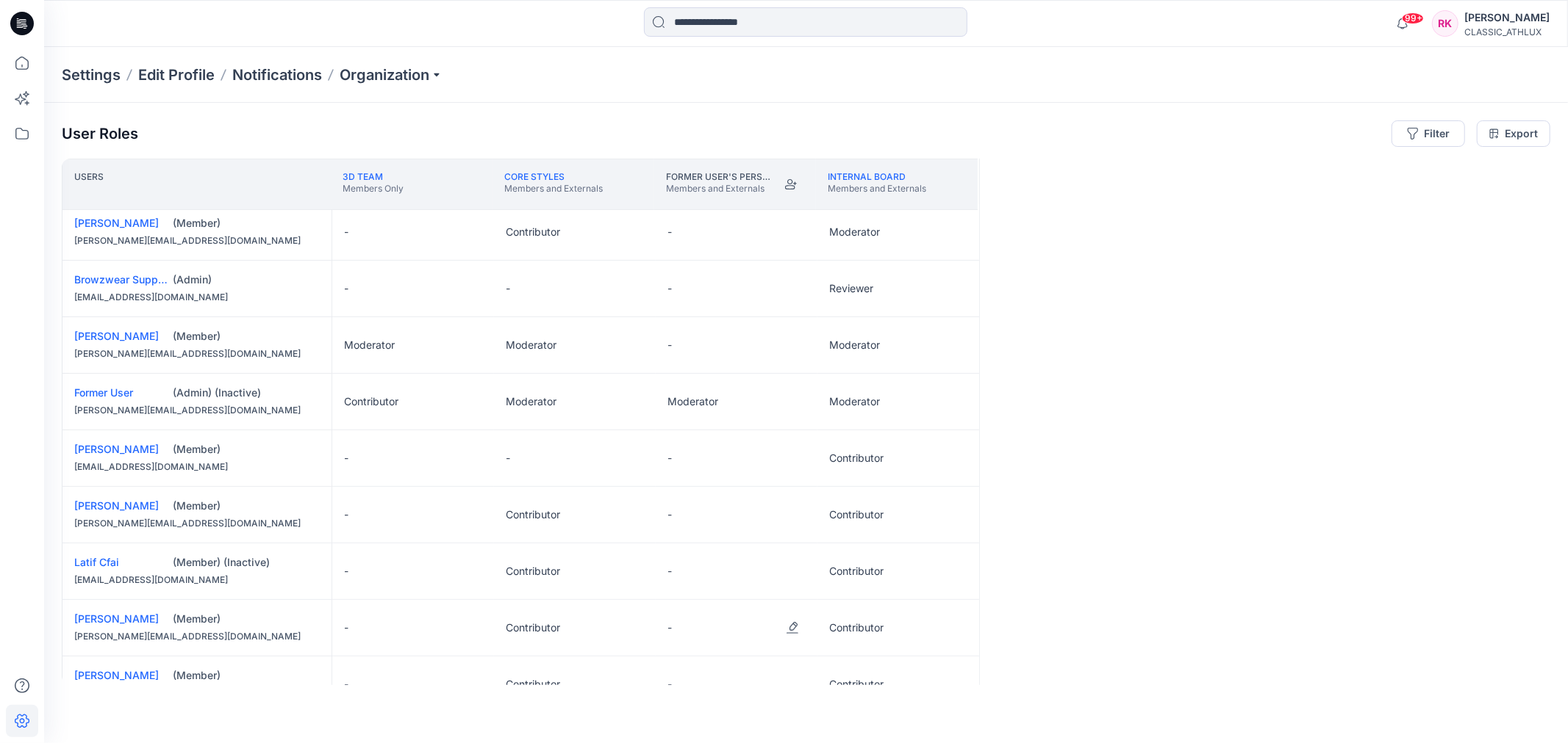
scroll to position [0, 0]
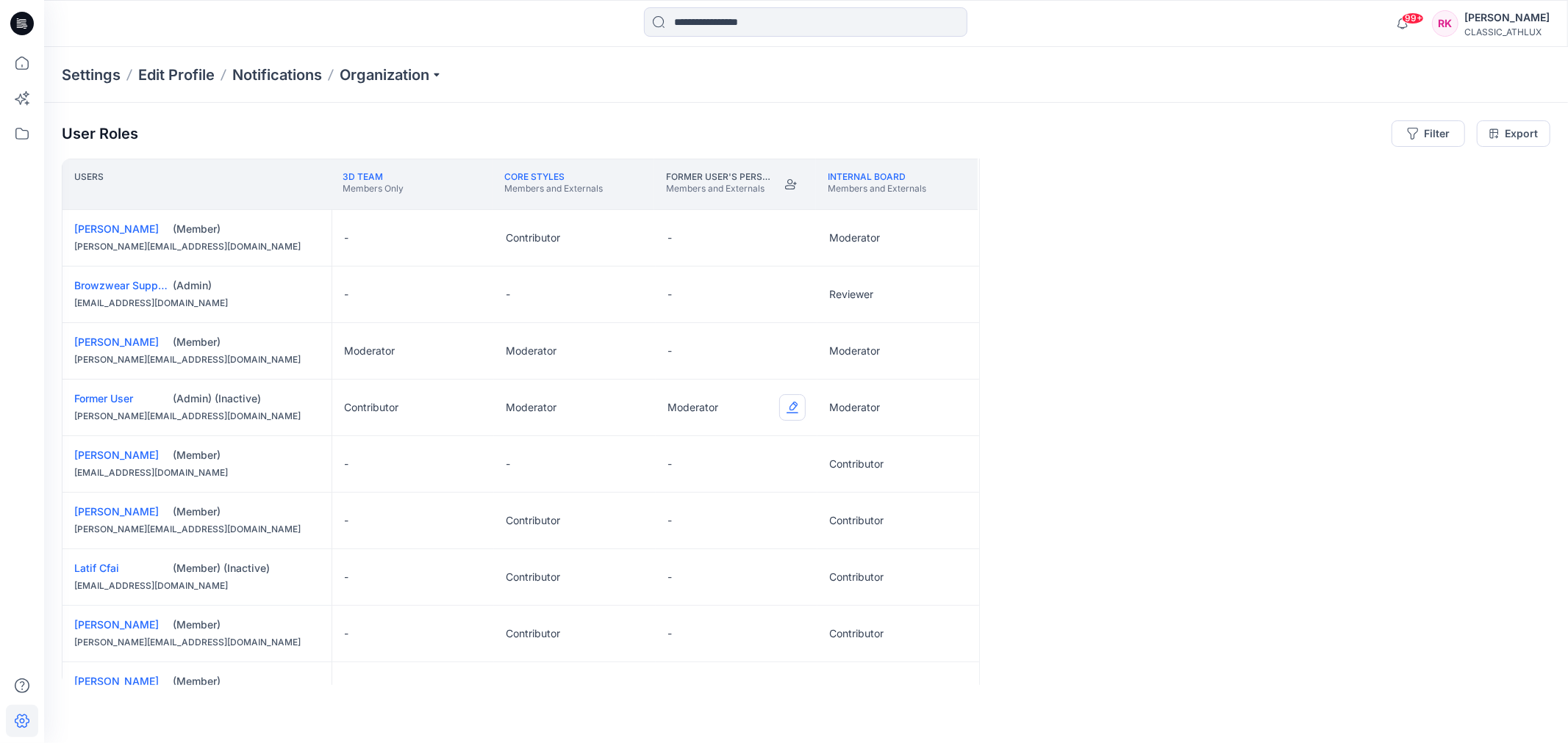
click at [789, 407] on button "Edit Role" at bounding box center [792, 408] width 26 height 26
click at [725, 431] on button "None" at bounding box center [723, 443] width 158 height 26
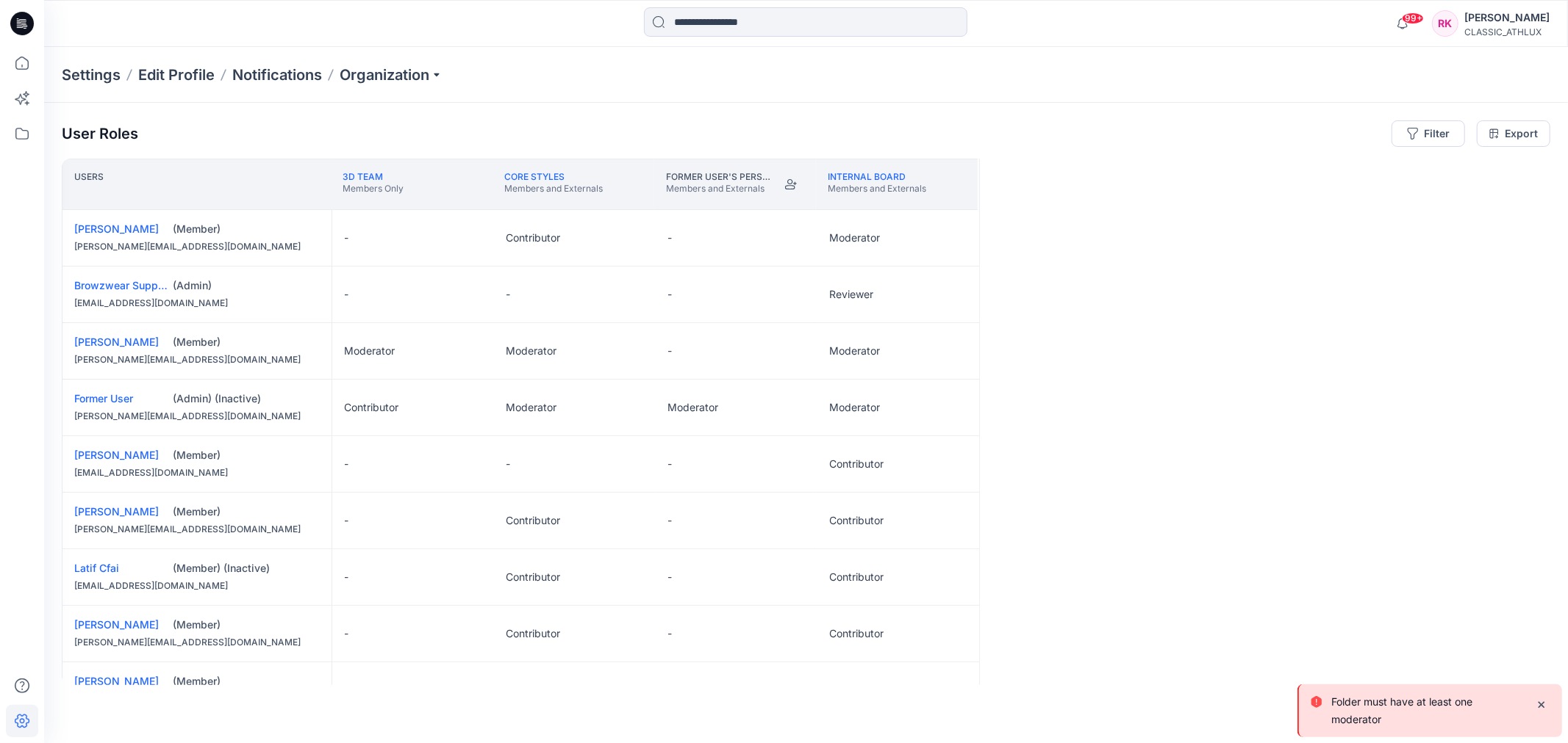
click at [1124, 388] on div "Users 3D Team Members Only CORE Styles Members and Externals Former User's Pers…" at bounding box center [806, 422] width 1488 height 526
click at [1542, 700] on icon "Notifications-bottom-right" at bounding box center [1541, 705] width 11 height 11
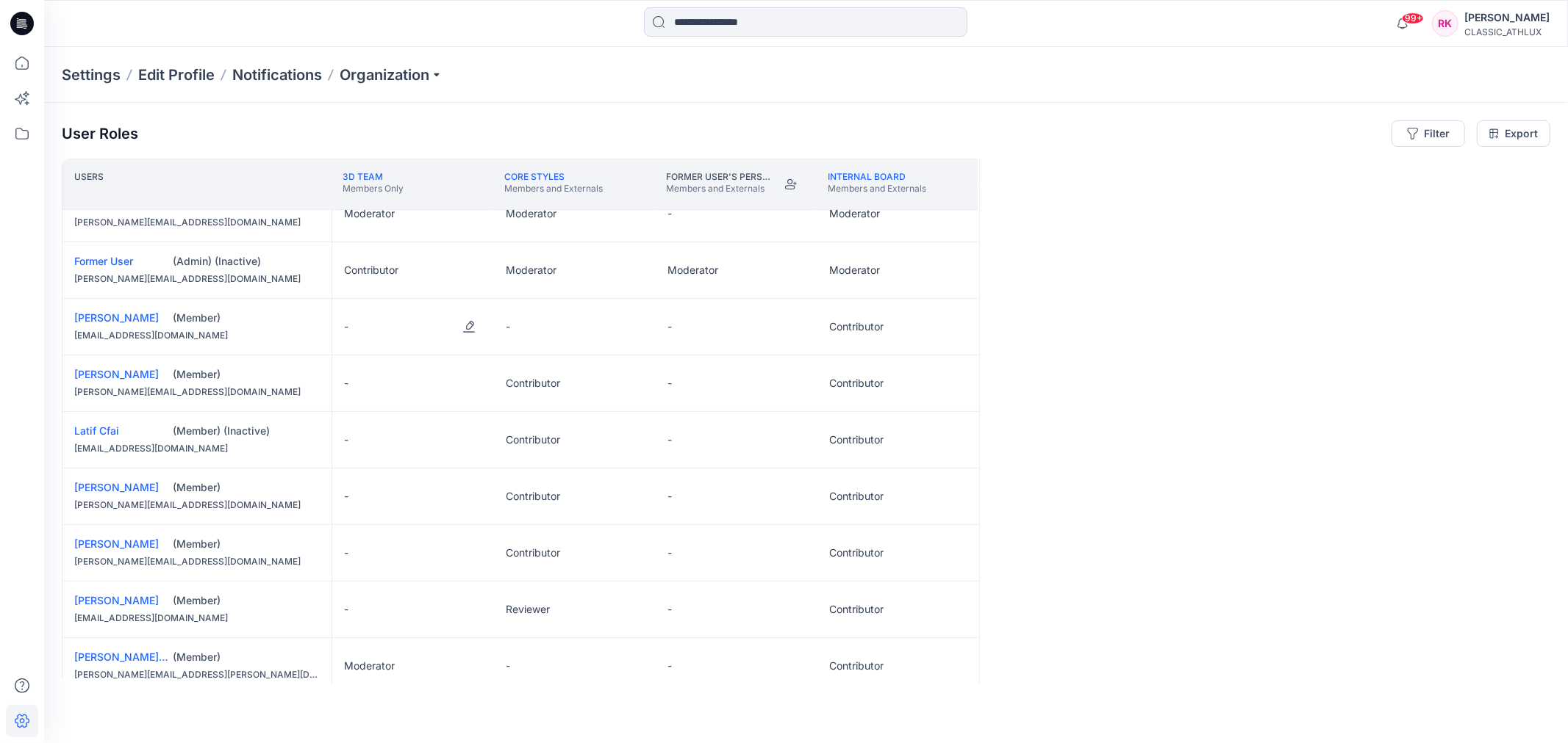
scroll to position [326, 0]
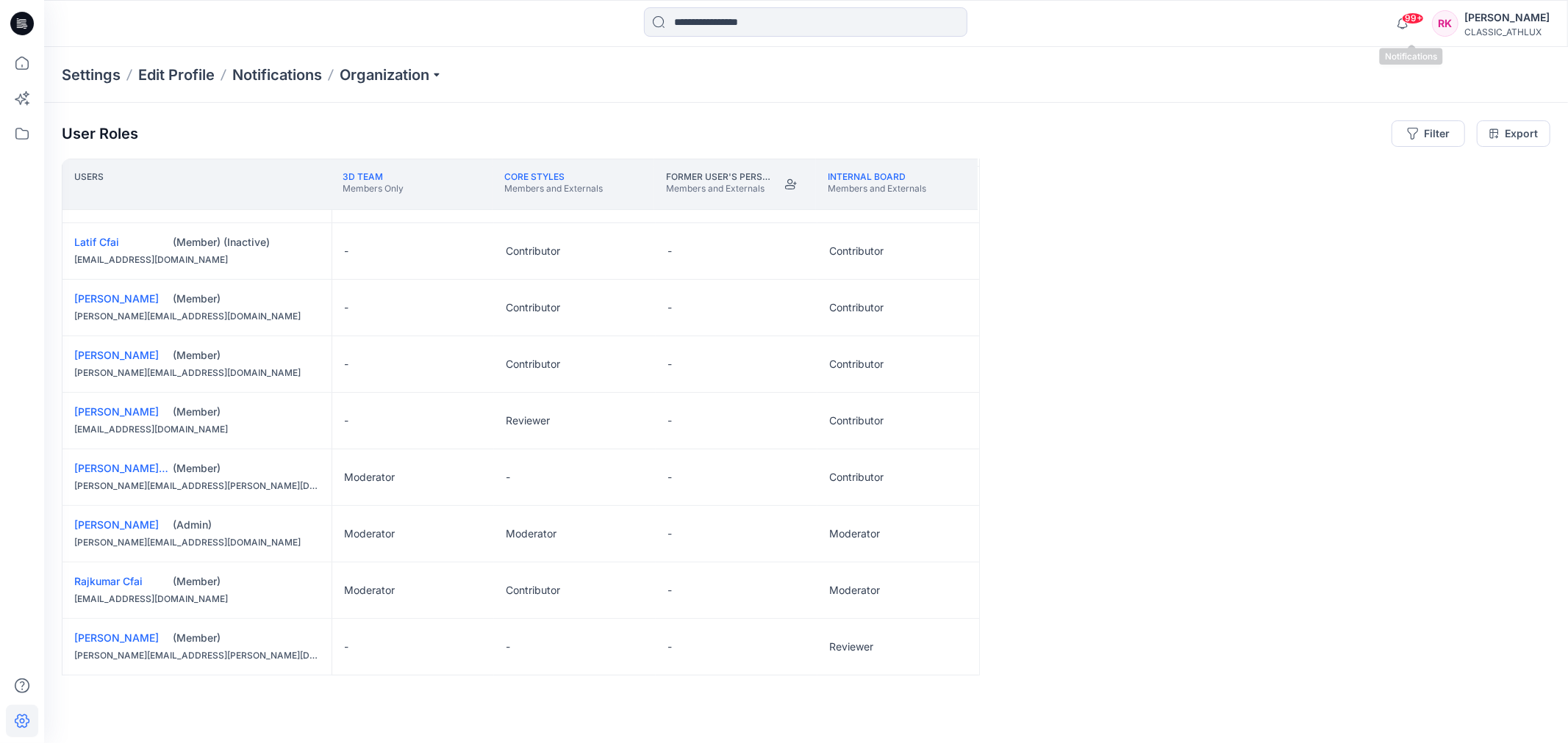
click at [1413, 13] on span "99+" at bounding box center [1412, 18] width 22 height 11
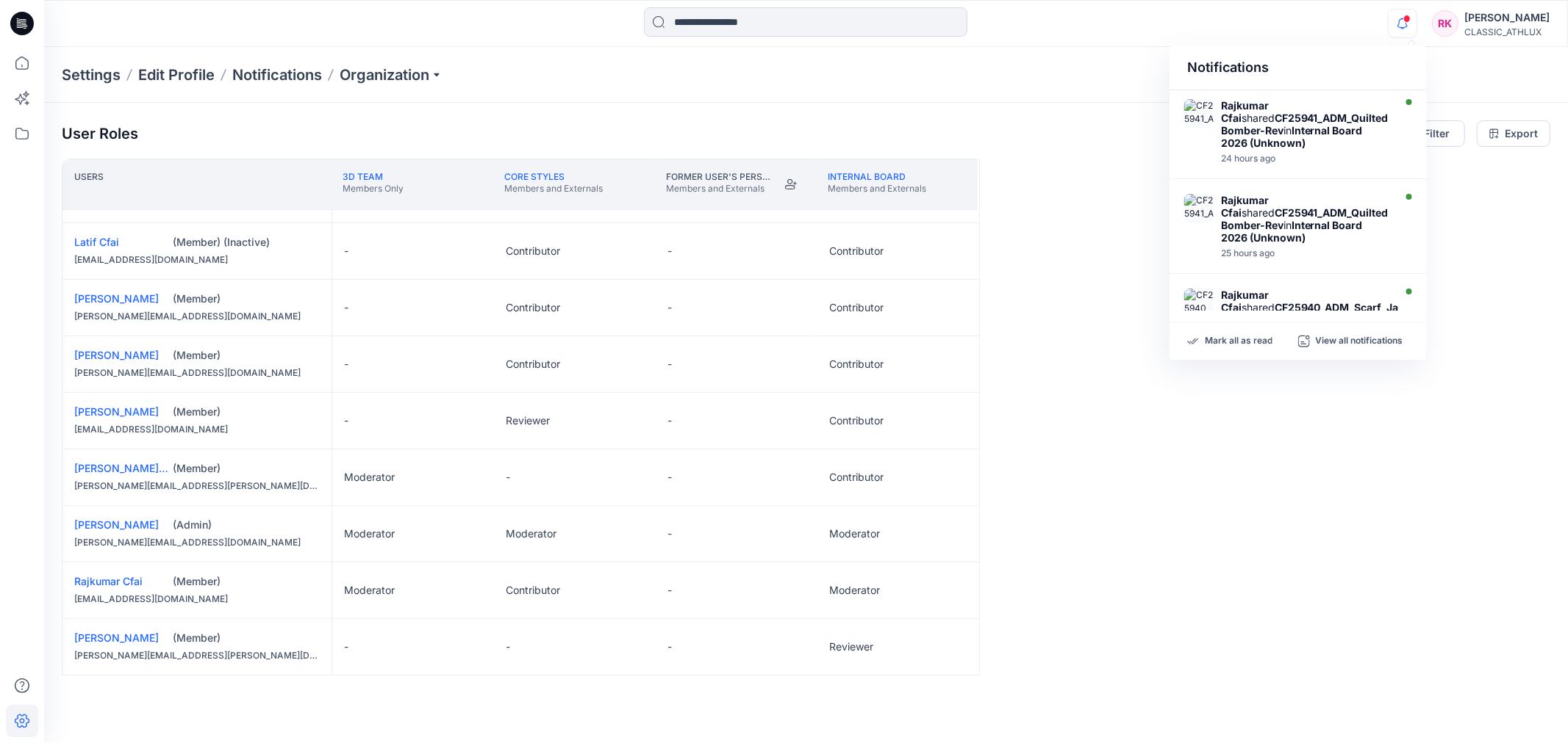
click at [1519, 11] on div "[PERSON_NAME]" at bounding box center [1506, 17] width 85 height 17
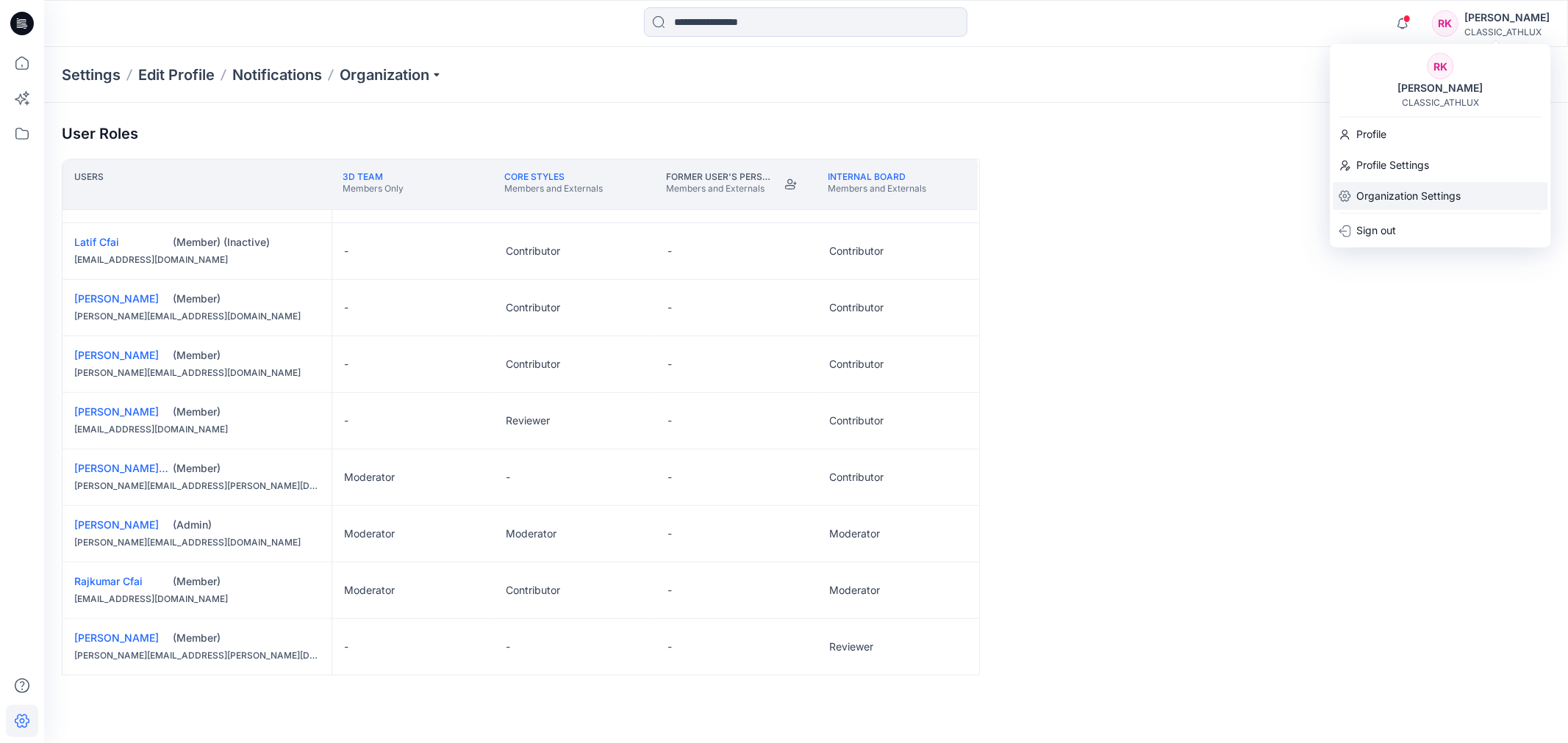
click at [1445, 186] on p "Organization Settings" at bounding box center [1408, 196] width 104 height 28
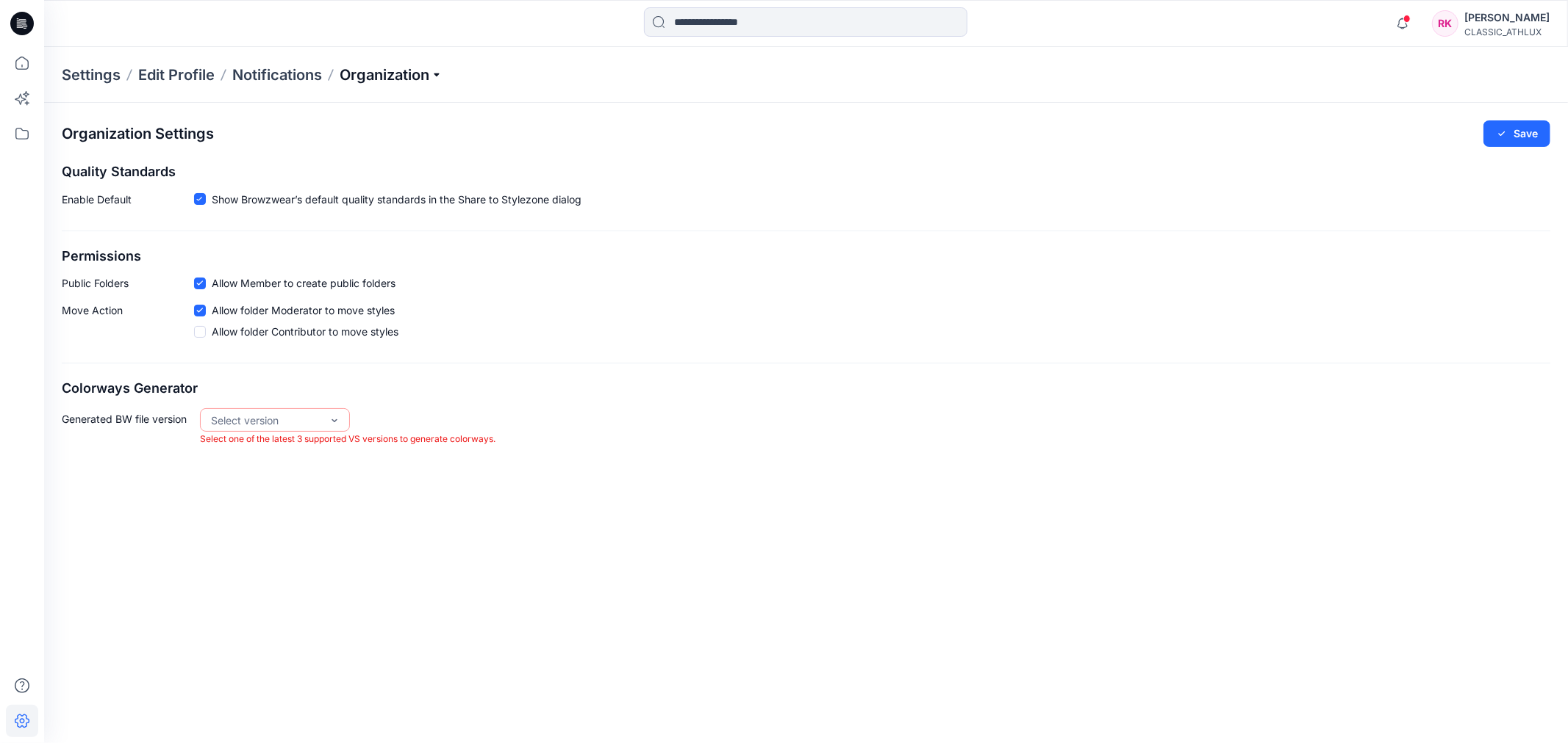
click at [427, 81] on p "Organization" at bounding box center [391, 75] width 103 height 21
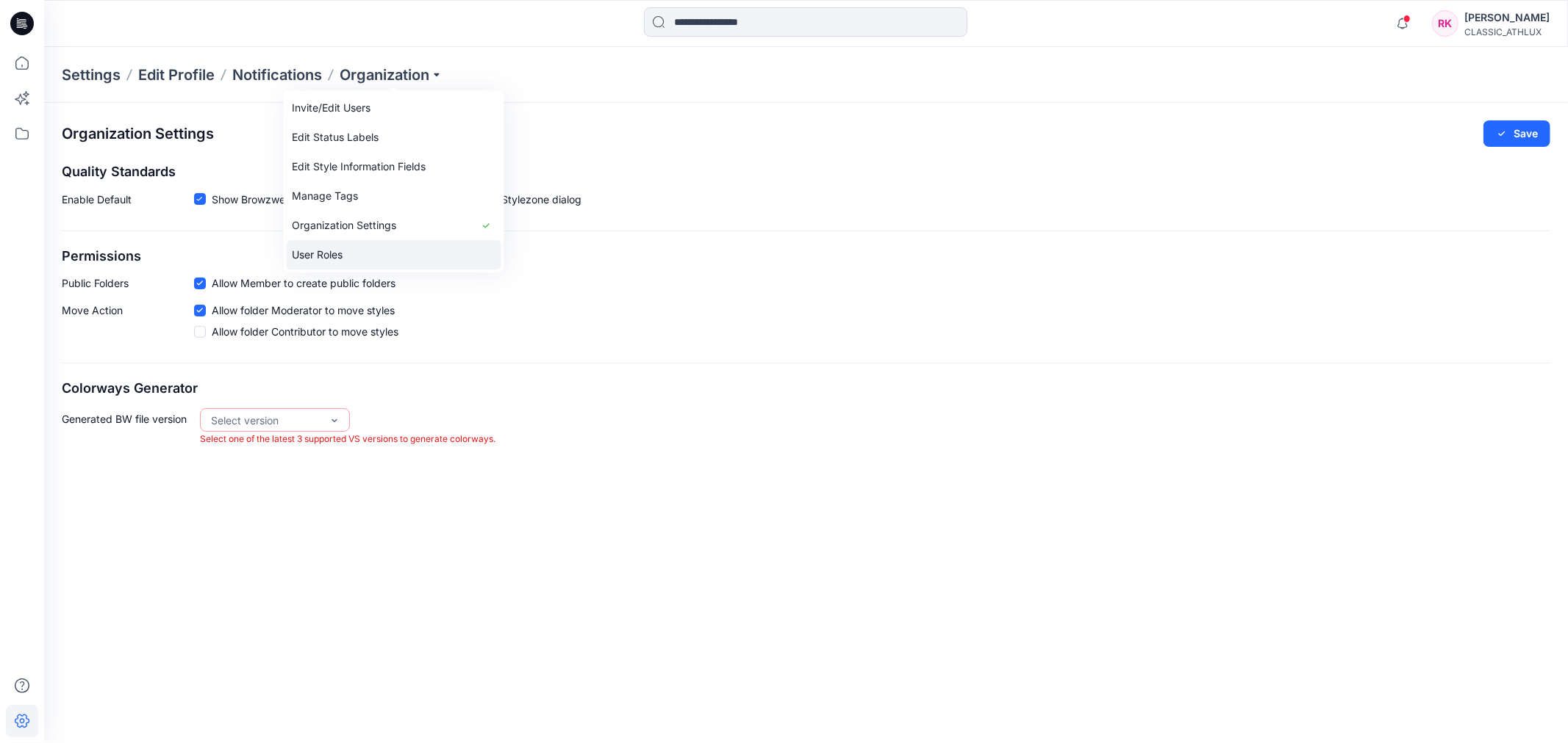
click at [348, 250] on link "User Roles" at bounding box center [394, 255] width 215 height 30
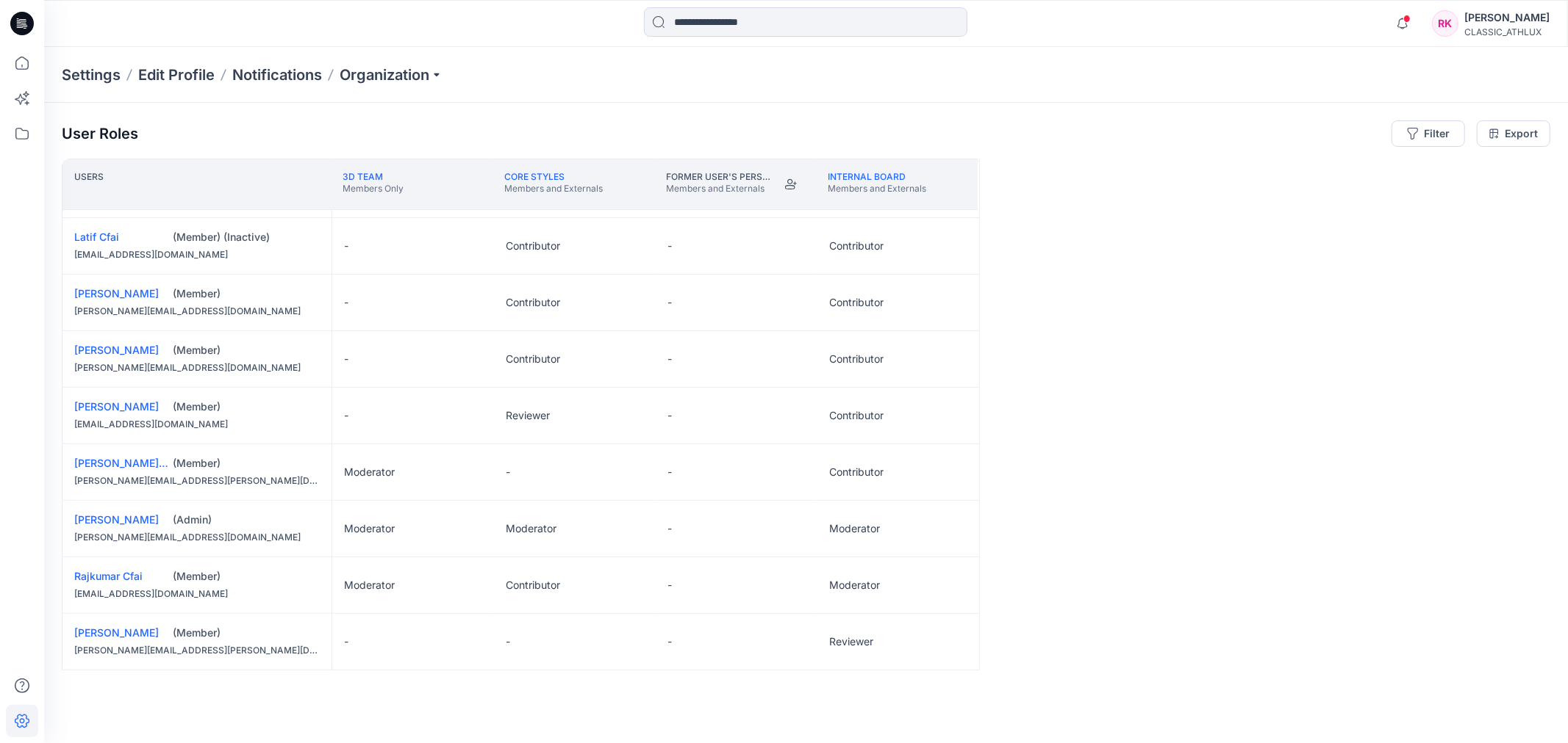
scroll to position [335, 0]
click at [622, 636] on div "-" at bounding box center [574, 639] width 162 height 56
click at [633, 641] on button "Edit Role" at bounding box center [630, 639] width 26 height 26
click at [546, 559] on button "Reviewer" at bounding box center [561, 551] width 158 height 26
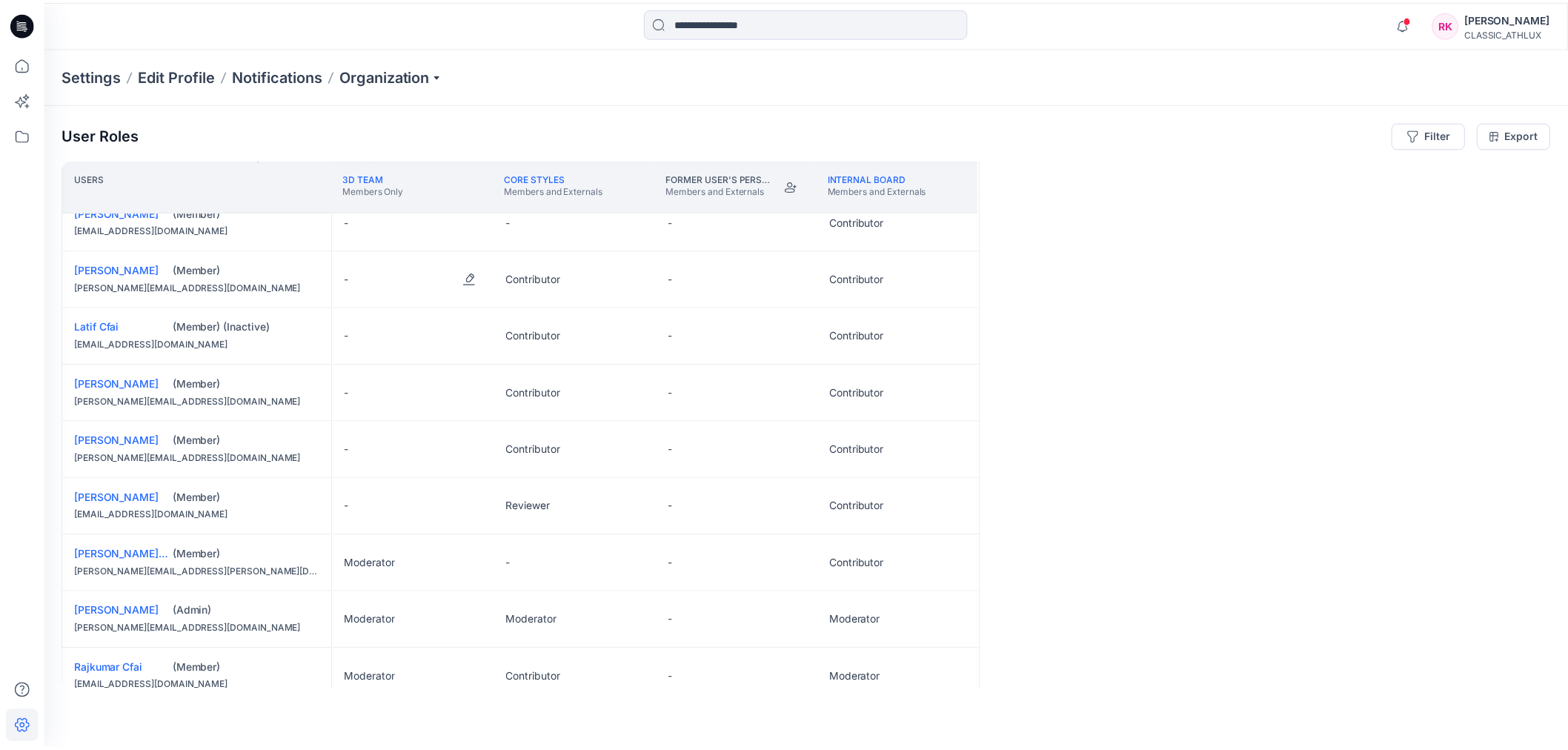
scroll to position [0, 0]
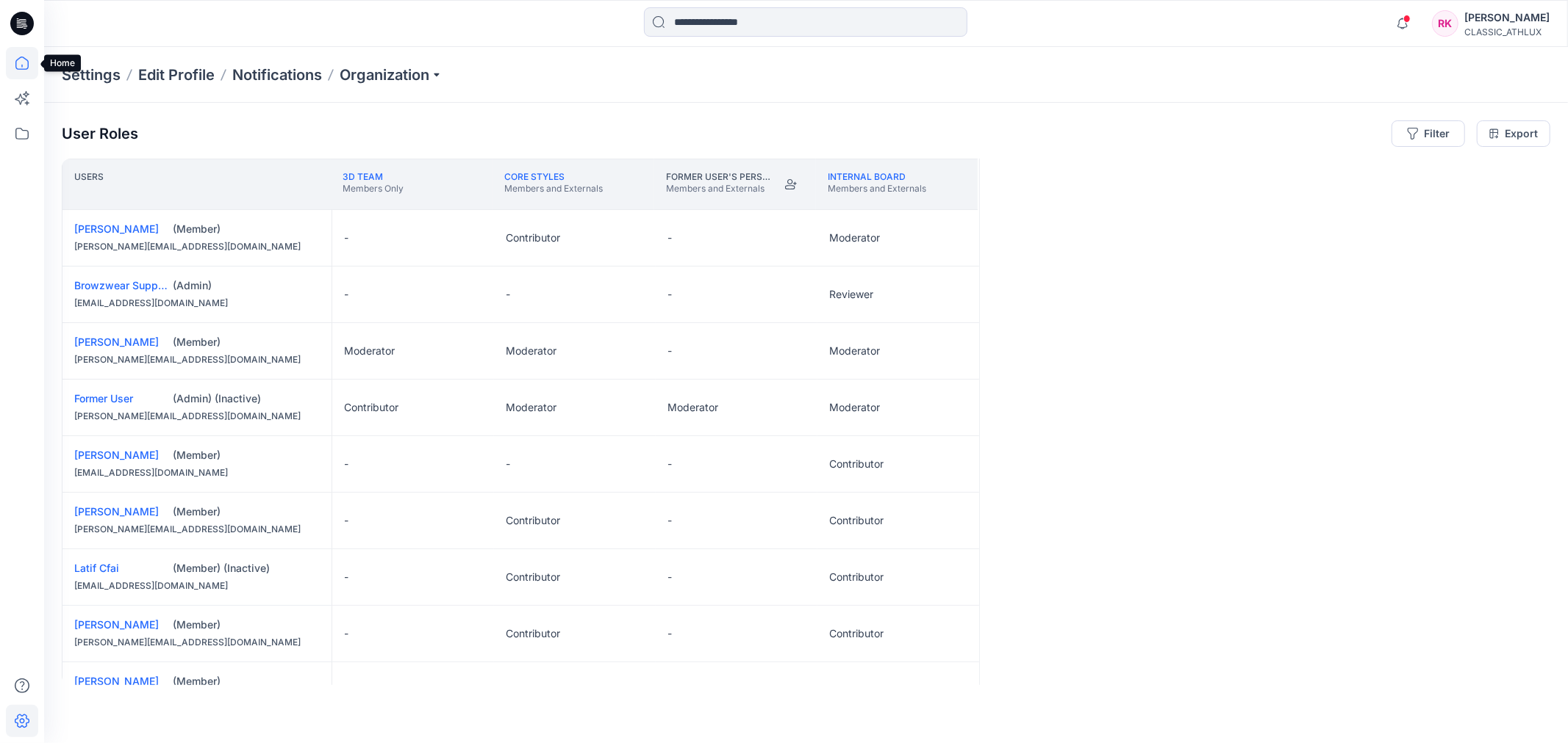
drag, startPoint x: 19, startPoint y: 69, endPoint x: 25, endPoint y: 52, distance: 18.0
click at [19, 69] on icon at bounding box center [22, 63] width 13 height 13
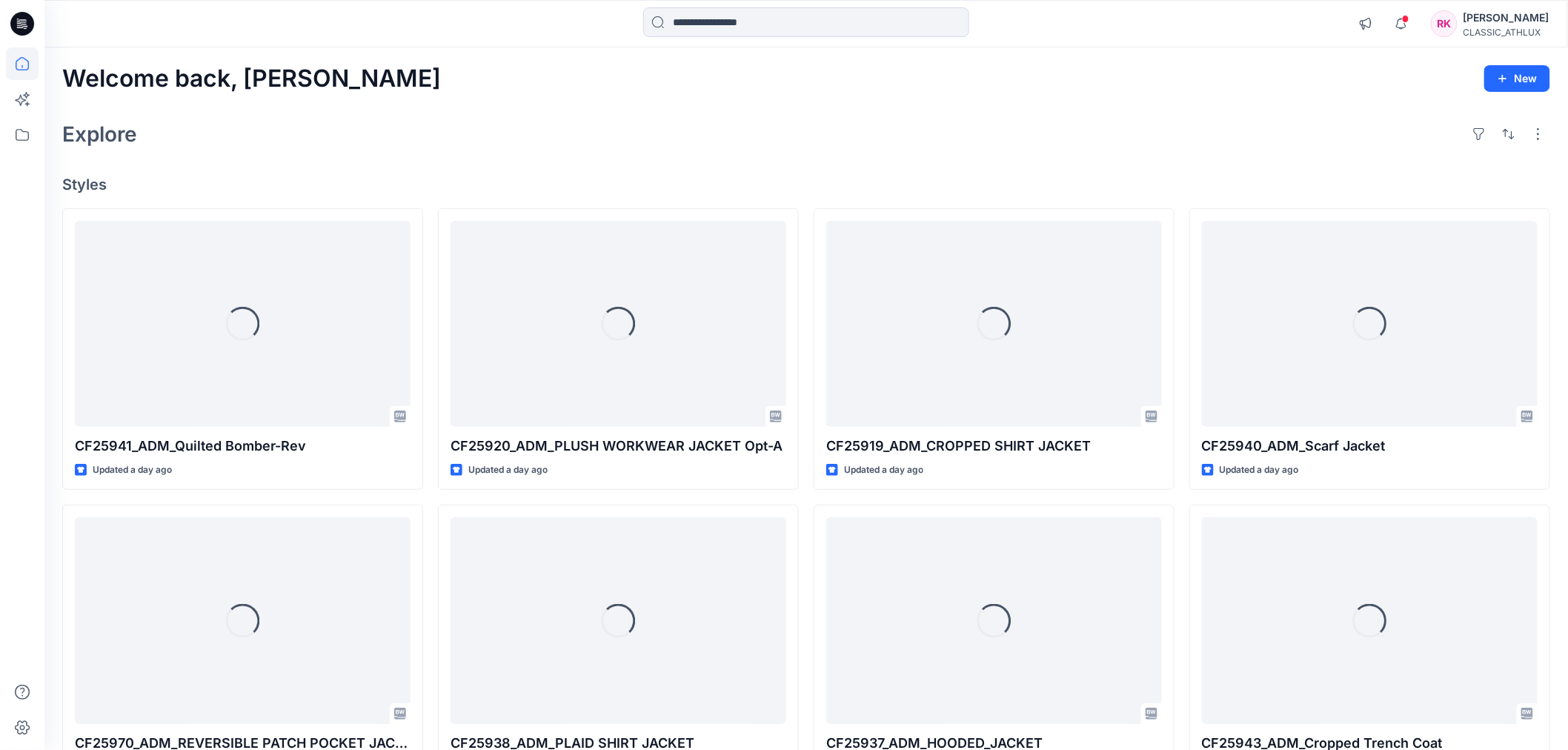
click at [31, 17] on icon at bounding box center [22, 23] width 24 height 24
click at [22, 24] on icon at bounding box center [24, 24] width 6 height 1
